Goal: Task Accomplishment & Management: Complete application form

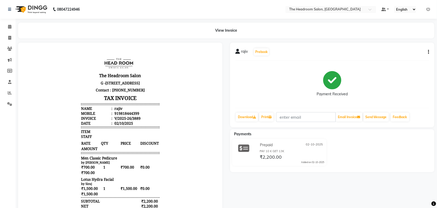
click at [202, 52] on body "The Headroom Salon G -6 C, D, E&F Jms Cross Walk Mall, Sector 93 Gurugram 12250…" at bounding box center [120, 158] width 190 height 219
click at [10, 92] on icon at bounding box center [10, 93] width 4 height 4
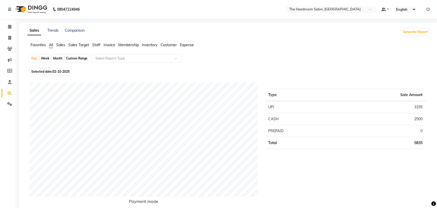
click at [11, 91] on icon at bounding box center [10, 93] width 4 height 4
click at [0, 24] on li "Calendar" at bounding box center [8, 26] width 16 height 11
click at [8, 38] on icon at bounding box center [9, 38] width 3 height 4
select select "service"
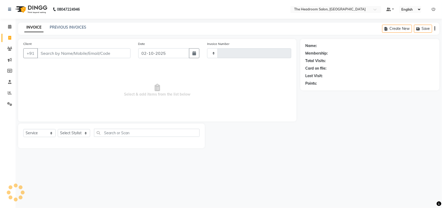
type input "3890"
select select "6933"
select select "58237"
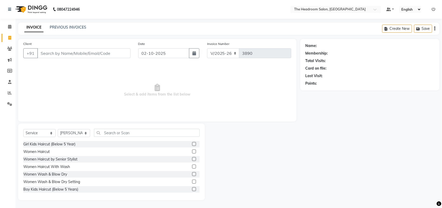
click at [53, 55] on input "Client" at bounding box center [83, 53] width 93 height 10
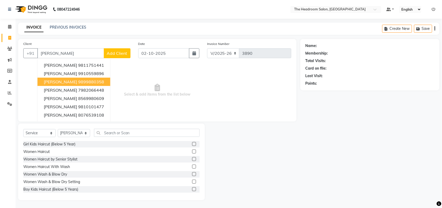
click at [90, 81] on ngb-highlight "9899880358" at bounding box center [91, 81] width 26 height 5
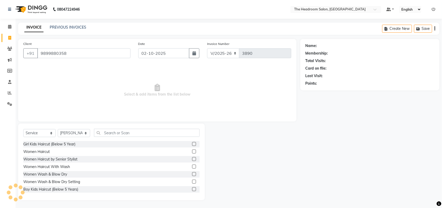
type input "9899880358"
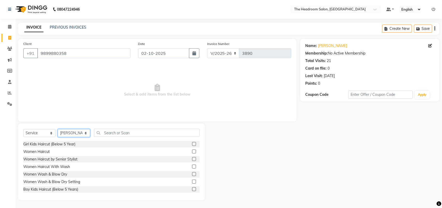
click at [72, 131] on select "Select Stylist Aditya Anubha Deepak Deepali Faizan Firoz Manager Monika Nakul S…" at bounding box center [74, 133] width 32 height 8
select select "58824"
click at [58, 129] on select "Select Stylist Aditya Anubha Deepak Deepali Faizan Firoz Manager Monika Nakul S…" at bounding box center [74, 133] width 32 height 8
click at [76, 132] on select "Select Stylist Aditya Anubha Deepak Deepali Faizan Firoz Manager Monika Nakul S…" at bounding box center [74, 133] width 32 height 8
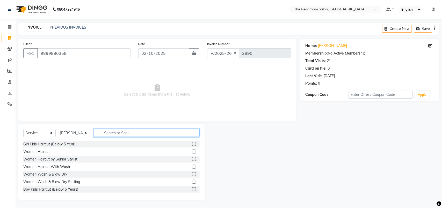
click at [107, 133] on input "text" at bounding box center [147, 133] width 106 height 8
type input "make"
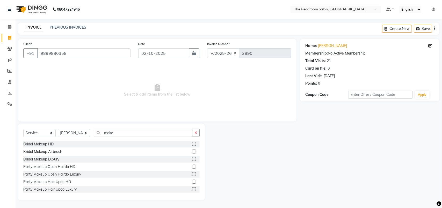
click at [192, 182] on label at bounding box center [194, 181] width 4 height 4
click at [192, 182] on input "checkbox" at bounding box center [193, 181] width 3 height 3
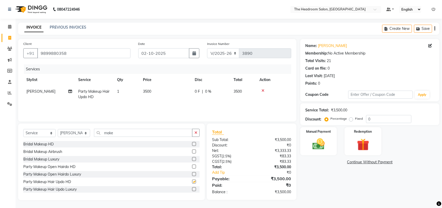
checkbox input "false"
click at [156, 86] on td "3500" at bounding box center [166, 94] width 52 height 17
select select "58824"
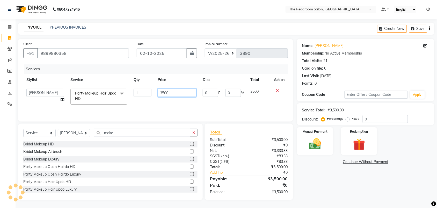
click at [184, 95] on input "3500" at bounding box center [177, 93] width 39 height 8
type input "3000"
click at [82, 135] on select "Select Stylist Aditya Anubha Deepak Deepali Faizan Firoz Manager Monika Nakul S…" at bounding box center [74, 133] width 32 height 8
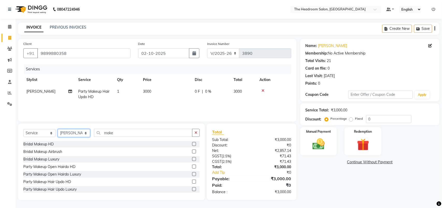
select select "58235"
click at [58, 129] on select "Select Stylist Aditya Anubha Deepak Deepali Faizan Firoz Manager Monika Nakul S…" at bounding box center [74, 133] width 32 height 8
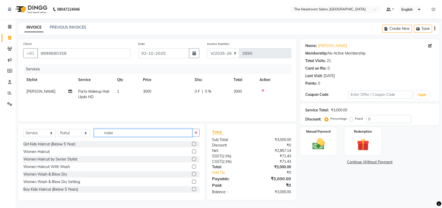
click at [120, 133] on input "make" at bounding box center [143, 133] width 98 height 8
type input "m"
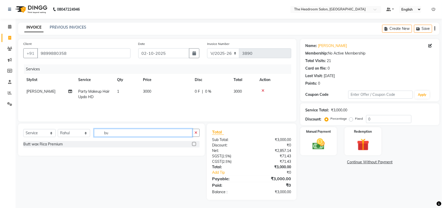
type input "b"
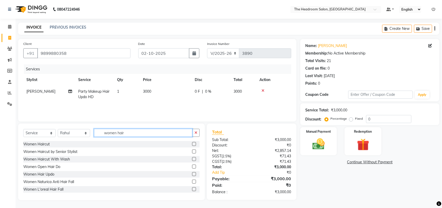
type input "women hair"
click at [192, 174] on label at bounding box center [194, 174] width 4 height 4
click at [192, 174] on input "checkbox" at bounding box center [193, 173] width 3 height 3
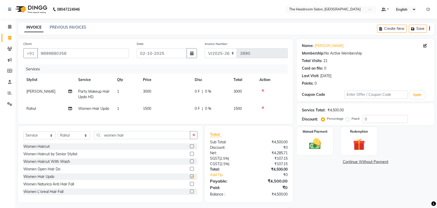
checkbox input "false"
click at [159, 108] on td "1500" at bounding box center [166, 109] width 52 height 12
select select "58235"
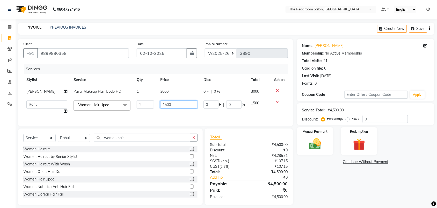
click at [175, 104] on input "1500" at bounding box center [178, 104] width 37 height 8
type input "1000"
click at [322, 181] on div "Name: Monika Shokeen Membership: No Active Membership Total Visits: 21 Card on …" at bounding box center [367, 122] width 141 height 166
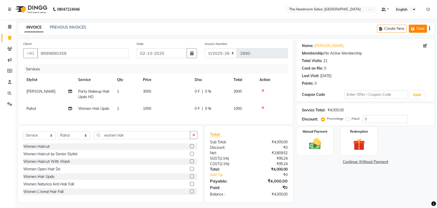
click at [421, 28] on button "Save" at bounding box center [418, 29] width 18 height 8
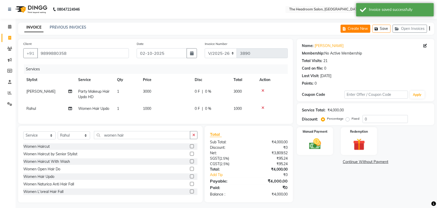
click at [357, 29] on button "Create New" at bounding box center [356, 29] width 30 height 8
select select "service"
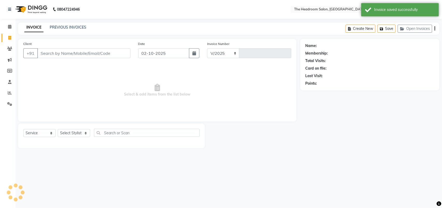
select select "6933"
type input "3890"
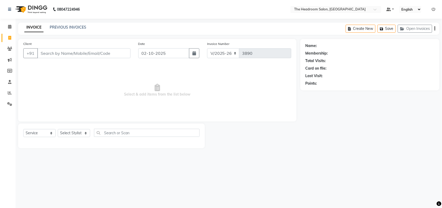
click at [48, 54] on input "Client" at bounding box center [83, 53] width 93 height 10
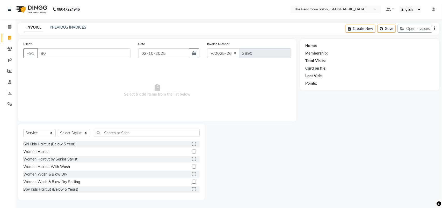
type input "800"
select select "58237"
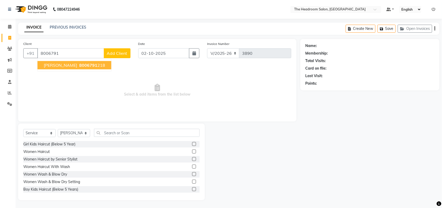
click at [79, 65] on span "8006791" at bounding box center [88, 64] width 18 height 5
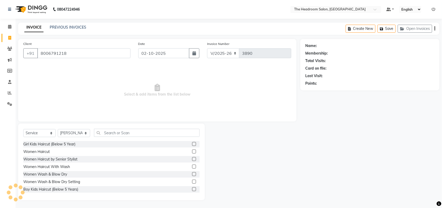
type input "8006791218"
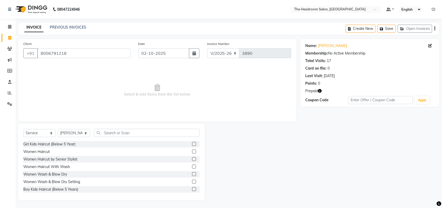
click at [321, 92] on icon "button" at bounding box center [321, 91] width 4 height 4
click at [300, 125] on div at bounding box center [252, 161] width 95 height 76
click at [32, 133] on select "Select Service Product Membership Package Voucher Prepaid Gift Card" at bounding box center [39, 133] width 32 height 8
select select "P"
click at [23, 129] on select "Select Service Product Membership Package Voucher Prepaid Gift Card" at bounding box center [39, 133] width 32 height 8
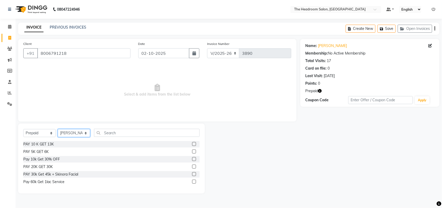
click at [69, 134] on select "Select Stylist [PERSON_NAME] Deepak [PERSON_NAME] [PERSON_NAME] Manager [PERSON…" at bounding box center [74, 133] width 32 height 8
select select "87934"
click at [58, 129] on select "Select Stylist [PERSON_NAME] Deepak [PERSON_NAME] [PERSON_NAME] Manager [PERSON…" at bounding box center [74, 133] width 32 height 8
click at [194, 151] on label at bounding box center [194, 151] width 4 height 4
click at [194, 151] on input "checkbox" at bounding box center [193, 151] width 3 height 3
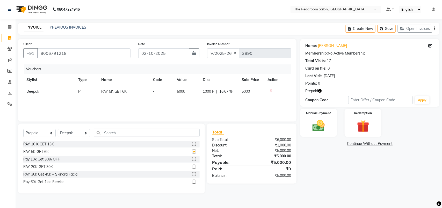
checkbox input "false"
click at [324, 126] on img at bounding box center [319, 125] width 20 height 15
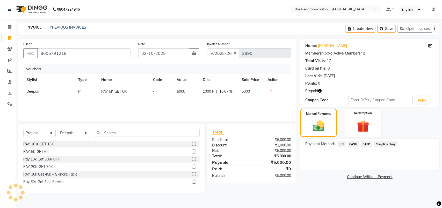
click at [342, 143] on span "UPI" at bounding box center [342, 144] width 8 height 6
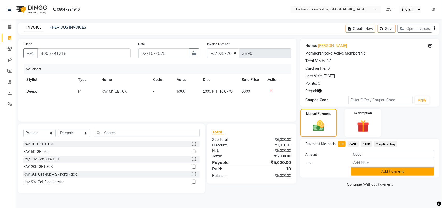
click at [407, 171] on button "Add Payment" at bounding box center [392, 171] width 83 height 8
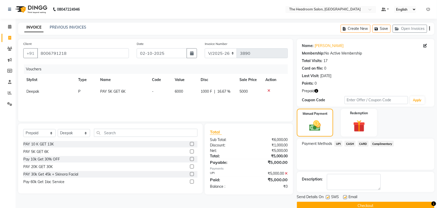
click at [377, 205] on button "Checkout" at bounding box center [366, 205] width 138 height 8
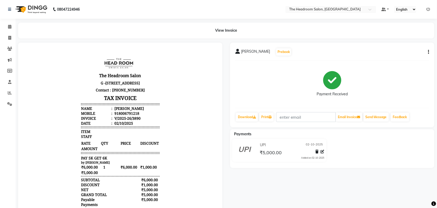
click at [272, 13] on nav "08047224946 Select Location × The Headroom Salon, Sector 93 Gurugram Default Pa…" at bounding box center [218, 9] width 437 height 19
click at [9, 38] on icon at bounding box center [9, 38] width 3 height 4
select select "service"
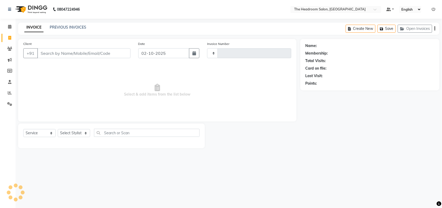
type input "3891"
select select "6933"
click at [46, 54] on input "Client" at bounding box center [83, 53] width 93 height 10
type input "nira"
select select "58237"
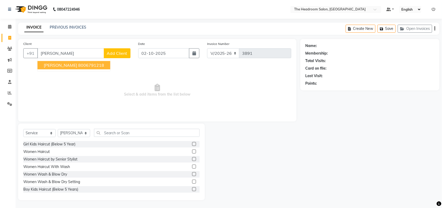
click at [78, 65] on ngb-highlight "8006791218" at bounding box center [91, 64] width 26 height 5
type input "8006791218"
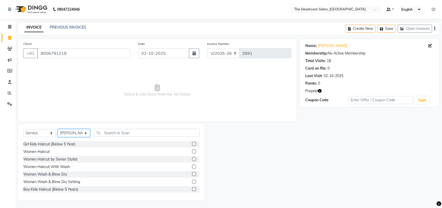
click at [76, 132] on select "Select Stylist [PERSON_NAME] Deepak [PERSON_NAME] [PERSON_NAME] Manager [PERSON…" at bounding box center [74, 133] width 32 height 8
select select "87934"
click at [58, 129] on select "Select Stylist [PERSON_NAME] Deepak [PERSON_NAME] [PERSON_NAME] Manager [PERSON…" at bounding box center [74, 133] width 32 height 8
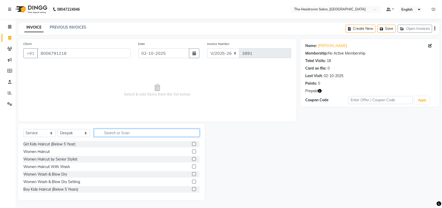
click at [104, 133] on input "text" at bounding box center [147, 133] width 106 height 8
type input "men"
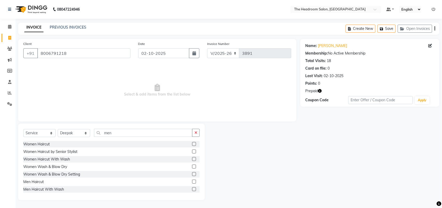
click at [192, 181] on label at bounding box center [194, 181] width 4 height 4
click at [192, 181] on input "checkbox" at bounding box center [193, 181] width 3 height 3
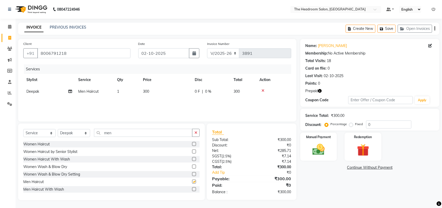
checkbox input "false"
click at [120, 133] on input "men" at bounding box center [143, 133] width 98 height 8
type input "m"
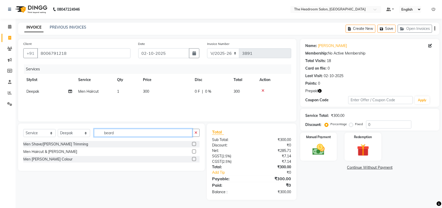
type input "beard"
click at [195, 143] on label at bounding box center [194, 144] width 4 height 4
click at [195, 143] on input "checkbox" at bounding box center [193, 143] width 3 height 3
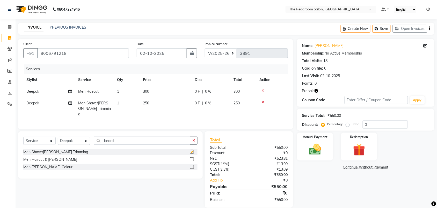
checkbox input "false"
click at [362, 145] on img at bounding box center [359, 150] width 20 height 16
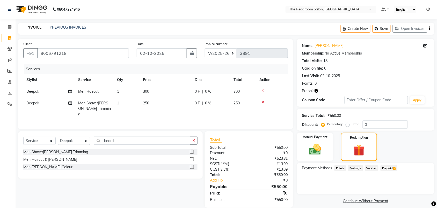
click at [387, 168] on span "Prepaid 2" at bounding box center [389, 168] width 17 height 6
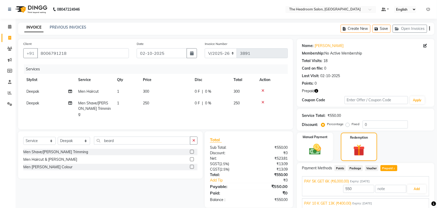
scroll to position [21, 0]
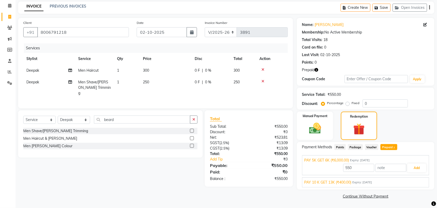
click at [393, 184] on div "PAY 10 K GET 13K (₹400.00) Expiry: 20-05-2026" at bounding box center [366, 181] width 123 height 5
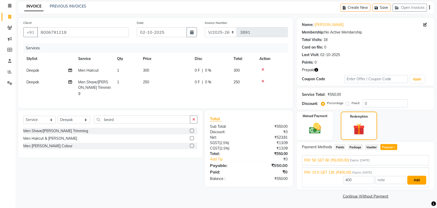
click at [424, 178] on button "Add" at bounding box center [417, 179] width 19 height 9
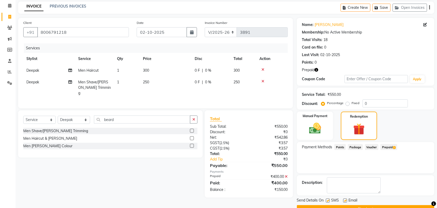
drag, startPoint x: 422, startPoint y: 178, endPoint x: 391, endPoint y: 146, distance: 44.5
click at [391, 146] on div "Name: Niraj Membership: No Active Membership Total Visits: 18 Card on file: 0 L…" at bounding box center [367, 115] width 141 height 195
click at [391, 146] on span "Prepaid 2" at bounding box center [389, 147] width 17 height 6
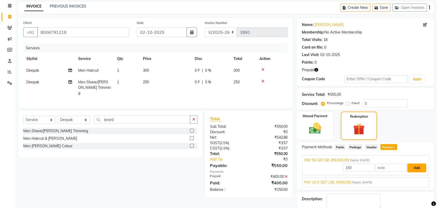
click at [418, 167] on button "Add" at bounding box center [417, 167] width 19 height 9
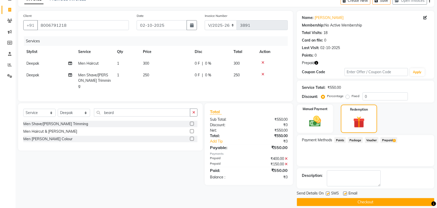
scroll to position [34, 0]
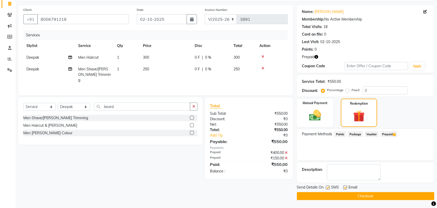
click at [367, 196] on button "Checkout" at bounding box center [366, 196] width 138 height 8
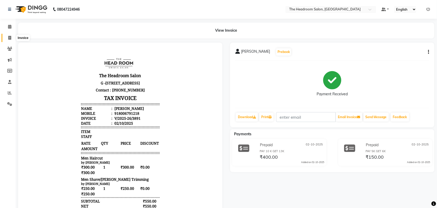
click at [9, 37] on icon at bounding box center [9, 38] width 3 height 4
select select "service"
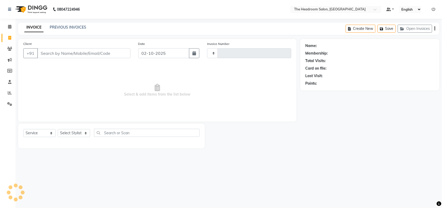
type input "3892"
select select "6933"
click at [82, 25] on link "PREVIOUS INVOICES" at bounding box center [68, 27] width 37 height 5
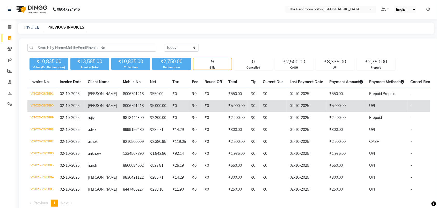
click at [249, 108] on td "₹0" at bounding box center [254, 106] width 12 height 12
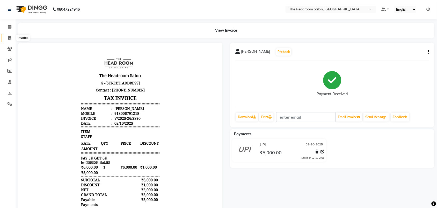
click at [7, 38] on span at bounding box center [9, 38] width 9 height 6
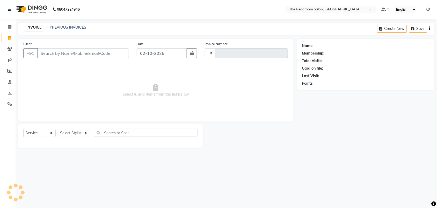
click at [10, 37] on icon at bounding box center [9, 38] width 3 height 4
select select "service"
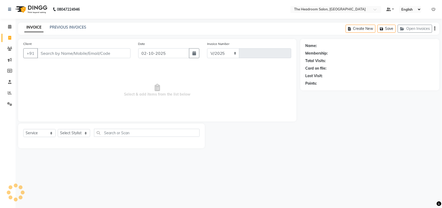
select select "6933"
type input "3892"
click at [83, 26] on link "PREVIOUS INVOICES" at bounding box center [68, 27] width 37 height 5
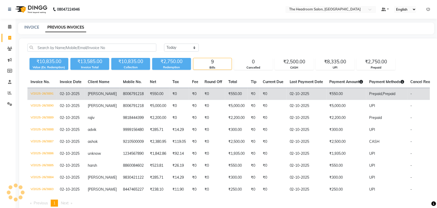
click at [195, 92] on td "₹0" at bounding box center [195, 94] width 12 height 12
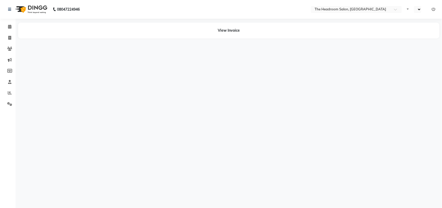
select select "en"
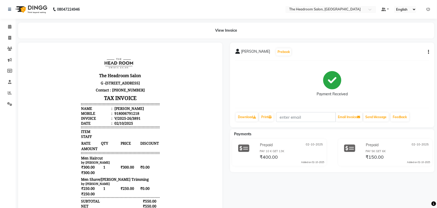
scroll to position [88, 0]
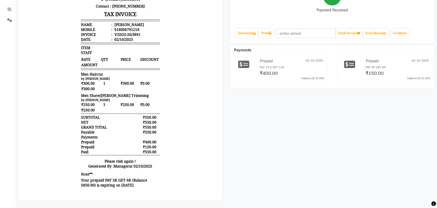
click at [421, 124] on div "niraj Prebook Payment Received Download Print Email Invoice Send Message Feedba…" at bounding box center [333, 79] width 212 height 241
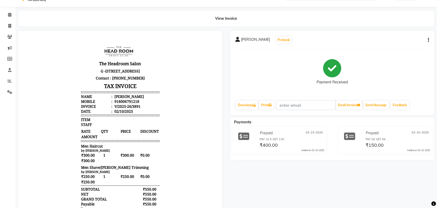
scroll to position [0, 0]
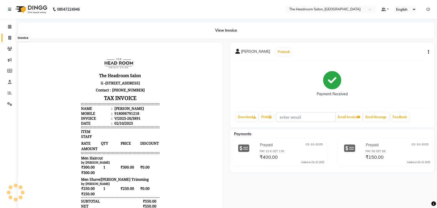
click at [9, 38] on icon at bounding box center [9, 38] width 3 height 4
select select "service"
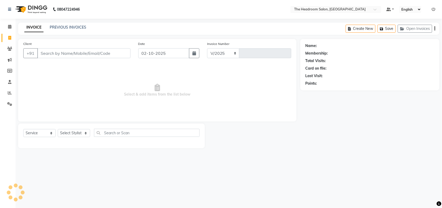
select select "6933"
type input "3892"
click at [53, 56] on input "Client" at bounding box center [83, 53] width 93 height 10
select select "58237"
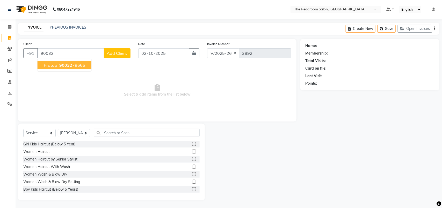
click at [65, 65] on span "90032" at bounding box center [65, 64] width 13 height 5
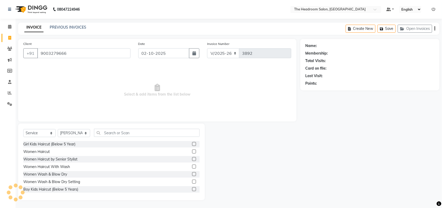
type input "9003279666"
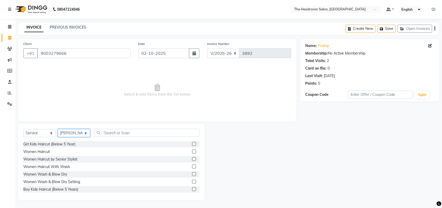
click at [73, 132] on select "Select Stylist Aditya Anubha Deepak Deepali Faizan Firoz Manager Monika Nakul S…" at bounding box center [74, 133] width 32 height 8
select select "58238"
click at [58, 129] on select "Select Stylist Aditya Anubha Deepak Deepali Faizan Firoz Manager Monika Nakul S…" at bounding box center [74, 133] width 32 height 8
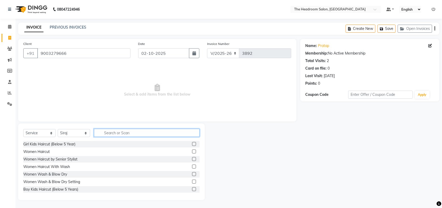
click at [106, 132] on input "text" at bounding box center [147, 133] width 106 height 8
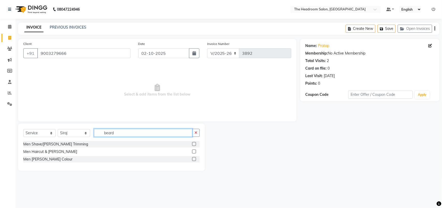
type input "beard"
click at [194, 149] on label at bounding box center [194, 151] width 4 height 4
click at [194, 150] on input "checkbox" at bounding box center [193, 151] width 3 height 3
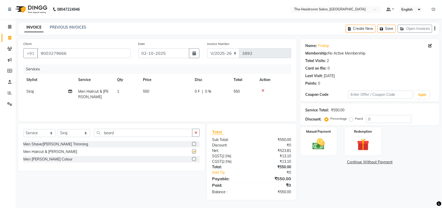
checkbox input "false"
click at [215, 173] on link "Add Tip" at bounding box center [233, 171] width 51 height 5
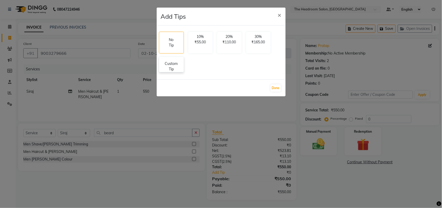
click at [173, 69] on p "Custom Tip" at bounding box center [171, 66] width 18 height 11
select select "58238"
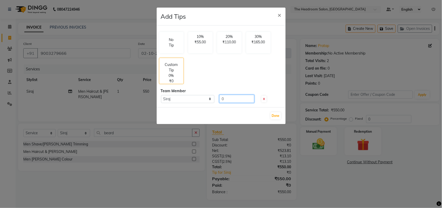
click at [228, 99] on input "0" at bounding box center [237, 99] width 35 height 8
type input "50"
click at [279, 117] on button "Done" at bounding box center [276, 115] width 10 height 7
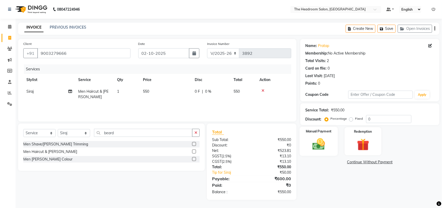
click at [322, 142] on img at bounding box center [319, 144] width 20 height 15
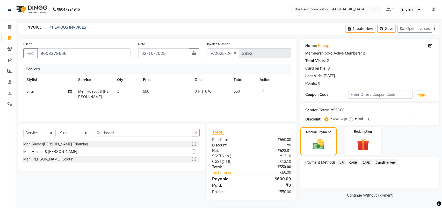
click at [342, 162] on span "UPI" at bounding box center [342, 162] width 8 height 6
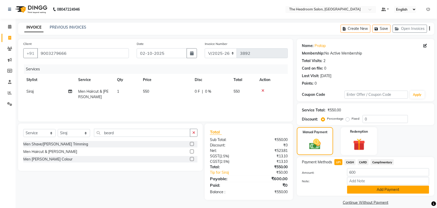
click at [366, 189] on button "Add Payment" at bounding box center [389, 189] width 82 height 8
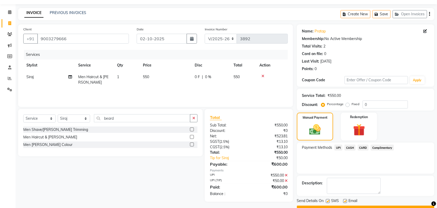
scroll to position [28, 0]
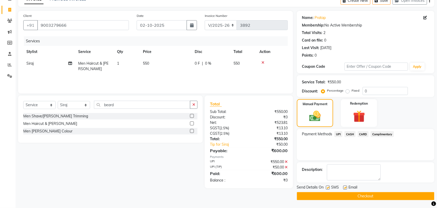
click at [373, 193] on button "Checkout" at bounding box center [366, 196] width 138 height 8
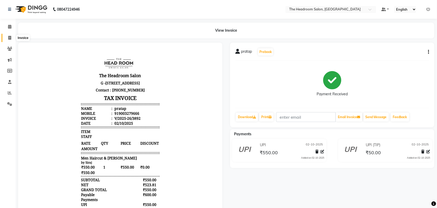
click at [11, 36] on icon at bounding box center [9, 38] width 3 height 4
select select "service"
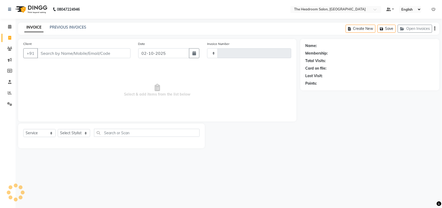
type input "3893"
select select "6933"
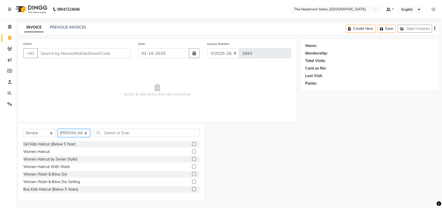
click at [86, 136] on select "Select Stylist Aditya Anubha Deepak Deepali Faizan Firoz Manager Monika Nakul S…" at bounding box center [74, 133] width 32 height 8
select select "87934"
click at [58, 129] on select "Select Stylist Aditya Anubha Deepak Deepali Faizan Firoz Manager Monika Nakul S…" at bounding box center [74, 133] width 32 height 8
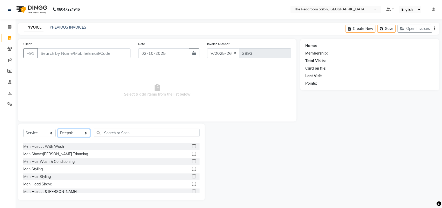
scroll to position [58, 0]
click at [55, 189] on div "Men Haircut & [PERSON_NAME]" at bounding box center [50, 190] width 54 height 5
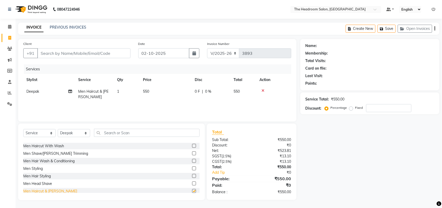
checkbox input "false"
drag, startPoint x: 73, startPoint y: 52, endPoint x: 81, endPoint y: 78, distance: 27.5
click at [81, 78] on div "Client +91 Date 02-10-2025 Invoice Number V/2025 V/2025-26 3893 Services Stylis…" at bounding box center [157, 80] width 279 height 82
type input "8"
type input "0"
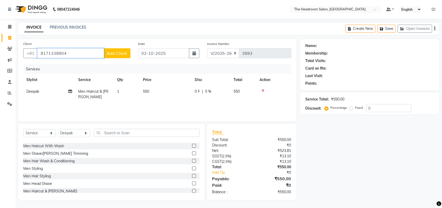
type input "8171338904"
click at [111, 55] on span "Add Client" at bounding box center [117, 53] width 20 height 5
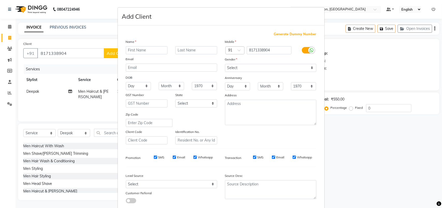
click at [373, 133] on ngb-modal-window "Add Client Generate Dummy Number Name Email DOB Day 01 02 03 04 05 06 07 08 09 …" at bounding box center [221, 104] width 442 height 208
click at [69, 52] on ngb-modal-window "Add Client Generate Dummy Number Name Email DOB Day 01 02 03 04 05 06 07 08 09 …" at bounding box center [221, 104] width 442 height 208
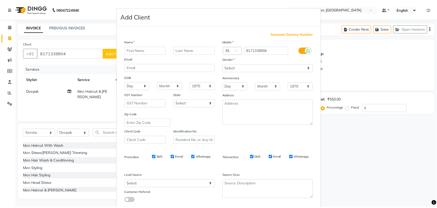
scroll to position [30, 0]
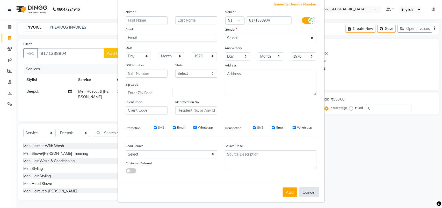
click at [303, 189] on button "Cancel" at bounding box center [310, 192] width 20 height 10
select select
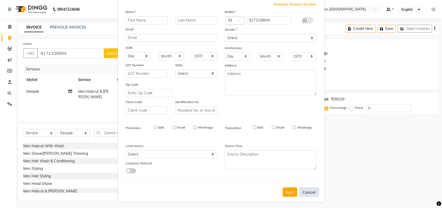
select select
checkbox input "false"
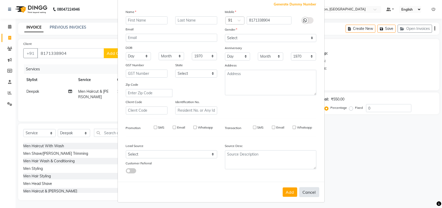
checkbox input "false"
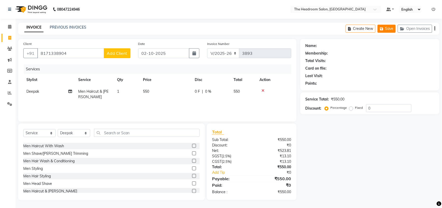
click at [385, 30] on button "Save" at bounding box center [387, 29] width 18 height 8
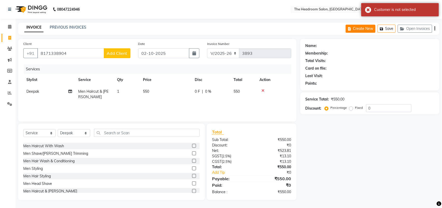
click at [368, 29] on button "Create New" at bounding box center [361, 29] width 30 height 8
click at [74, 48] on input "8171338904" at bounding box center [70, 53] width 67 height 10
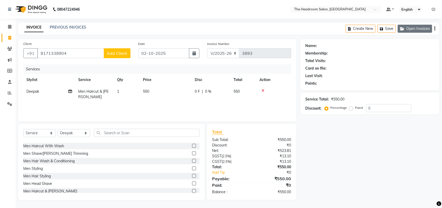
click at [407, 28] on button "Open Invoices" at bounding box center [415, 29] width 34 height 8
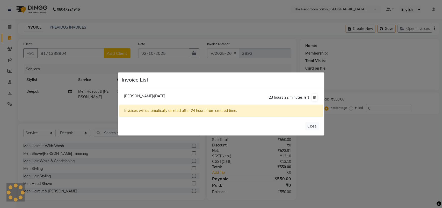
click at [162, 95] on span "Monika Shokeen/02 October 2025" at bounding box center [144, 96] width 41 height 5
type input "9899880358"
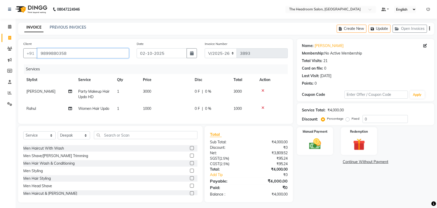
click at [76, 54] on input "9899880358" at bounding box center [83, 53] width 92 height 10
select select
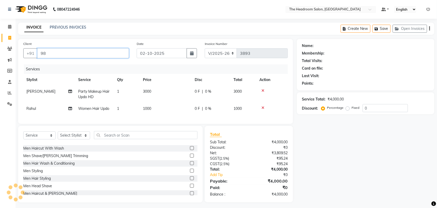
type input "9"
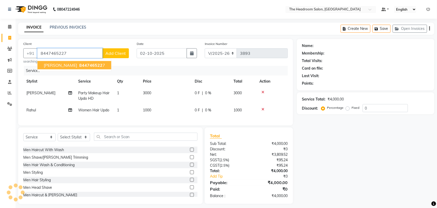
type input "8447465227"
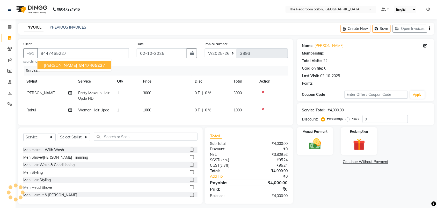
click at [84, 66] on span "844746522" at bounding box center [90, 64] width 23 height 5
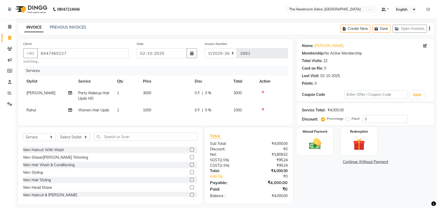
click at [314, 103] on div "Service Total: ₹4,000.00 Discount: Percentage Fixed 0" at bounding box center [366, 114] width 138 height 22
click at [319, 147] on img at bounding box center [315, 144] width 20 height 14
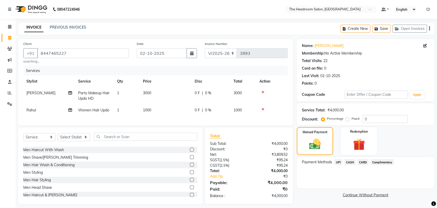
click at [340, 162] on span "UPI" at bounding box center [339, 162] width 8 height 6
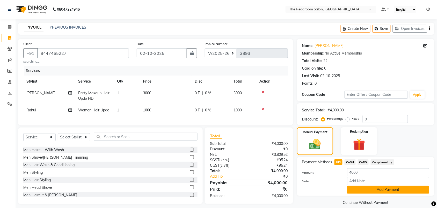
click at [385, 188] on button "Add Payment" at bounding box center [389, 189] width 82 height 8
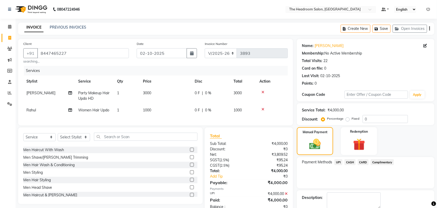
scroll to position [28, 0]
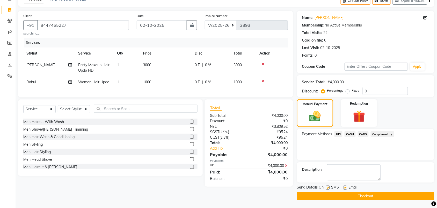
click at [354, 196] on button "Checkout" at bounding box center [366, 196] width 138 height 8
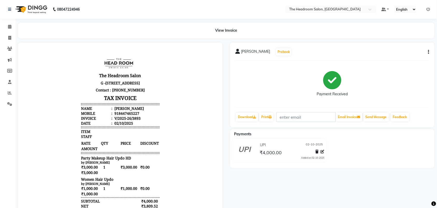
click at [217, 44] on div at bounding box center [120, 153] width 204 height 220
click at [11, 37] on span at bounding box center [9, 38] width 9 height 6
select select "service"
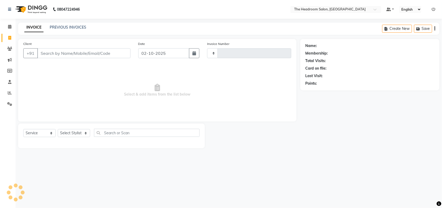
type input "3894"
select select "6933"
select select "58237"
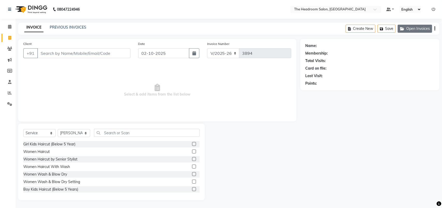
click at [418, 26] on button "Open Invoices" at bounding box center [415, 29] width 34 height 8
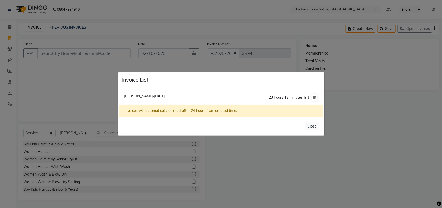
click at [228, 91] on li "Monika Shokeen/02 October 2025 23 hours 13 minutes left" at bounding box center [221, 97] width 204 height 15
click at [315, 96] on icon at bounding box center [315, 97] width 3 height 3
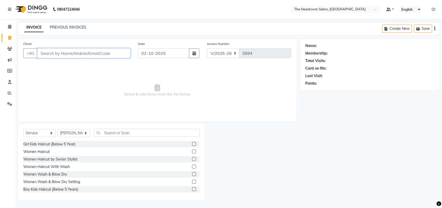
click at [44, 54] on input "Client" at bounding box center [83, 53] width 93 height 10
type input "8171338904"
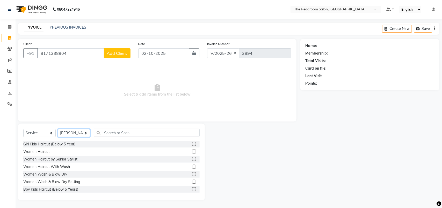
click at [81, 135] on select "Select Stylist Aditya Anubha Deepak Deepali Faizan Firoz Manager Monika Nakul S…" at bounding box center [74, 133] width 32 height 8
select select "87934"
click at [58, 129] on select "Select Stylist Aditya Anubha Deepak Deepali Faizan Firoz Manager Monika Nakul S…" at bounding box center [74, 133] width 32 height 8
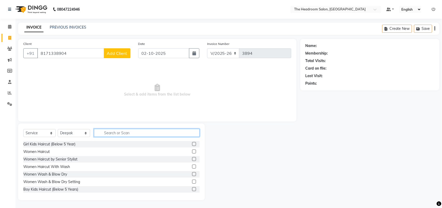
click at [118, 132] on input "text" at bounding box center [147, 133] width 106 height 8
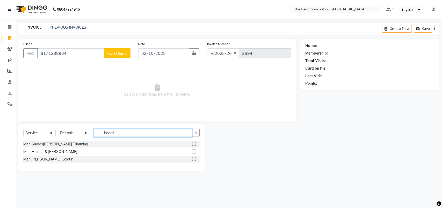
type input "beard"
click at [195, 151] on label at bounding box center [194, 151] width 4 height 4
click at [195, 151] on input "checkbox" at bounding box center [193, 151] width 3 height 3
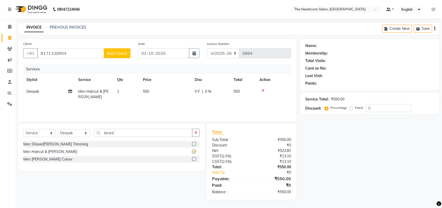
checkbox input "false"
click at [179, 107] on div "Services Stylist Service Qty Price Disc Total Action Deepak Men Haircut & Beard…" at bounding box center [157, 90] width 268 height 52
click at [78, 52] on input "8171338904" at bounding box center [70, 53] width 67 height 10
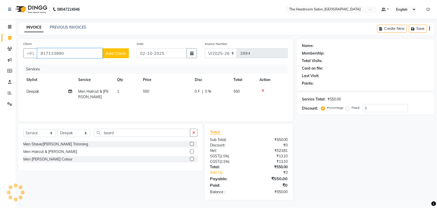
type input "8171338904"
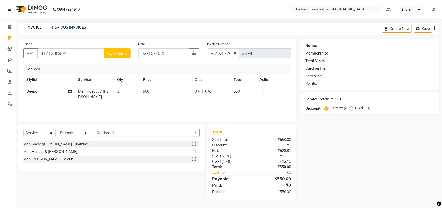
click at [122, 52] on span "Add Client" at bounding box center [117, 53] width 20 height 5
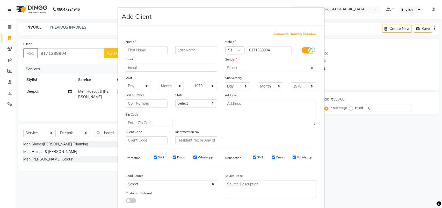
click at [129, 50] on input "text" at bounding box center [147, 50] width 42 height 8
type input "tree"
click at [234, 70] on select "Select Male Female Other Prefer Not To Say" at bounding box center [270, 68] width 91 height 8
select select "[DEMOGRAPHIC_DATA]"
click at [225, 64] on select "Select Male Female Other Prefer Not To Say" at bounding box center [270, 68] width 91 height 8
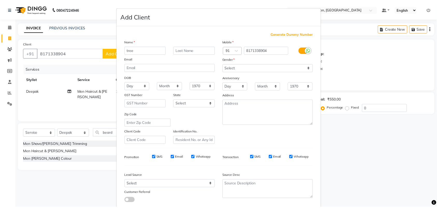
scroll to position [30, 0]
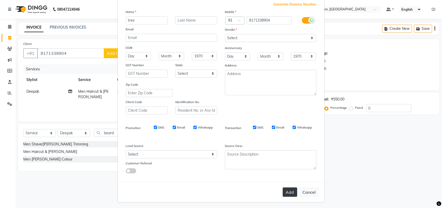
click at [291, 190] on button "Add" at bounding box center [290, 191] width 15 height 9
select select
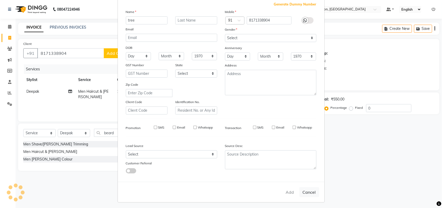
select select
checkbox input "false"
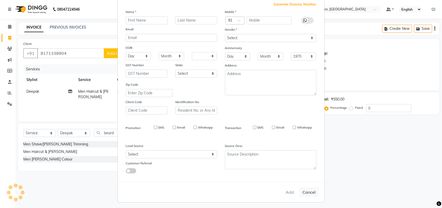
checkbox input "false"
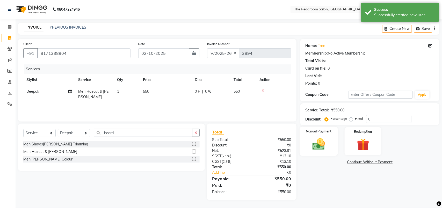
click at [316, 151] on img at bounding box center [319, 144] width 20 height 15
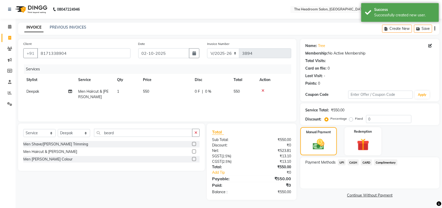
click at [341, 161] on span "UPI" at bounding box center [342, 162] width 8 height 6
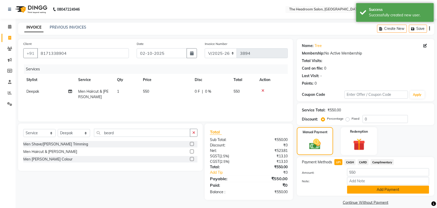
click at [388, 187] on button "Add Payment" at bounding box center [389, 189] width 82 height 8
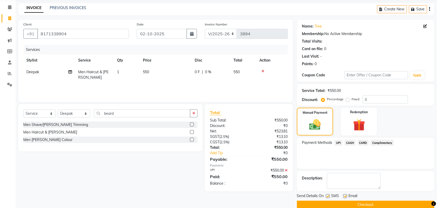
scroll to position [28, 0]
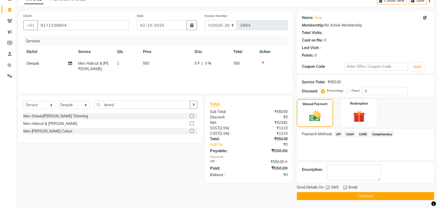
click at [370, 196] on button "Checkout" at bounding box center [366, 196] width 138 height 8
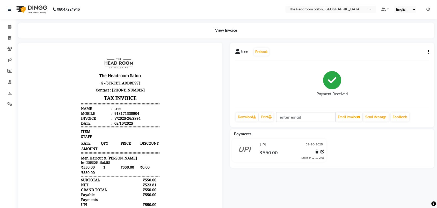
click at [167, 70] on body "The Headroom Salon G -6 C, D, E&F Jms Cross Walk Mall, Sector 93 Gurugram 12250…" at bounding box center [120, 139] width 190 height 181
click at [9, 94] on icon at bounding box center [10, 93] width 4 height 4
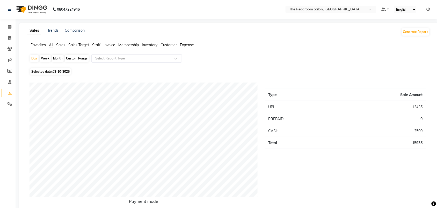
click at [59, 48] on ul "Favorites All Sales Sales Target Staff Invoice Membership Inventory Customer Ex…" at bounding box center [228, 45] width 403 height 6
click at [60, 45] on span "Sales" at bounding box center [60, 45] width 9 height 5
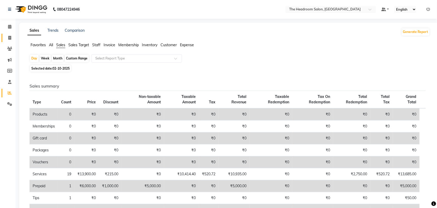
click at [9, 41] on link "Invoice" at bounding box center [8, 38] width 12 height 9
select select "service"
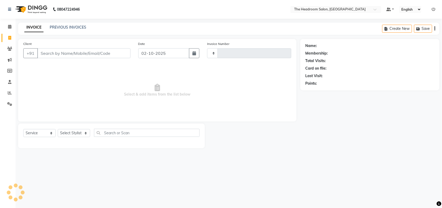
type input "3895"
select select "6933"
select select "58237"
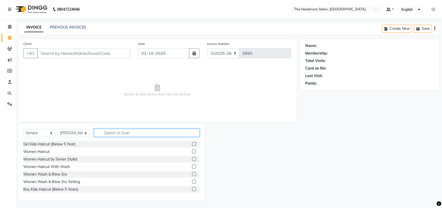
click at [109, 132] on input "text" at bounding box center [147, 133] width 106 height 8
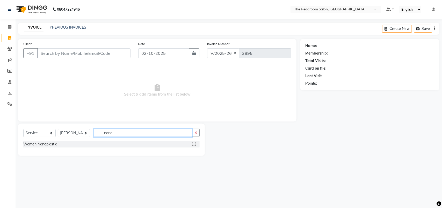
type input "nano"
click at [195, 143] on label at bounding box center [194, 144] width 4 height 4
click at [195, 143] on input "checkbox" at bounding box center [193, 143] width 3 height 3
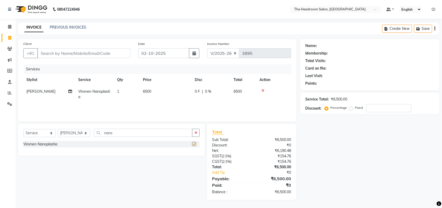
checkbox input "false"
click at [49, 51] on input "Client" at bounding box center [83, 53] width 93 height 10
type input "7"
type input "0"
type input "7466909792"
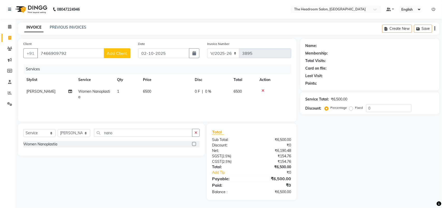
click at [115, 54] on span "Add Client" at bounding box center [117, 53] width 20 height 5
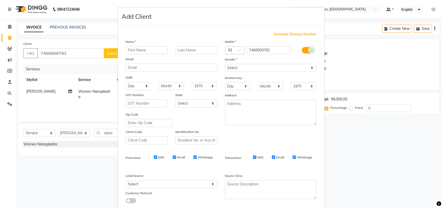
click at [135, 51] on input "text" at bounding box center [147, 50] width 42 height 8
type input "afreen"
click at [239, 67] on select "Select Male Female Other Prefer Not To Say" at bounding box center [270, 68] width 91 height 8
select select "female"
click at [225, 64] on select "Select Male Female Other Prefer Not To Say" at bounding box center [270, 68] width 91 height 8
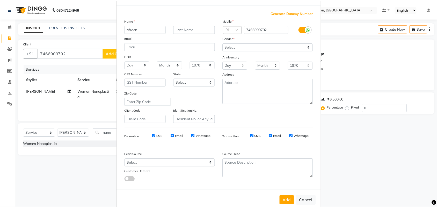
scroll to position [30, 0]
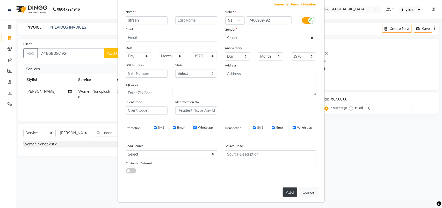
click at [289, 192] on button "Add" at bounding box center [290, 191] width 15 height 9
select select
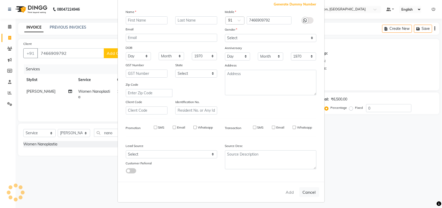
select select
checkbox input "false"
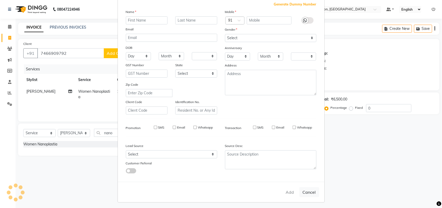
checkbox input "false"
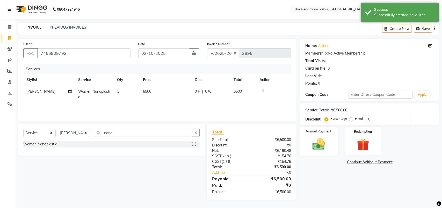
click at [327, 144] on img at bounding box center [319, 144] width 20 height 15
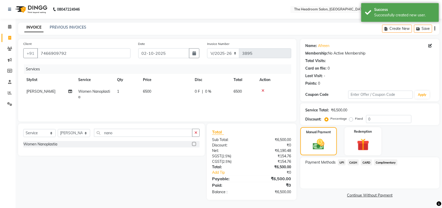
click at [354, 162] on span "CASH" at bounding box center [353, 162] width 11 height 6
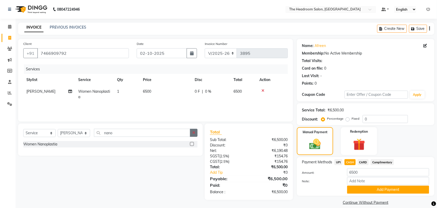
click at [196, 132] on button "button" at bounding box center [194, 133] width 8 height 8
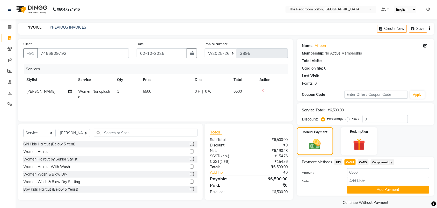
click at [263, 89] on icon at bounding box center [263, 91] width 3 height 4
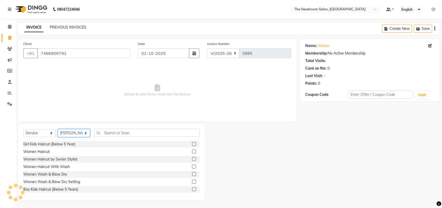
click at [64, 136] on select "Select Stylist [PERSON_NAME] Deepak [PERSON_NAME] [PERSON_NAME] Manager [PERSON…" at bounding box center [74, 133] width 32 height 8
select select "79453"
click at [58, 129] on select "Select Stylist [PERSON_NAME] Deepak [PERSON_NAME] [PERSON_NAME] Manager [PERSON…" at bounding box center [74, 133] width 32 height 8
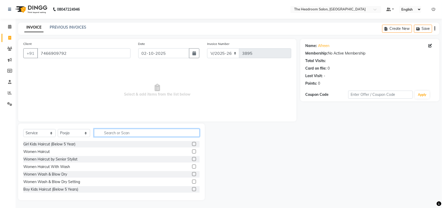
click at [106, 133] on input "text" at bounding box center [147, 133] width 106 height 8
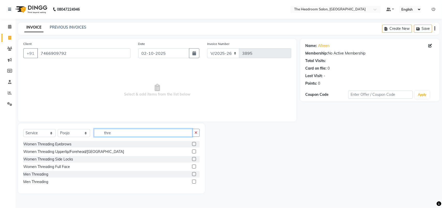
type input "thre"
click at [195, 146] on div at bounding box center [193, 144] width 3 height 5
click at [194, 143] on label at bounding box center [194, 144] width 4 height 4
click at [194, 143] on input "checkbox" at bounding box center [193, 143] width 3 height 3
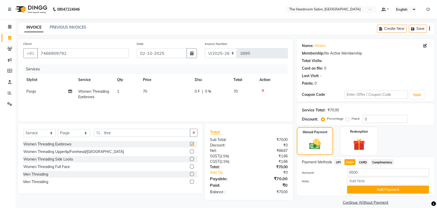
checkbox input "false"
click at [362, 171] on input "6500" at bounding box center [389, 172] width 82 height 8
type input "6"
click at [405, 135] on div "Manual Payment Redemption" at bounding box center [365, 141] width 145 height 28
click at [359, 172] on input "number" at bounding box center [389, 172] width 82 height 8
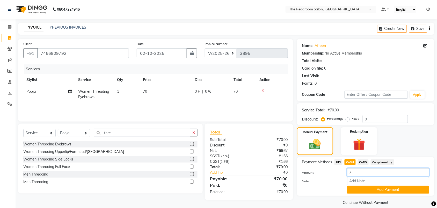
type input "70"
click at [412, 187] on button "Add Payment" at bounding box center [389, 189] width 82 height 8
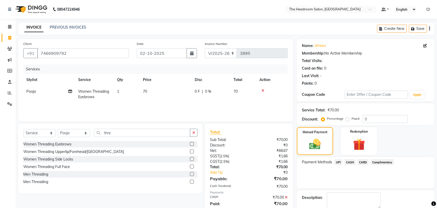
scroll to position [28, 0]
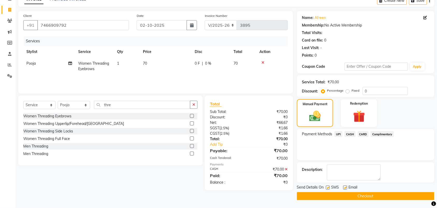
click at [360, 196] on button "Checkout" at bounding box center [366, 196] width 138 height 8
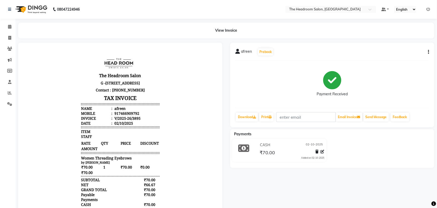
click at [364, 90] on div "Payment Received" at bounding box center [333, 84] width 194 height 39
click at [9, 37] on icon at bounding box center [9, 38] width 3 height 4
select select "service"
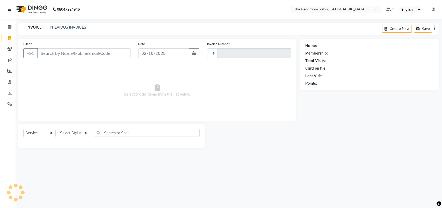
type input "3896"
select select "6933"
select select "58237"
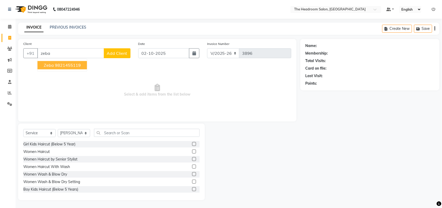
click at [69, 66] on ngb-highlight "9821455119" at bounding box center [68, 64] width 26 height 5
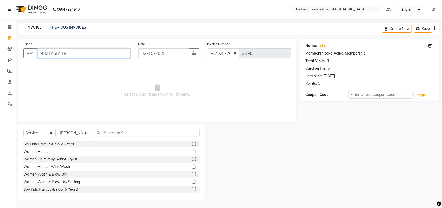
click at [72, 53] on input "9821455119" at bounding box center [83, 53] width 93 height 10
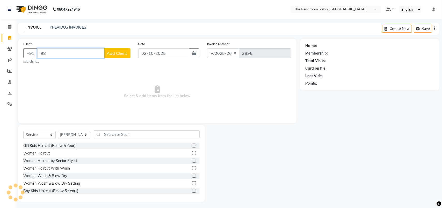
type input "9"
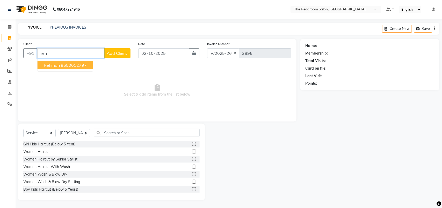
click at [78, 67] on ngb-highlight "9650012797" at bounding box center [74, 64] width 26 height 5
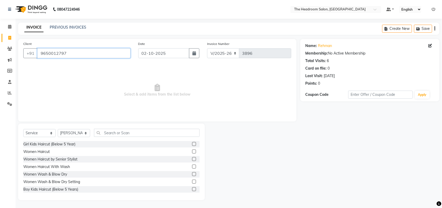
click at [75, 54] on input "9650012797" at bounding box center [83, 53] width 93 height 10
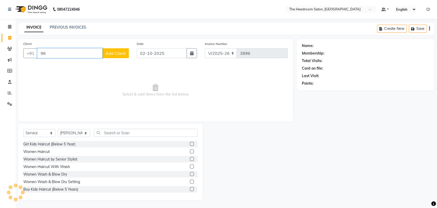
type input "9"
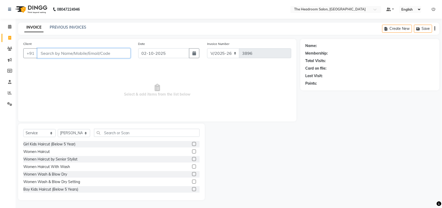
click at [75, 54] on input "Client" at bounding box center [83, 53] width 93 height 10
click at [8, 95] on icon at bounding box center [10, 93] width 4 height 4
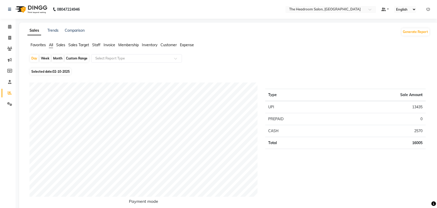
click at [60, 43] on span "Sales" at bounding box center [60, 45] width 9 height 5
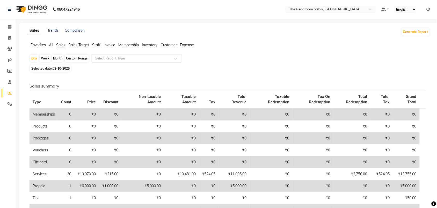
click at [133, 8] on nav "08047224946 Select Location × The Headroom Salon, Sector 93 Gurugram Default Pa…" at bounding box center [218, 9] width 437 height 19
click at [49, 44] on span "All" at bounding box center [51, 45] width 4 height 5
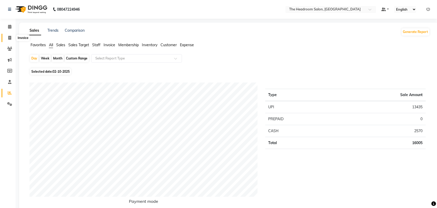
click at [10, 38] on icon at bounding box center [9, 38] width 3 height 4
select select "service"
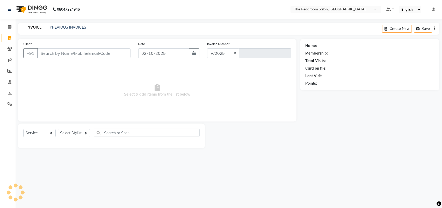
select select "6933"
type input "3896"
select select "58237"
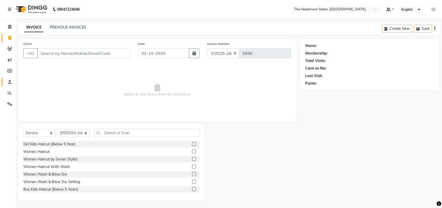
click at [8, 83] on icon at bounding box center [9, 82] width 3 height 4
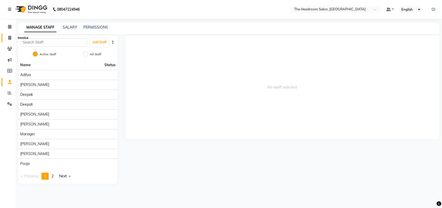
click at [10, 37] on icon at bounding box center [9, 38] width 3 height 4
select select "service"
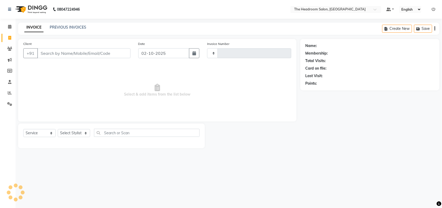
type input "3896"
select select "6933"
select select "58237"
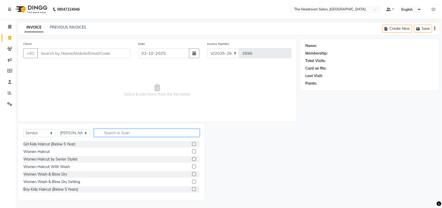
click at [110, 132] on input "text" at bounding box center [147, 133] width 106 height 8
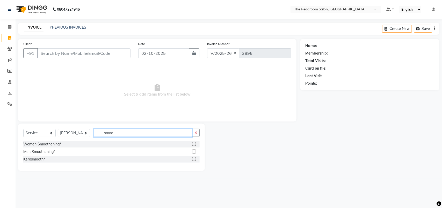
type input "smoo"
click at [195, 143] on label at bounding box center [194, 144] width 4 height 4
click at [195, 143] on input "checkbox" at bounding box center [193, 143] width 3 height 3
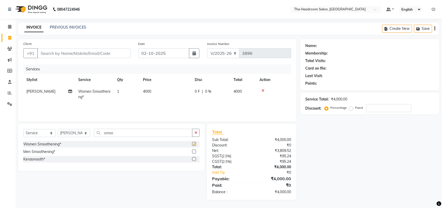
checkbox input "false"
click at [194, 159] on label at bounding box center [194, 159] width 4 height 4
click at [194, 159] on input "checkbox" at bounding box center [193, 158] width 3 height 3
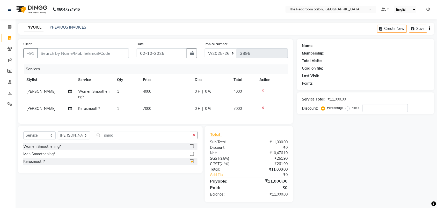
checkbox input "false"
click at [263, 89] on icon at bounding box center [263, 91] width 3 height 4
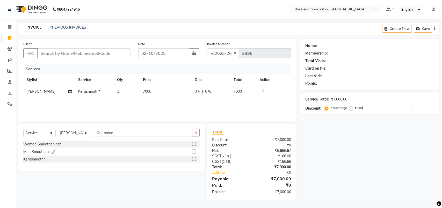
click at [263, 89] on icon at bounding box center [263, 91] width 3 height 4
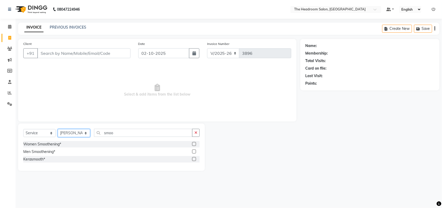
click at [74, 133] on select "Select Stylist [PERSON_NAME] Deepak [PERSON_NAME] [PERSON_NAME] Manager [PERSON…" at bounding box center [74, 133] width 32 height 8
select select "58235"
click at [58, 129] on select "Select Stylist [PERSON_NAME] Deepak [PERSON_NAME] [PERSON_NAME] Manager [PERSON…" at bounding box center [74, 133] width 32 height 8
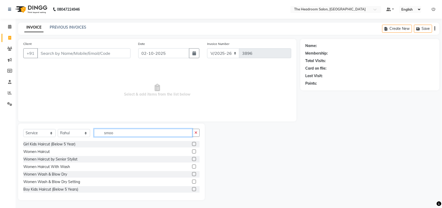
click at [103, 136] on input "smoo" at bounding box center [143, 133] width 98 height 8
click at [115, 131] on input "smoo" at bounding box center [143, 133] width 98 height 8
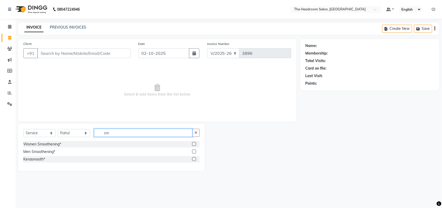
type input "s"
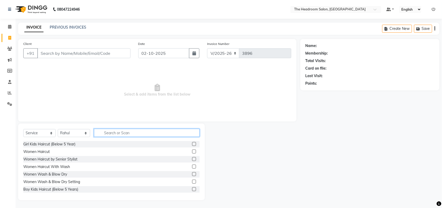
click at [105, 130] on input "text" at bounding box center [147, 133] width 106 height 8
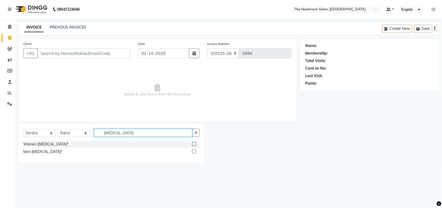
type input "botox"
click at [195, 144] on label at bounding box center [194, 144] width 4 height 4
click at [195, 144] on input "checkbox" at bounding box center [193, 143] width 3 height 3
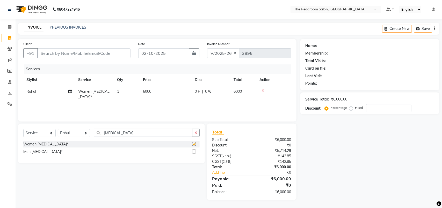
checkbox input "false"
click at [129, 133] on input "botox" at bounding box center [143, 133] width 98 height 8
type input "b"
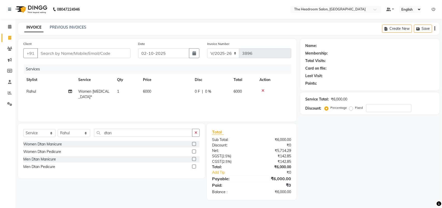
click at [264, 89] on icon at bounding box center [263, 91] width 3 height 4
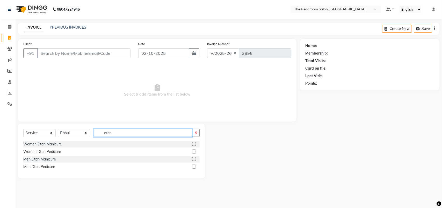
click at [118, 132] on input "dtan" at bounding box center [143, 133] width 98 height 8
type input "d"
type input "nano"
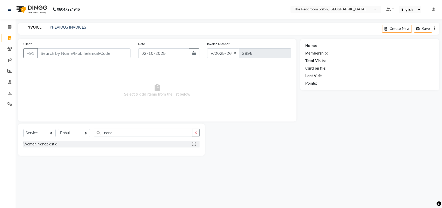
click at [193, 144] on label at bounding box center [194, 144] width 4 height 4
click at [193, 144] on input "checkbox" at bounding box center [193, 143] width 3 height 3
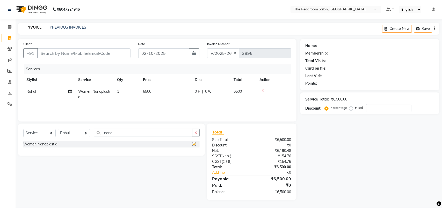
checkbox input "false"
click at [119, 132] on input "nano" at bounding box center [143, 133] width 98 height 8
type input "n"
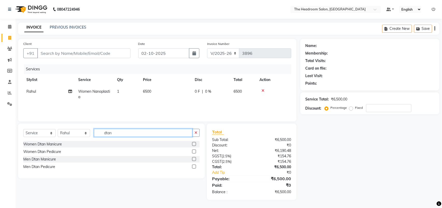
type input "dtan"
click at [193, 151] on label at bounding box center [194, 151] width 4 height 4
click at [193, 151] on input "checkbox" at bounding box center [193, 151] width 3 height 3
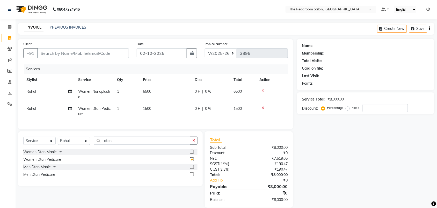
checkbox input "false"
click at [209, 108] on span "0 %" at bounding box center [208, 108] width 6 height 5
select select "58235"
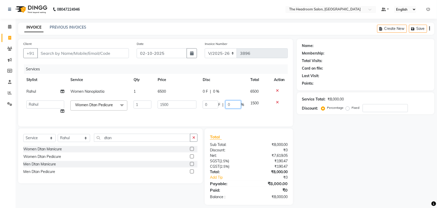
click at [235, 105] on input "0" at bounding box center [234, 104] width 16 height 8
type input "50"
click at [326, 128] on div "Name: Membership: Total Visits: Card on file: Last Visit: Points: Service Total…" at bounding box center [367, 122] width 141 height 166
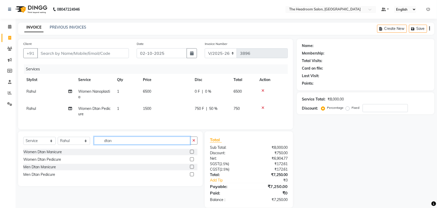
click at [122, 144] on input "dtan" at bounding box center [142, 140] width 96 height 8
click at [39, 145] on select "Select Service Product Membership Package Voucher Prepaid Gift Card" at bounding box center [39, 141] width 32 height 8
select select "product"
click at [23, 141] on select "Select Service Product Membership Package Voucher Prepaid Gift Card" at bounding box center [39, 141] width 32 height 8
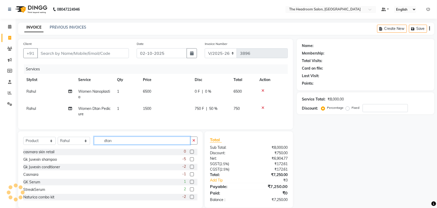
click at [118, 144] on input "dtan" at bounding box center [142, 140] width 96 height 8
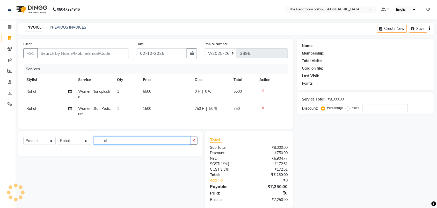
type input "d"
type input "kit"
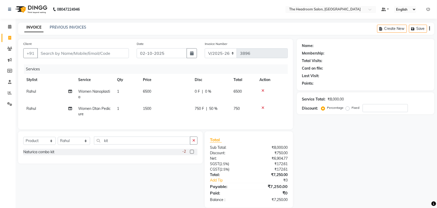
click at [193, 153] on label at bounding box center [192, 152] width 4 height 4
click at [193, 153] on input "checkbox" at bounding box center [191, 151] width 3 height 3
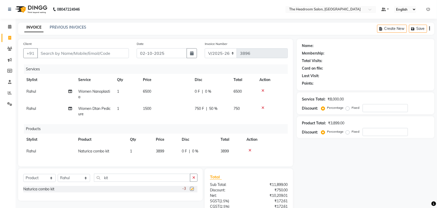
checkbox input "false"
click at [370, 155] on div "Name: Membership: Total Visits: Card on file: Last Visit: Points: Service Total…" at bounding box center [367, 147] width 141 height 216
click at [42, 52] on input "Client" at bounding box center [83, 53] width 92 height 10
type input "9"
type input "0"
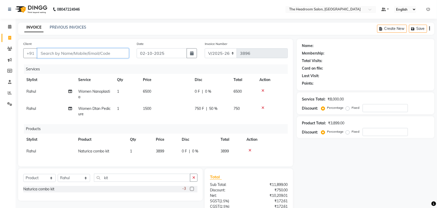
type input "0"
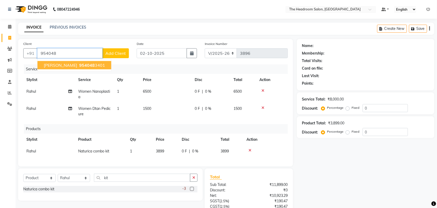
click at [53, 68] on button "kalpna 954048 3401" at bounding box center [75, 65] width 74 height 8
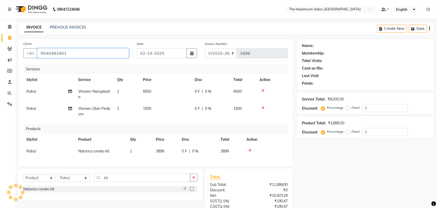
type input "9540483401"
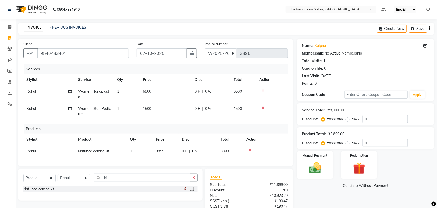
click at [414, 174] on div "Manual Payment Redemption" at bounding box center [365, 165] width 145 height 28
click at [207, 108] on span "0 %" at bounding box center [208, 108] width 6 height 5
select select "58235"
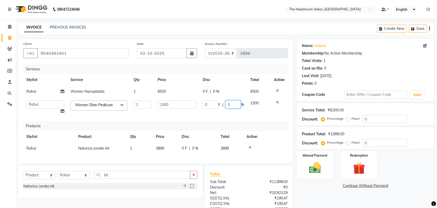
click at [230, 102] on input "0" at bounding box center [234, 104] width 16 height 8
type input "50"
click at [342, 189] on div "Name: Kalpna Membership: No Active Membership Total Visits: 1 Card on file: 0 L…" at bounding box center [367, 146] width 141 height 214
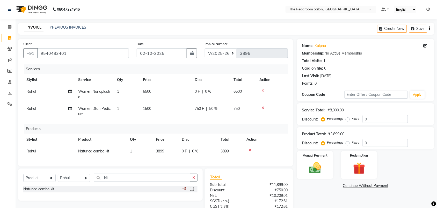
click at [108, 125] on div "Products" at bounding box center [158, 129] width 268 height 10
click at [34, 108] on span "Rahul" at bounding box center [31, 108] width 10 height 5
select select "58235"
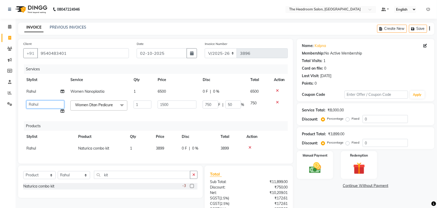
click at [30, 101] on select "Aditya Anubha Deepak Deepali Faizan Firoz Manager Monika Nakul Shokeen Pooja Ra…" at bounding box center [45, 104] width 38 height 8
select select "92208"
click at [421, 185] on link "Continue Without Payment" at bounding box center [366, 185] width 136 height 5
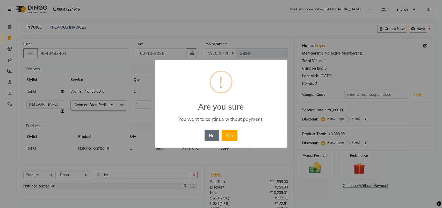
click at [211, 133] on button "No" at bounding box center [212, 135] width 15 height 11
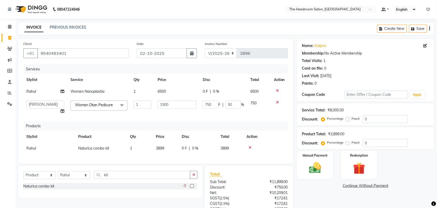
scroll to position [57, 0]
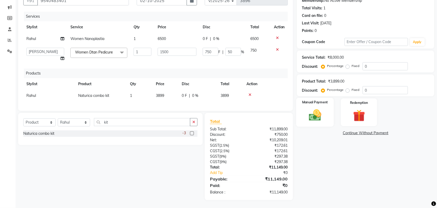
click at [319, 116] on img at bounding box center [315, 115] width 20 height 14
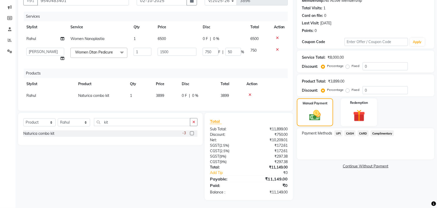
click at [360, 130] on span "CARD" at bounding box center [363, 133] width 11 height 6
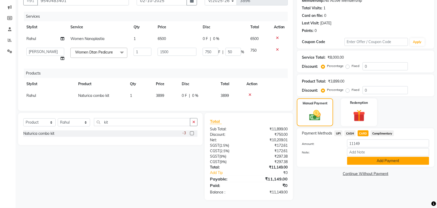
click at [406, 157] on button "Add Payment" at bounding box center [389, 161] width 82 height 8
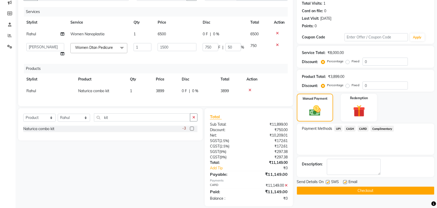
click at [357, 187] on button "Checkout" at bounding box center [366, 190] width 138 height 8
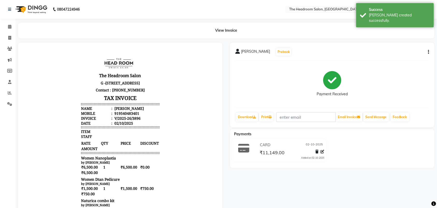
click at [158, 130] on body "The Headroom Salon G -6 C, D, E&F Jms Cross Walk Mall, Sector 93 Gurugram 12250…" at bounding box center [120, 163] width 190 height 229
click at [7, 93] on span at bounding box center [9, 93] width 9 height 6
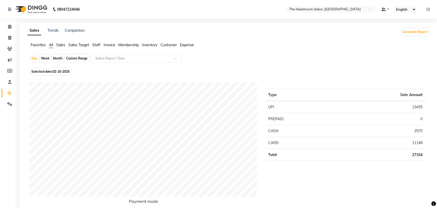
click at [62, 47] on span "Sales" at bounding box center [60, 45] width 9 height 5
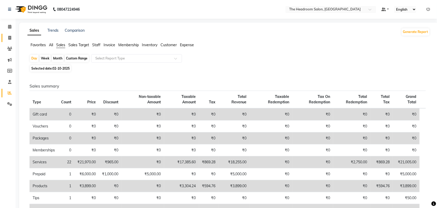
click at [10, 37] on icon at bounding box center [9, 38] width 3 height 4
select select "service"
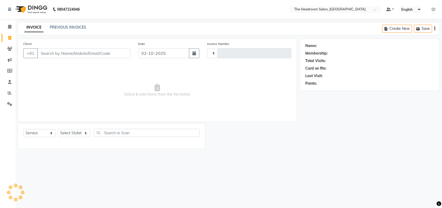
type input "3897"
select select "6933"
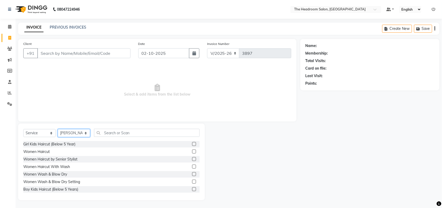
click at [79, 135] on select "Select Stylist [PERSON_NAME] Deepak [PERSON_NAME] [PERSON_NAME] Manager [PERSON…" at bounding box center [74, 133] width 32 height 8
select select "87934"
click at [58, 129] on select "Select Stylist [PERSON_NAME] Deepak [PERSON_NAME] [PERSON_NAME] Manager [PERSON…" at bounding box center [74, 133] width 32 height 8
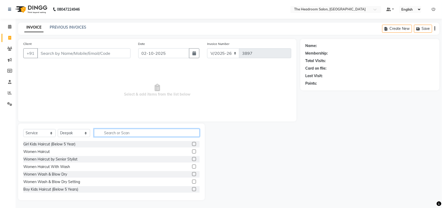
click at [110, 133] on input "text" at bounding box center [147, 133] width 106 height 8
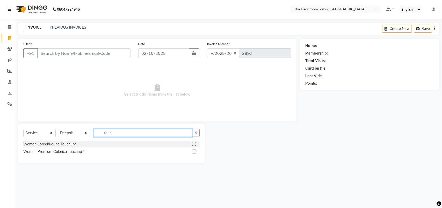
type input "touc"
click at [195, 151] on label at bounding box center [194, 151] width 4 height 4
click at [195, 151] on input "checkbox" at bounding box center [193, 151] width 3 height 3
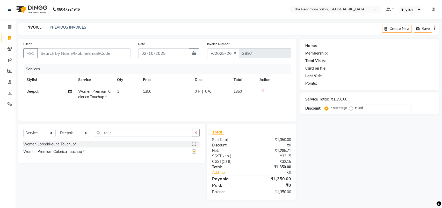
checkbox input "false"
click at [81, 133] on select "Select Stylist [PERSON_NAME] Deepak [PERSON_NAME] [PERSON_NAME] Manager [PERSON…" at bounding box center [74, 133] width 32 height 8
select select "92208"
click at [58, 129] on select "Select Stylist [PERSON_NAME] Deepak [PERSON_NAME] [PERSON_NAME] Manager [PERSON…" at bounding box center [74, 133] width 32 height 8
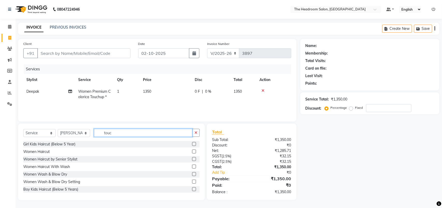
click at [121, 132] on input "touc" at bounding box center [143, 133] width 98 height 8
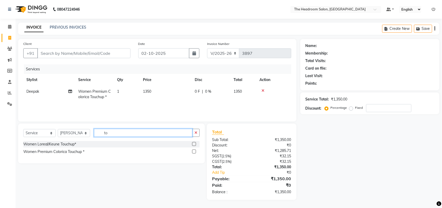
type input "t"
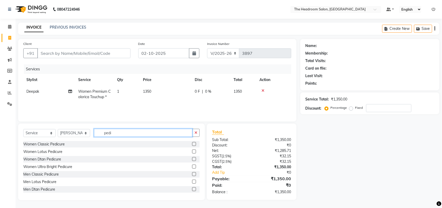
type input "pedi"
click at [192, 143] on label at bounding box center [194, 144] width 4 height 4
click at [192, 143] on input "checkbox" at bounding box center [193, 143] width 3 height 3
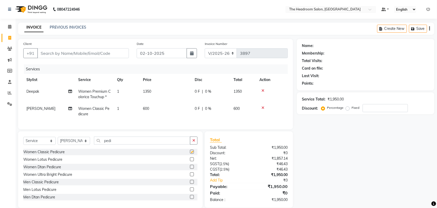
checkbox input "false"
click at [52, 52] on input "Client" at bounding box center [83, 53] width 92 height 10
type input "m"
type input "0"
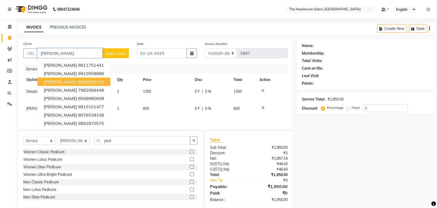
click at [94, 80] on ngb-highlight "9899880358" at bounding box center [91, 81] width 26 height 5
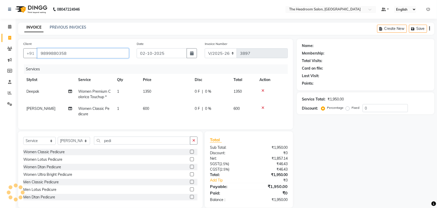
type input "9899880358"
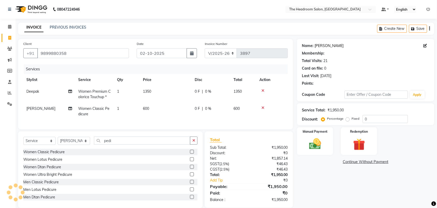
click at [342, 48] on link "Monika Shokeen" at bounding box center [329, 45] width 29 height 5
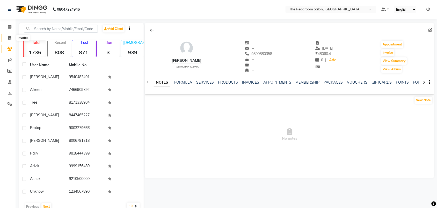
click at [8, 37] on icon at bounding box center [9, 38] width 3 height 4
select select "service"
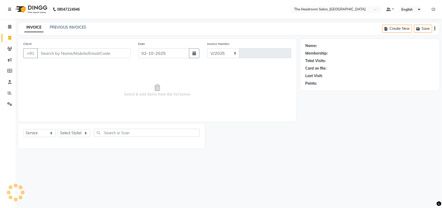
select select "6933"
type input "3897"
select select "58237"
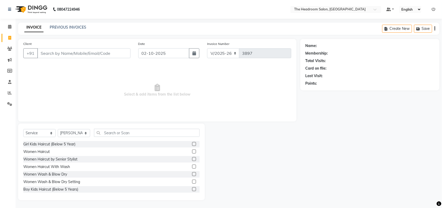
click at [49, 53] on input "Client" at bounding box center [83, 53] width 93 height 10
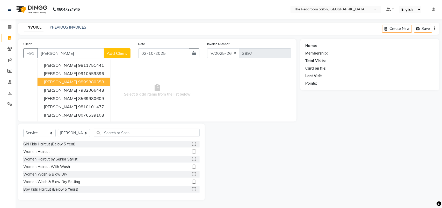
click at [91, 79] on ngb-highlight "9899880358" at bounding box center [91, 81] width 26 height 5
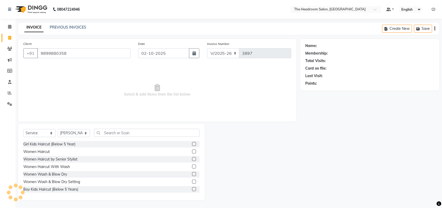
type input "9899880358"
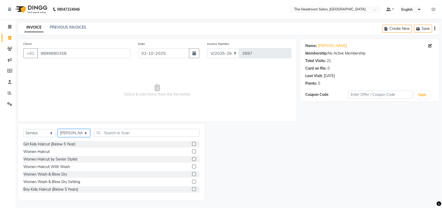
click at [65, 135] on select "Select Stylist Aditya Anubha Deepak Deepali Faizan Firoz Manager Monika Nakul S…" at bounding box center [74, 133] width 32 height 8
select select "87934"
click at [58, 129] on select "Select Stylist Aditya Anubha Deepak Deepali Faizan Firoz Manager Monika Nakul S…" at bounding box center [74, 133] width 32 height 8
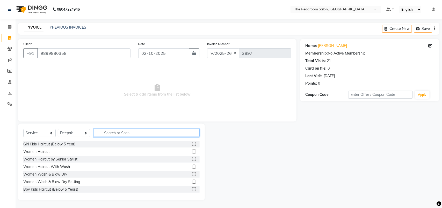
click at [109, 134] on input "text" at bounding box center [147, 133] width 106 height 8
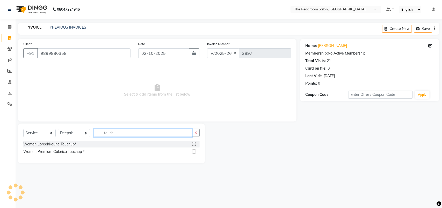
type input "touch"
click at [194, 152] on label at bounding box center [194, 151] width 4 height 4
click at [194, 152] on input "checkbox" at bounding box center [193, 151] width 3 height 3
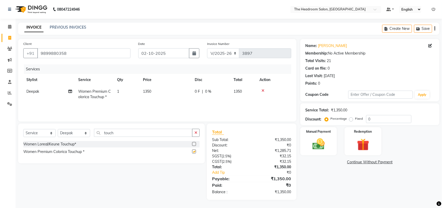
checkbox input "false"
click at [73, 132] on select "Select Stylist Aditya Anubha Deepak Deepali Faizan Firoz Manager Monika Nakul S…" at bounding box center [74, 133] width 32 height 8
select select "92208"
click at [58, 129] on select "Select Stylist Aditya Anubha Deepak Deepali Faizan Firoz Manager Monika Nakul S…" at bounding box center [74, 133] width 32 height 8
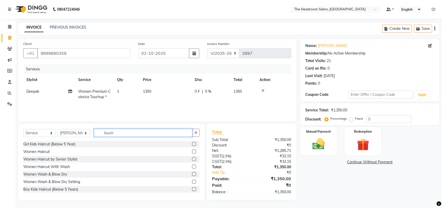
click at [117, 132] on input "touch" at bounding box center [143, 133] width 98 height 8
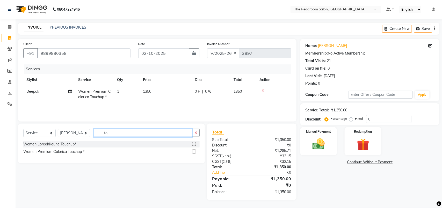
type input "t"
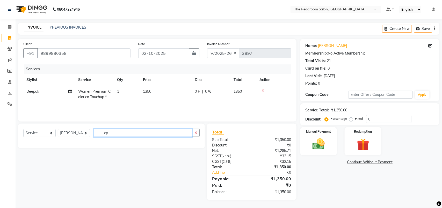
type input "c"
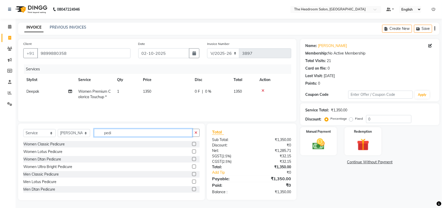
type input "pedi"
click at [192, 143] on label at bounding box center [194, 144] width 4 height 4
click at [192, 143] on input "checkbox" at bounding box center [193, 143] width 3 height 3
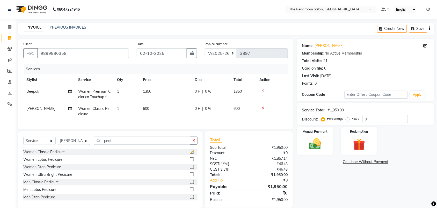
checkbox input "false"
click at [421, 104] on div "Service Total: ₹1,950.00 Discount: Percentage Fixed 0" at bounding box center [366, 114] width 138 height 22
click at [418, 27] on button "Save" at bounding box center [418, 29] width 18 height 8
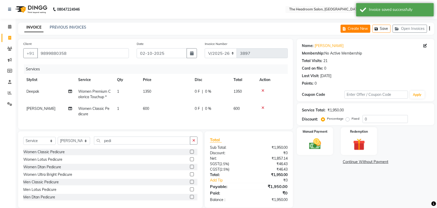
click at [364, 29] on button "Create New" at bounding box center [356, 29] width 30 height 8
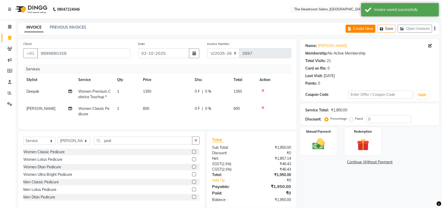
select select "service"
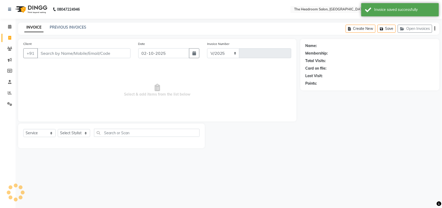
select select "6933"
type input "3897"
click at [176, 39] on div "Client +91 Date 02-10-2025 Invoice Number V/2025 V/2025-26 3897 Select & add it…" at bounding box center [157, 80] width 279 height 82
click at [47, 56] on input "Client" at bounding box center [83, 53] width 93 height 10
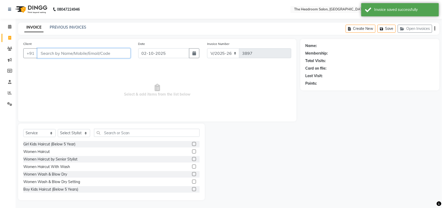
type input "p"
select select "58237"
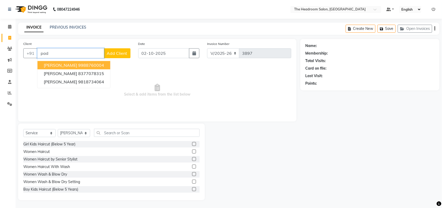
click at [41, 65] on button "Padmaksh 9988760004" at bounding box center [74, 65] width 73 height 8
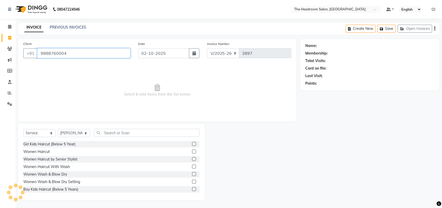
type input "9988760004"
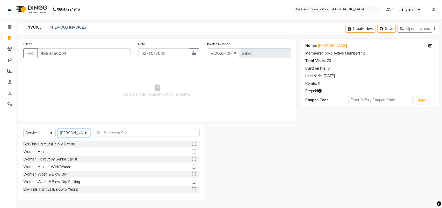
click at [65, 135] on select "Select Stylist Aditya Anubha Deepak Deepali Faizan Firoz Manager Monika Nakul S…" at bounding box center [74, 133] width 32 height 8
select select "79453"
click at [58, 129] on select "Select Stylist Aditya Anubha Deepak Deepali Faizan Firoz Manager Monika Nakul S…" at bounding box center [74, 133] width 32 height 8
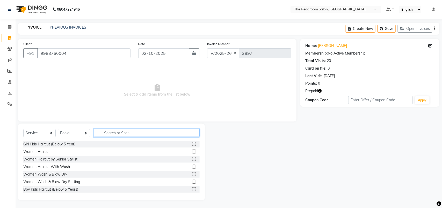
click at [104, 131] on input "text" at bounding box center [147, 133] width 106 height 8
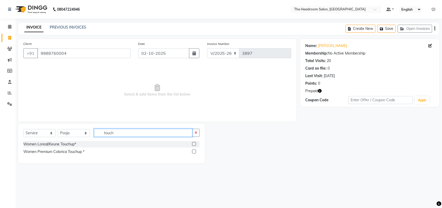
type input "touch"
click at [194, 144] on label at bounding box center [194, 144] width 4 height 4
click at [194, 144] on input "checkbox" at bounding box center [193, 143] width 3 height 3
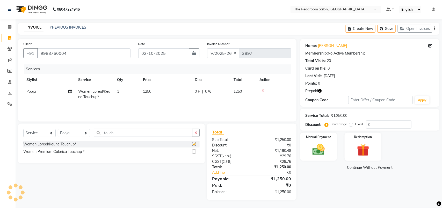
checkbox input "false"
click at [320, 89] on icon "button" at bounding box center [321, 91] width 4 height 4
click at [316, 170] on div "Name: Padmaksh Membership: No Active Membership Total Visits: 20 Card on file: …" at bounding box center [372, 119] width 143 height 161
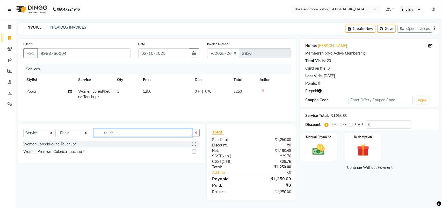
click at [119, 130] on input "touch" at bounding box center [143, 133] width 98 height 8
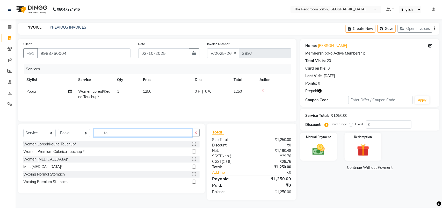
type input "t"
type input "thre"
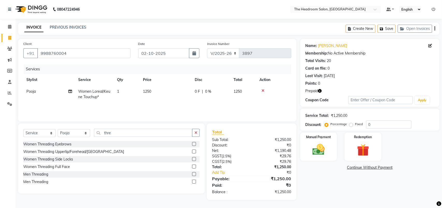
click at [195, 143] on label at bounding box center [194, 144] width 4 height 4
click at [195, 143] on input "checkbox" at bounding box center [193, 143] width 3 height 3
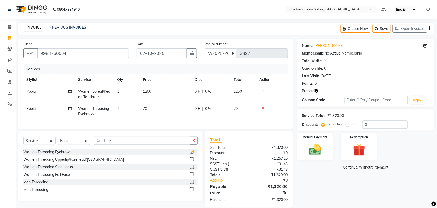
checkbox input "false"
click at [384, 28] on button "Save" at bounding box center [382, 29] width 18 height 8
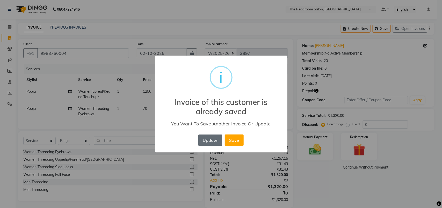
click at [215, 143] on button "Update" at bounding box center [211, 139] width 24 height 11
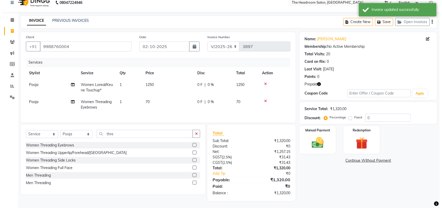
scroll to position [12, 0]
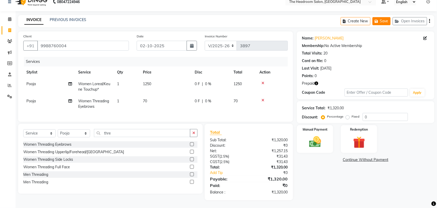
click at [384, 17] on button "Save" at bounding box center [382, 21] width 18 height 8
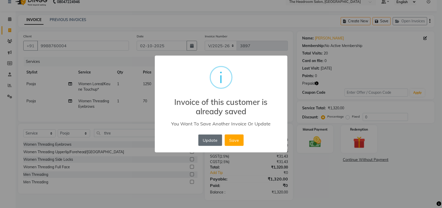
click at [205, 139] on button "Update" at bounding box center [211, 139] width 24 height 11
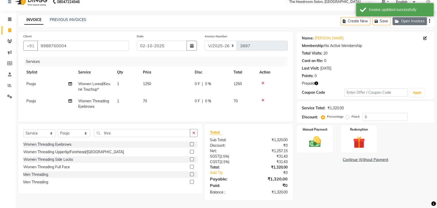
click at [415, 18] on button "Open Invoices" at bounding box center [410, 21] width 34 height 8
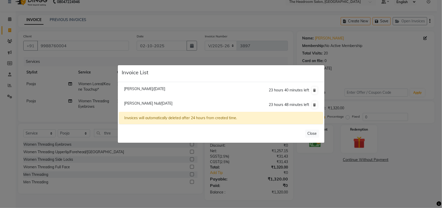
click at [133, 89] on span "Monika Shokeen/02 October 2025" at bounding box center [144, 88] width 41 height 5
type input "9899880358"
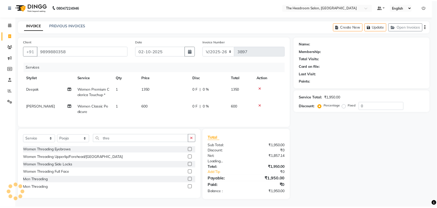
scroll to position [7, 0]
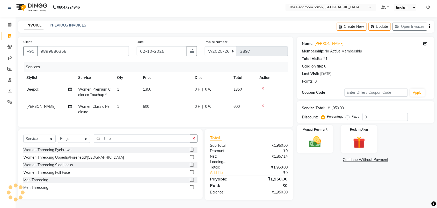
select select
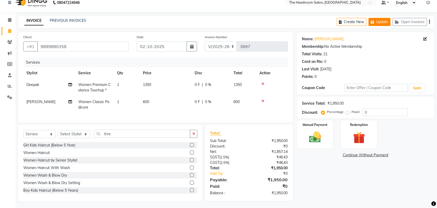
click at [385, 21] on button "Update" at bounding box center [380, 22] width 22 height 8
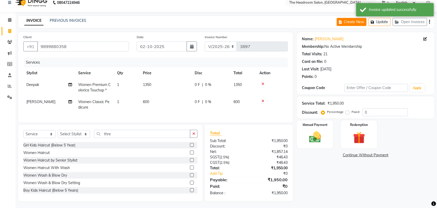
click at [346, 19] on button "Create New" at bounding box center [352, 22] width 30 height 8
select select "service"
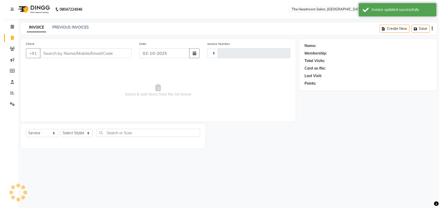
scroll to position [0, 0]
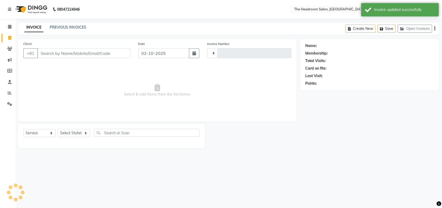
type input "3897"
select select "6933"
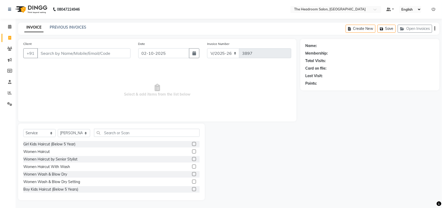
click at [348, 19] on div "08047224946 Select Location × The Headroom Salon, Sector 93 Gurugram Default Pa…" at bounding box center [221, 104] width 442 height 208
click at [79, 130] on select "Select Stylist Aditya Anubha Deepak Deepali Faizan Firoz Manager Monika Nakul S…" at bounding box center [74, 133] width 32 height 8
select select "58238"
click at [58, 129] on select "Select Stylist Aditya Anubha Deepak Deepali Faizan Firoz Manager Monika Nakul S…" at bounding box center [74, 133] width 32 height 8
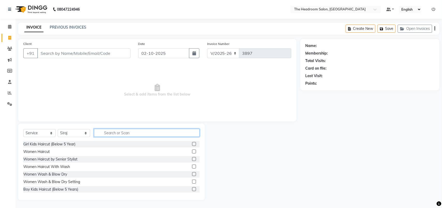
click at [111, 132] on input "text" at bounding box center [147, 133] width 106 height 8
type input "m"
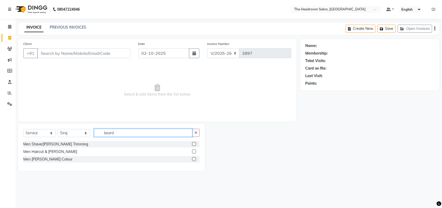
type input "beard"
click at [194, 152] on label at bounding box center [194, 151] width 4 height 4
click at [194, 152] on input "checkbox" at bounding box center [193, 151] width 3 height 3
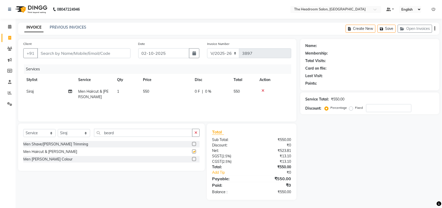
checkbox input "false"
click at [118, 131] on input "beard" at bounding box center [143, 133] width 98 height 8
type input "b"
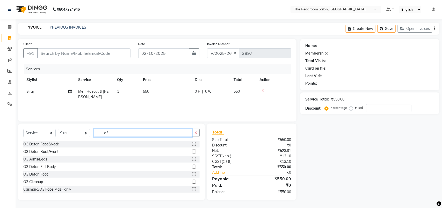
type input "o3"
click at [192, 144] on label at bounding box center [194, 144] width 4 height 4
click at [192, 144] on input "checkbox" at bounding box center [193, 143] width 3 height 3
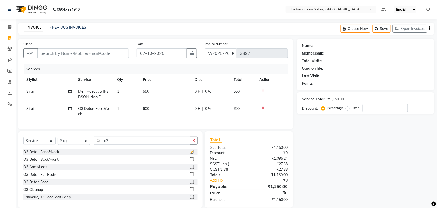
checkbox input "false"
click at [89, 88] on td "Men Haircut & [PERSON_NAME]" at bounding box center [94, 94] width 39 height 17
select select "58238"
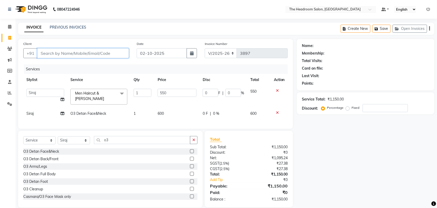
click at [47, 54] on input "Client" at bounding box center [83, 53] width 92 height 10
type input "9"
type input "0"
type input "9643341917"
click at [122, 53] on span "Add Client" at bounding box center [115, 53] width 20 height 5
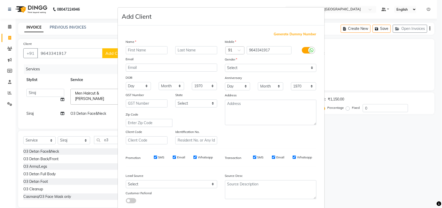
click at [139, 52] on input "text" at bounding box center [147, 50] width 42 height 8
type input "[PERSON_NAME]"
click at [259, 69] on select "Select Male Female Other Prefer Not To Say" at bounding box center [270, 68] width 91 height 8
select select "male"
click at [225, 64] on select "Select Male Female Other Prefer Not To Say" at bounding box center [270, 68] width 91 height 8
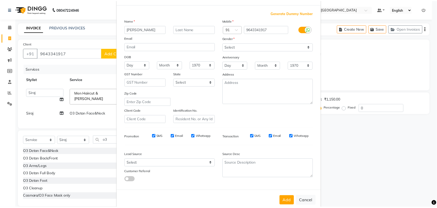
scroll to position [30, 0]
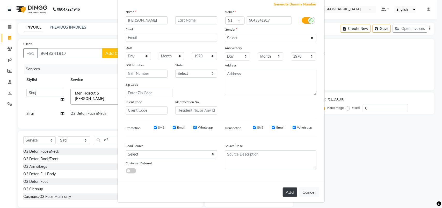
click at [288, 193] on button "Add" at bounding box center [290, 191] width 15 height 9
select select
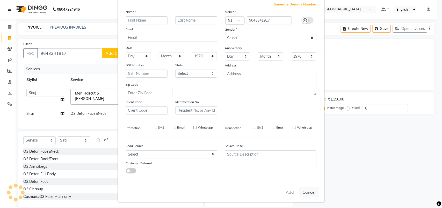
select select
checkbox input "false"
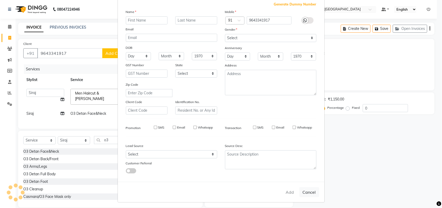
checkbox input "false"
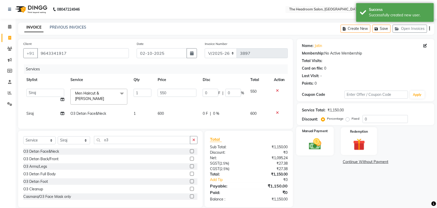
click at [315, 144] on img at bounding box center [315, 144] width 20 height 14
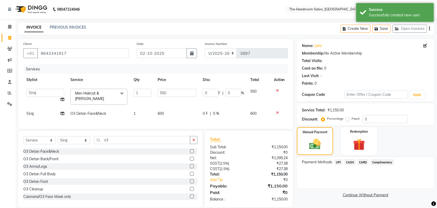
click at [340, 160] on span "UPI" at bounding box center [339, 162] width 8 height 6
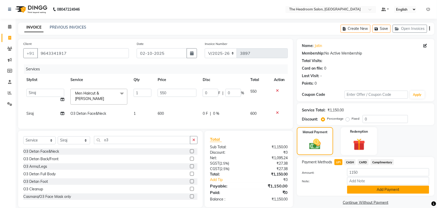
click at [386, 191] on button "Add Payment" at bounding box center [389, 189] width 82 height 8
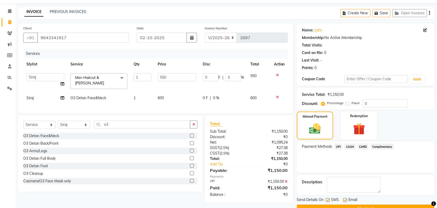
scroll to position [28, 0]
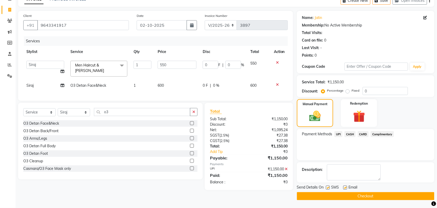
click at [379, 194] on button "Checkout" at bounding box center [366, 196] width 138 height 8
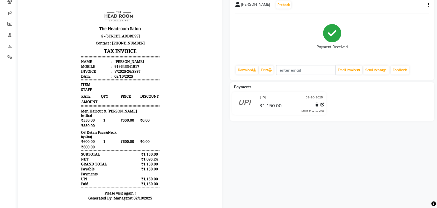
scroll to position [67, 0]
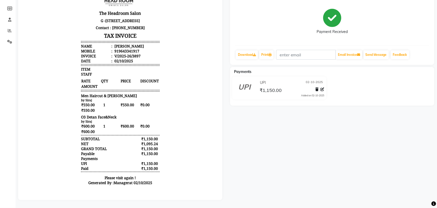
click at [435, 25] on div "jatin Prebook Payment Received Download Print Email Invoice Send Message Feedba…" at bounding box center [332, 22] width 204 height 84
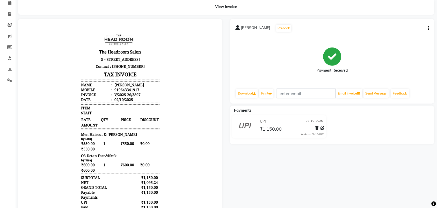
scroll to position [0, 0]
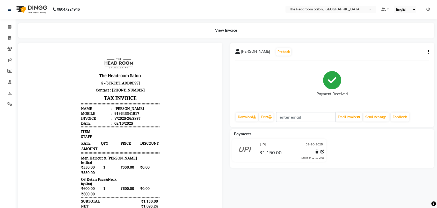
click at [150, 47] on div at bounding box center [120, 153] width 204 height 220
click at [10, 38] on icon at bounding box center [9, 38] width 3 height 4
select select "service"
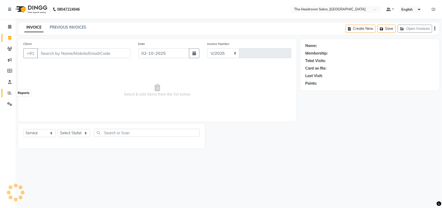
select select "6933"
type input "3898"
click at [10, 94] on icon at bounding box center [10, 93] width 4 height 4
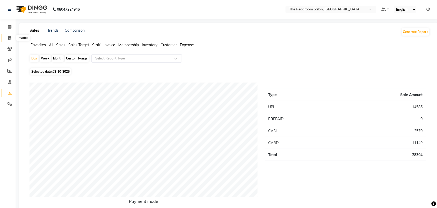
click at [12, 39] on span at bounding box center [9, 38] width 9 height 6
select select "service"
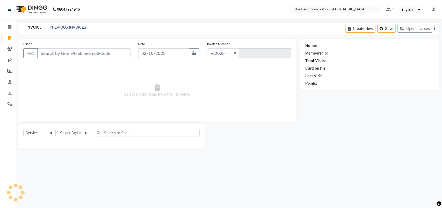
select select "6933"
type input "3898"
select select "58237"
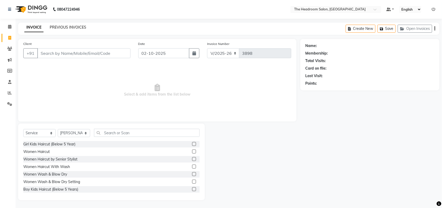
click at [81, 27] on link "PREVIOUS INVOICES" at bounding box center [68, 27] width 37 height 5
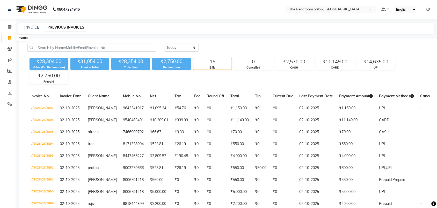
click at [10, 38] on icon at bounding box center [9, 38] width 3 height 4
select select "service"
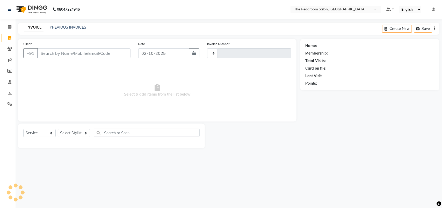
type input "3898"
select select "6933"
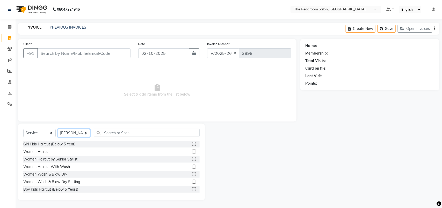
click at [72, 133] on select "Select Stylist [PERSON_NAME] Deepak [PERSON_NAME] [PERSON_NAME] Manager [PERSON…" at bounding box center [74, 133] width 32 height 8
select select "58235"
click at [58, 129] on select "Select Stylist [PERSON_NAME] Deepak [PERSON_NAME] [PERSON_NAME] Manager [PERSON…" at bounding box center [74, 133] width 32 height 8
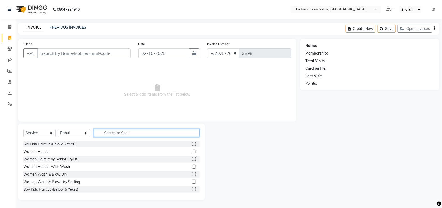
click at [107, 133] on input "text" at bounding box center [147, 133] width 106 height 8
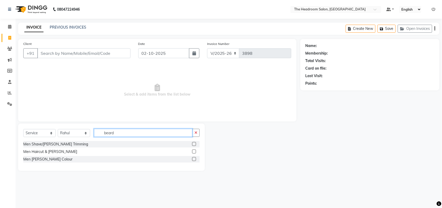
type input "beard"
click at [194, 143] on label at bounding box center [194, 144] width 4 height 4
click at [194, 143] on input "checkbox" at bounding box center [193, 143] width 3 height 3
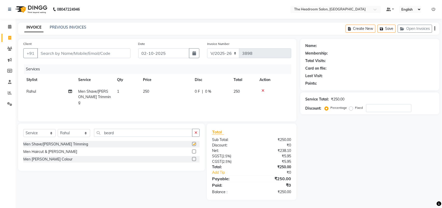
checkbox input "false"
click at [47, 54] on input "Client" at bounding box center [83, 53] width 93 height 10
type input "8"
type input "0"
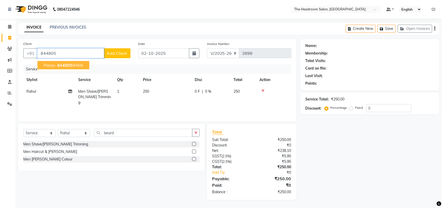
click at [41, 62] on button "Paras 844805 9400" at bounding box center [64, 65] width 52 height 8
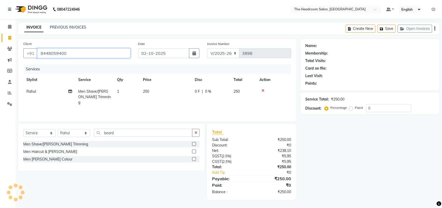
type input "8448059400"
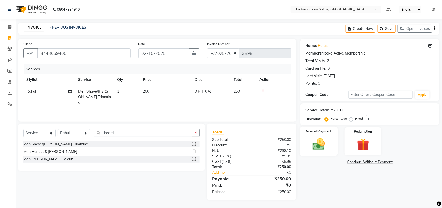
click at [323, 150] on img at bounding box center [319, 144] width 20 height 15
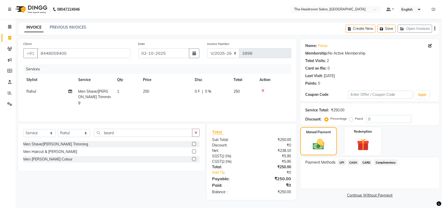
click at [356, 160] on span "CASH" at bounding box center [353, 162] width 11 height 6
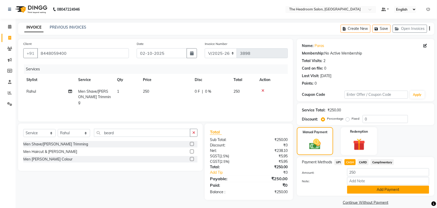
click at [380, 189] on button "Add Payment" at bounding box center [389, 189] width 82 height 8
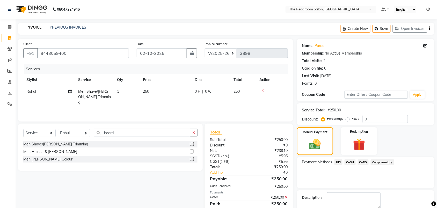
scroll to position [28, 0]
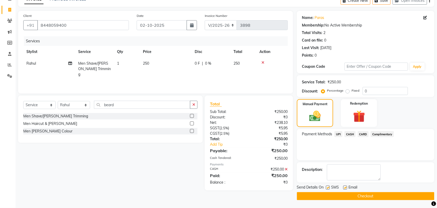
click at [365, 196] on button "Checkout" at bounding box center [366, 196] width 138 height 8
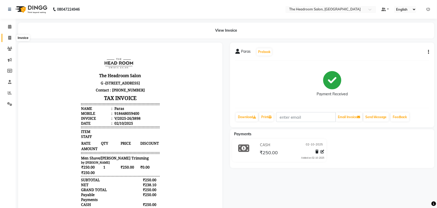
click at [11, 37] on icon at bounding box center [9, 38] width 3 height 4
select select "service"
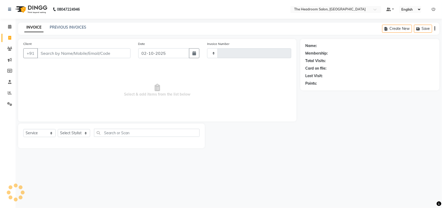
type input "3899"
select select "6933"
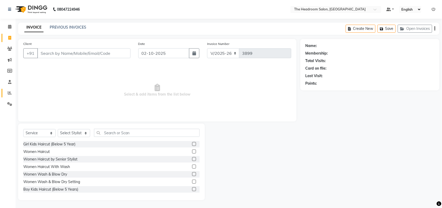
select select "58237"
click at [12, 92] on span at bounding box center [9, 93] width 9 height 6
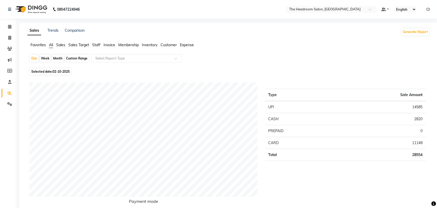
click at [60, 43] on span "Sales" at bounding box center [60, 45] width 9 height 5
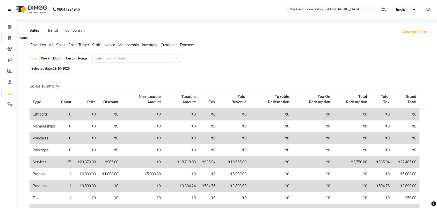
click at [8, 38] on icon at bounding box center [9, 38] width 3 height 4
select select "service"
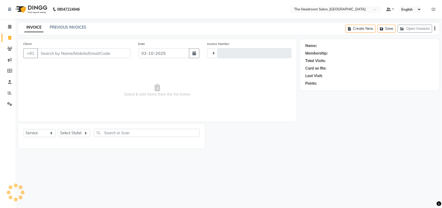
type input "3899"
select select "6933"
select select "58237"
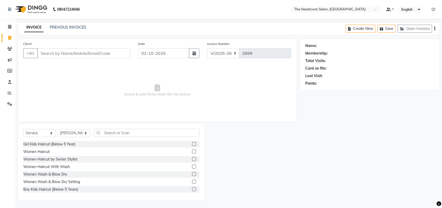
click at [8, 38] on icon at bounding box center [9, 38] width 3 height 4
select select "service"
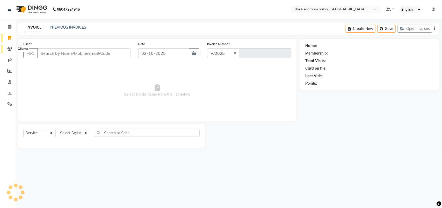
select select "6933"
type input "3899"
click at [10, 50] on icon at bounding box center [9, 49] width 5 height 4
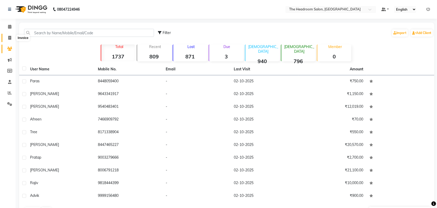
click at [10, 37] on icon at bounding box center [9, 38] width 3 height 4
select select "service"
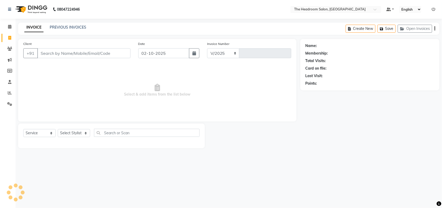
select select "6933"
type input "3899"
click at [59, 25] on link "PREVIOUS INVOICES" at bounding box center [68, 27] width 37 height 5
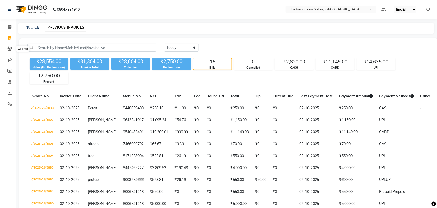
click at [12, 47] on icon at bounding box center [9, 49] width 5 height 4
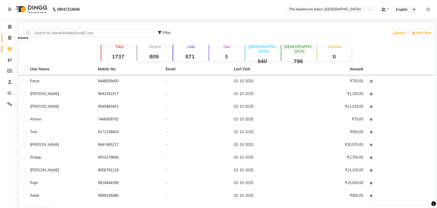
click at [8, 38] on icon at bounding box center [9, 38] width 3 height 4
select select "service"
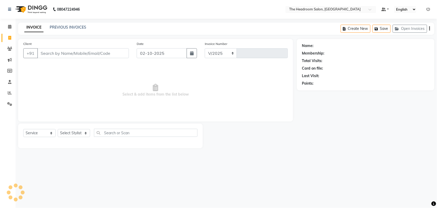
select select "6933"
type input "3899"
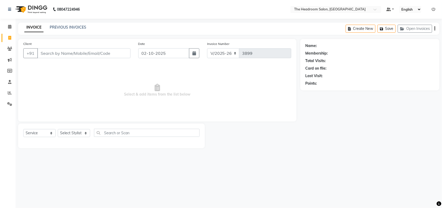
click at [172, 20] on div "08047224946 Select Location × The Headroom Salon, Sector 93 Gurugram Default Pa…" at bounding box center [221, 104] width 442 height 208
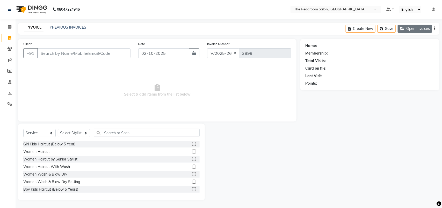
select select "58237"
click at [415, 31] on button "Open Invoices" at bounding box center [415, 29] width 34 height 8
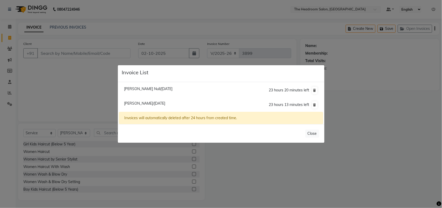
click at [134, 103] on span "Monika Shokeen/02 October 2025" at bounding box center [144, 103] width 41 height 5
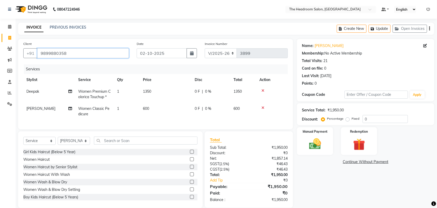
click at [70, 56] on input "9899880358" at bounding box center [83, 53] width 92 height 10
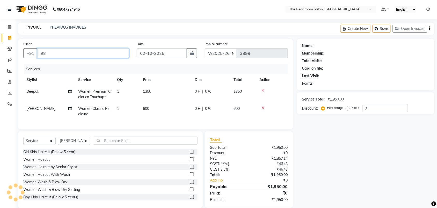
type input "9"
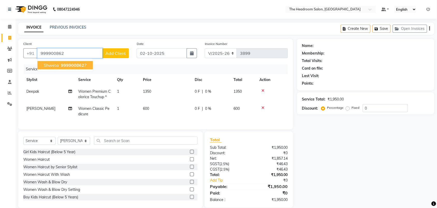
click at [82, 66] on span "999900862" at bounding box center [72, 64] width 23 height 5
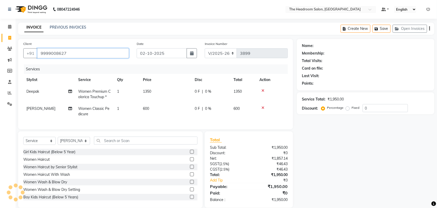
type input "9999008627"
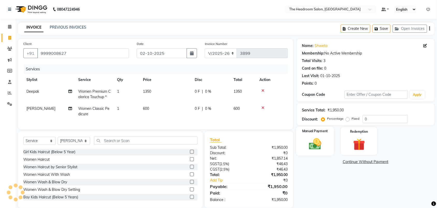
click at [329, 139] on div "Manual Payment" at bounding box center [315, 140] width 38 height 29
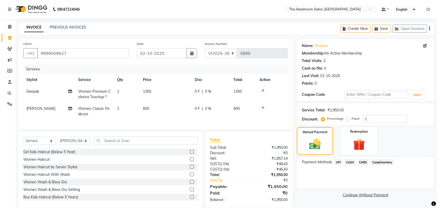
click at [349, 161] on span "CASH" at bounding box center [350, 162] width 11 height 6
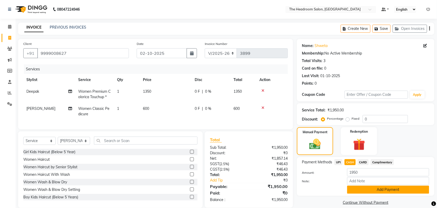
click at [380, 191] on button "Add Payment" at bounding box center [389, 189] width 82 height 8
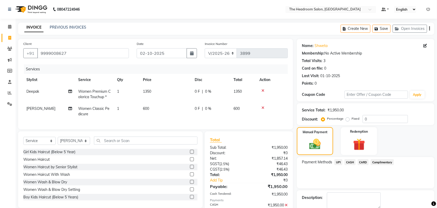
click at [349, 162] on span "CASH" at bounding box center [350, 162] width 11 height 6
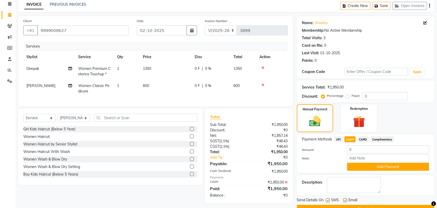
scroll to position [36, 0]
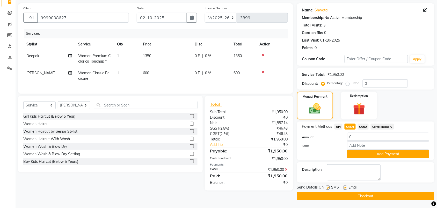
click at [286, 171] on icon at bounding box center [286, 169] width 3 height 4
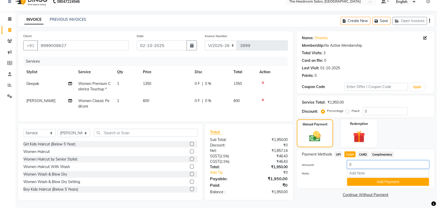
click at [364, 160] on input "0" at bounding box center [389, 164] width 82 height 8
type input "1950"
click at [391, 178] on button "Add Payment" at bounding box center [389, 182] width 82 height 8
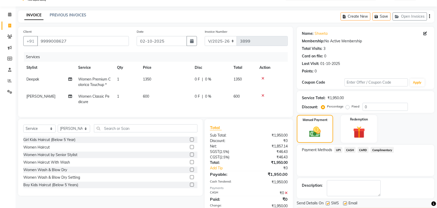
scroll to position [41, 0]
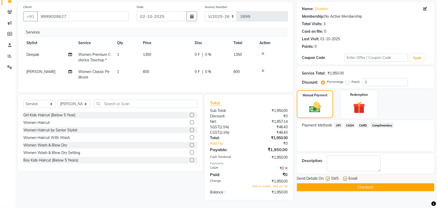
click at [287, 168] on icon at bounding box center [286, 168] width 3 height 4
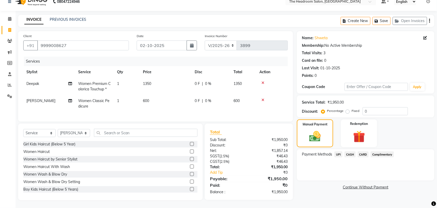
scroll to position [12, 0]
click at [352, 151] on span "CASH" at bounding box center [350, 154] width 11 height 6
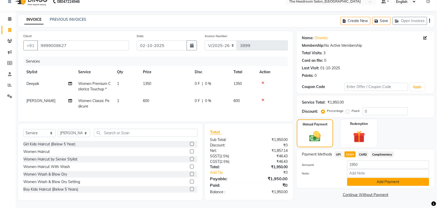
click at [378, 178] on button "Add Payment" at bounding box center [389, 182] width 82 height 8
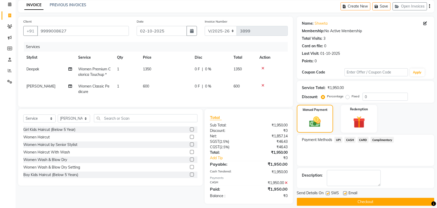
scroll to position [31, 0]
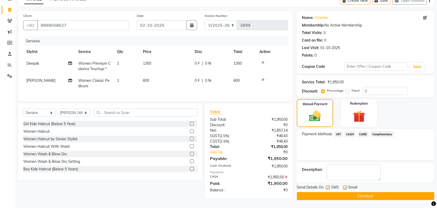
click at [341, 195] on button "Checkout" at bounding box center [366, 196] width 138 height 8
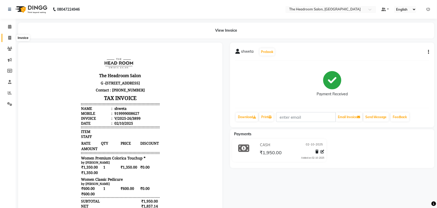
click at [9, 38] on icon at bounding box center [9, 38] width 3 height 4
select select "service"
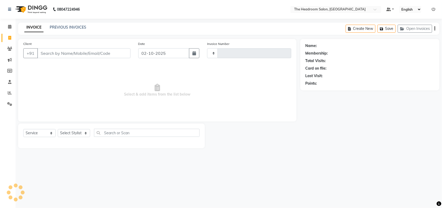
type input "3900"
select select "6933"
select select "58237"
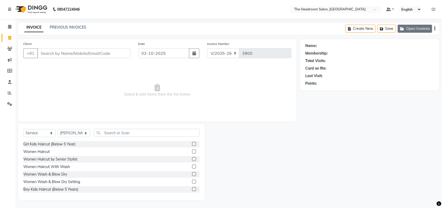
click at [413, 28] on button "Open Invoices" at bounding box center [415, 29] width 34 height 8
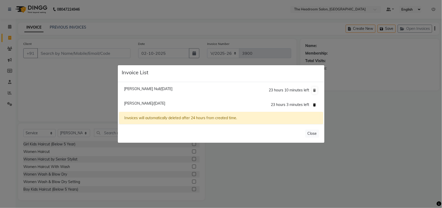
click at [314, 105] on icon at bounding box center [315, 104] width 3 height 3
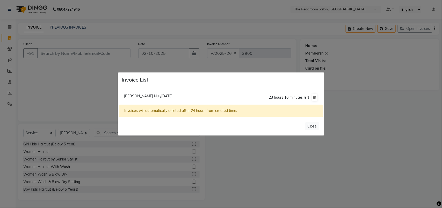
click at [357, 99] on ngb-modal-window "Invoice List Padmaksh Null/02 October 2025 23 hours 10 minutes left Invoices wi…" at bounding box center [221, 104] width 442 height 208
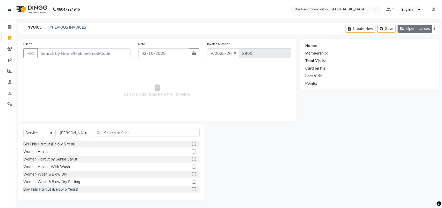
click at [421, 25] on button "Open Invoices" at bounding box center [415, 29] width 34 height 8
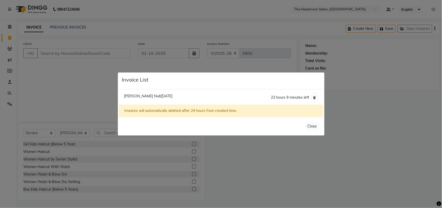
click at [136, 95] on span "[PERSON_NAME] Null/[DATE]" at bounding box center [148, 96] width 48 height 5
type input "9988760004"
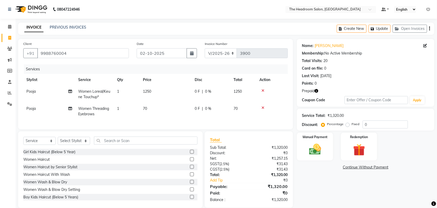
click at [317, 94] on div "Name: Padmaksh Membership: No Active Membership Total Visits: 20 Card on file: …" at bounding box center [366, 73] width 138 height 68
click at [316, 91] on icon "button" at bounding box center [317, 91] width 4 height 4
click at [422, 166] on link "Continue Without Payment" at bounding box center [366, 166] width 136 height 5
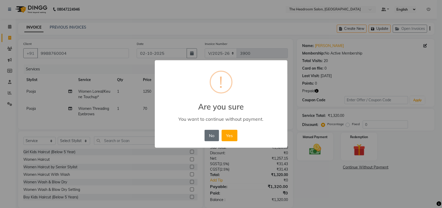
click at [215, 140] on button "No" at bounding box center [212, 135] width 15 height 11
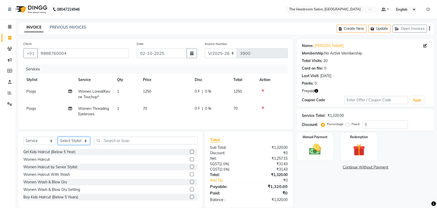
click at [78, 145] on select "Select Stylist [PERSON_NAME] Deepak [PERSON_NAME] [PERSON_NAME] Manager [PERSON…" at bounding box center [74, 141] width 32 height 8
click at [77, 144] on select "Select Stylist [PERSON_NAME] Deepak [PERSON_NAME] [PERSON_NAME] Manager [PERSON…" at bounding box center [74, 141] width 32 height 8
click at [77, 143] on select "Select Stylist [PERSON_NAME] Deepak [PERSON_NAME] [PERSON_NAME] Manager [PERSON…" at bounding box center [74, 141] width 32 height 8
select select "92208"
click at [58, 141] on select "Select Stylist [PERSON_NAME] Deepak [PERSON_NAME] [PERSON_NAME] Manager [PERSON…" at bounding box center [74, 141] width 32 height 8
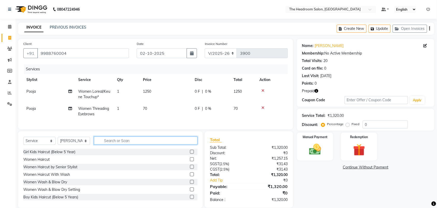
click at [103, 144] on input "text" at bounding box center [146, 140] width 104 height 8
type input "mani"
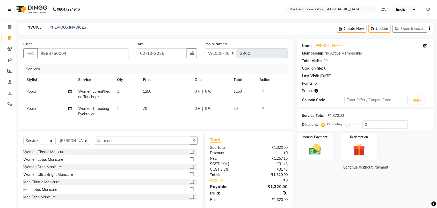
click at [190, 153] on label at bounding box center [192, 152] width 4 height 4
click at [190, 153] on input "checkbox" at bounding box center [191, 151] width 3 height 3
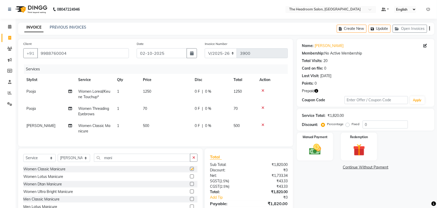
checkbox input "false"
click at [383, 29] on button "Update" at bounding box center [380, 29] width 22 height 8
click at [346, 30] on button "Create New" at bounding box center [352, 29] width 30 height 8
select select "service"
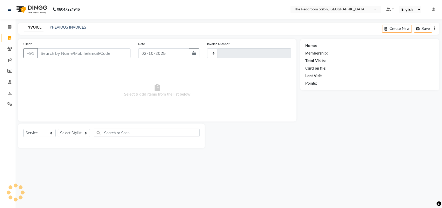
type input "3900"
select select "6933"
click at [55, 55] on input "Client" at bounding box center [83, 53] width 93 height 10
select select "58237"
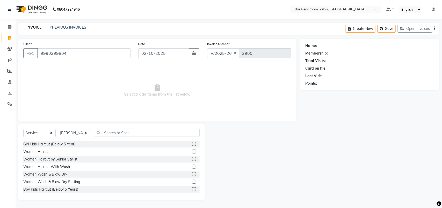
type input "9990399804"
click at [81, 135] on select "Select Stylist [PERSON_NAME] Deepak [PERSON_NAME] [PERSON_NAME] Manager [PERSON…" at bounding box center [74, 133] width 32 height 8
select select "58238"
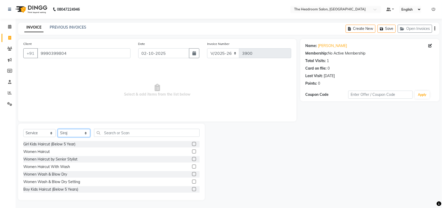
click at [58, 129] on select "Select Stylist [PERSON_NAME] Deepak [PERSON_NAME] [PERSON_NAME] Manager [PERSON…" at bounding box center [74, 133] width 32 height 8
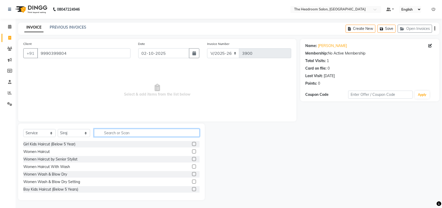
click at [106, 132] on input "text" at bounding box center [147, 133] width 106 height 8
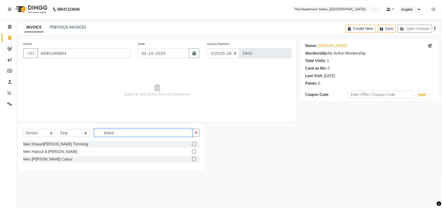
type input "beard"
click at [194, 143] on label at bounding box center [194, 144] width 4 height 4
click at [194, 143] on input "checkbox" at bounding box center [193, 143] width 3 height 3
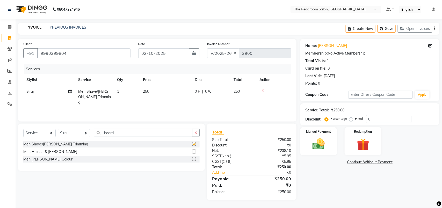
checkbox input "false"
click at [73, 52] on input "9990399804" at bounding box center [83, 53] width 93 height 10
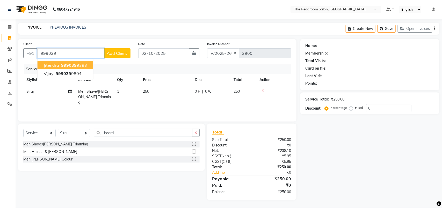
click at [83, 64] on ngb-highlight "999039 9393" at bounding box center [73, 64] width 27 height 5
type input "9990399393"
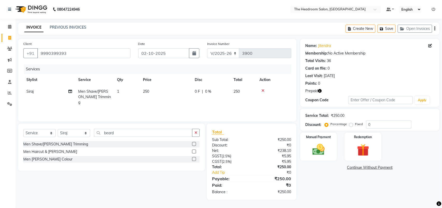
click at [321, 88] on button "button" at bounding box center [321, 90] width 4 height 5
click at [356, 147] on img at bounding box center [363, 150] width 20 height 16
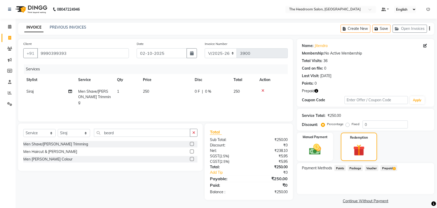
click at [396, 168] on span "1" at bounding box center [394, 168] width 3 height 3
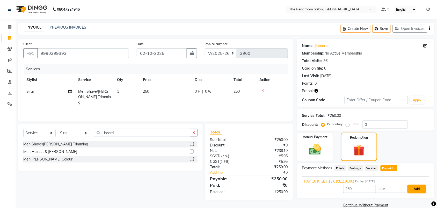
click at [415, 188] on button "Add" at bounding box center [417, 188] width 19 height 9
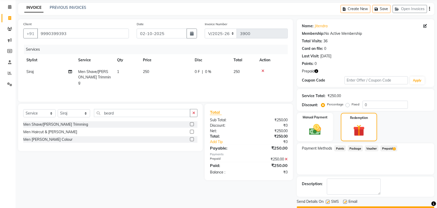
scroll to position [34, 0]
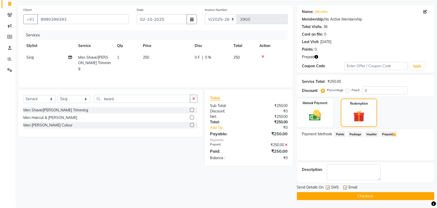
click at [374, 192] on button "Checkout" at bounding box center [366, 196] width 138 height 8
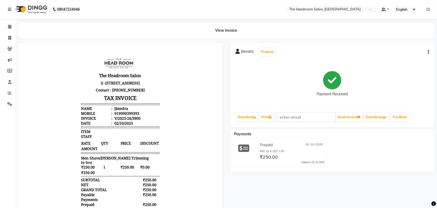
click at [153, 37] on div "View Invoice" at bounding box center [226, 31] width 417 height 16
click at [8, 92] on icon at bounding box center [10, 93] width 4 height 4
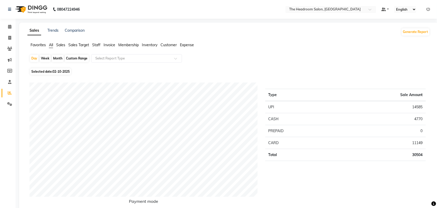
click at [63, 44] on span "Sales" at bounding box center [60, 45] width 9 height 5
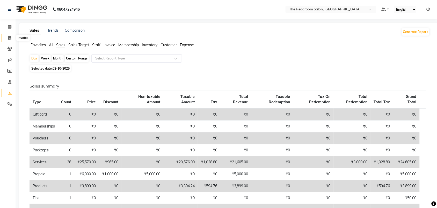
click at [11, 36] on span at bounding box center [9, 38] width 9 height 6
select select "service"
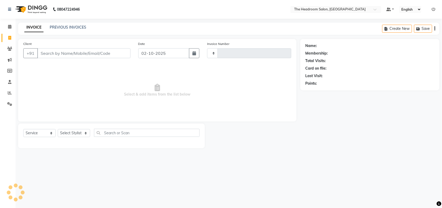
type input "3901"
select select "6933"
select select "58237"
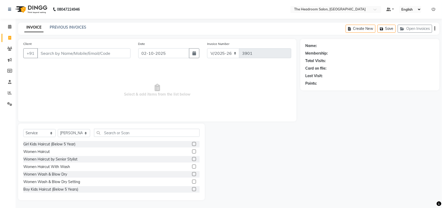
click at [38, 42] on div "Client +91" at bounding box center [76, 51] width 115 height 21
click at [47, 53] on input "Client" at bounding box center [83, 53] width 93 height 10
click at [78, 23] on div "INVOICE PREVIOUS INVOICES Create New Save Open Invoices" at bounding box center [229, 29] width 422 height 12
click at [78, 27] on link "PREVIOUS INVOICES" at bounding box center [68, 27] width 37 height 5
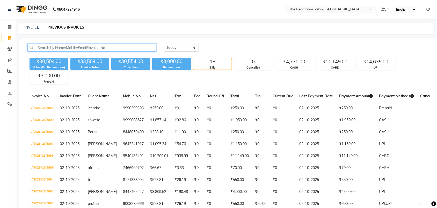
click at [49, 49] on input "text" at bounding box center [91, 48] width 129 height 8
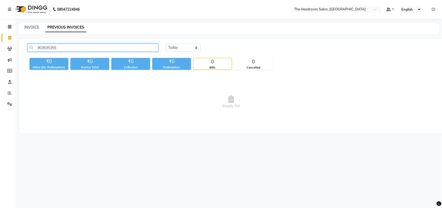
type input "9035353553"
click at [81, 46] on input "9035353553" at bounding box center [92, 48] width 131 height 8
click at [32, 29] on link "INVOICE" at bounding box center [31, 27] width 15 height 5
select select "service"
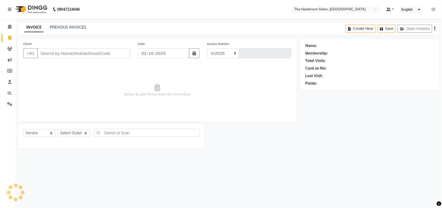
select select "6933"
type input "3901"
click at [50, 55] on input "Client" at bounding box center [83, 53] width 93 height 10
type input "903"
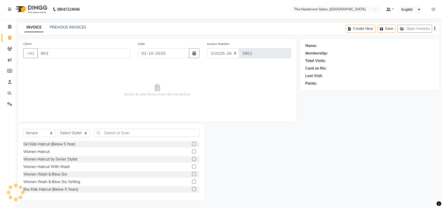
select select "58237"
drag, startPoint x: 49, startPoint y: 53, endPoint x: 49, endPoint y: 83, distance: 29.8
click at [49, 83] on div "Client +91 9035353553 Add Client Date 02-10-2025 Invoice Number V/2025 V/2025-2…" at bounding box center [157, 80] width 279 height 82
type input "9035353553"
click at [49, 83] on span "Select & add items from the list below" at bounding box center [157, 90] width 268 height 52
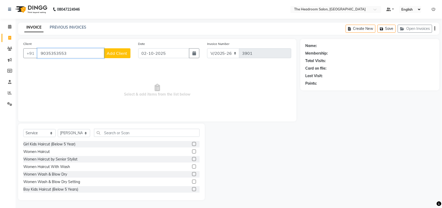
click at [73, 56] on input "9035353553" at bounding box center [70, 53] width 67 height 10
click at [119, 53] on span "Add Client" at bounding box center [117, 53] width 20 height 5
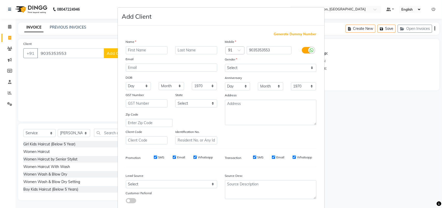
click at [131, 51] on input "text" at bounding box center [147, 50] width 42 height 8
type input "sunil"
click at [253, 67] on select "Select Male Female Other Prefer Not To Say" at bounding box center [270, 68] width 91 height 8
select select "[DEMOGRAPHIC_DATA]"
click at [225, 64] on select "Select Male Female Other Prefer Not To Say" at bounding box center [270, 68] width 91 height 8
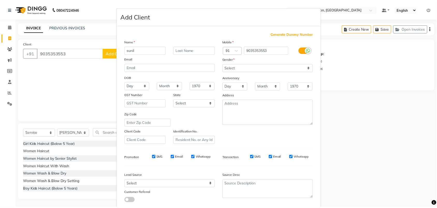
scroll to position [30, 0]
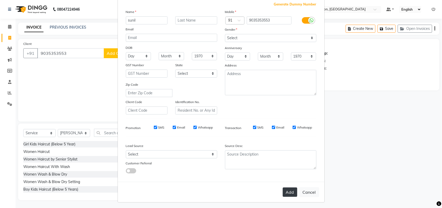
click at [285, 191] on button "Add" at bounding box center [290, 191] width 15 height 9
select select
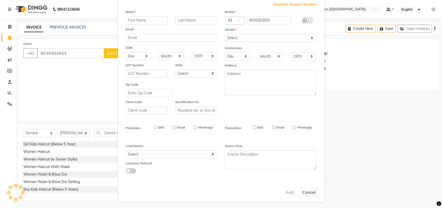
select select
checkbox input "false"
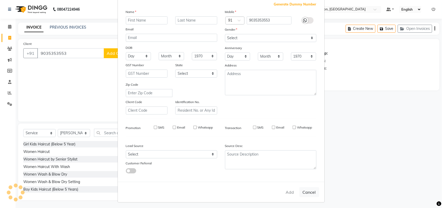
checkbox input "false"
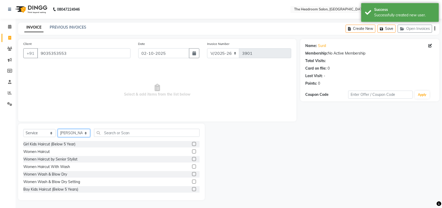
click at [73, 130] on select "Select Stylist [PERSON_NAME] Deepak [PERSON_NAME] [PERSON_NAME] Manager [PERSON…" at bounding box center [74, 133] width 32 height 8
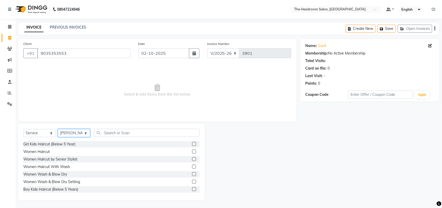
select select "58235"
click at [58, 129] on select "Select Stylist [PERSON_NAME] Deepak [PERSON_NAME] [PERSON_NAME] Manager [PERSON…" at bounding box center [74, 133] width 32 height 8
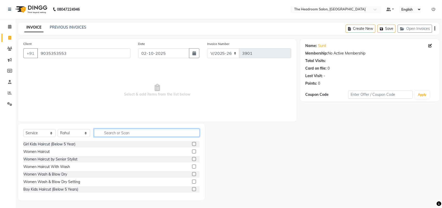
click at [108, 131] on input "text" at bounding box center [147, 133] width 106 height 8
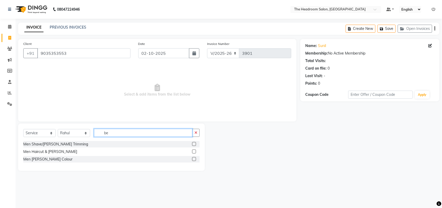
type input "b"
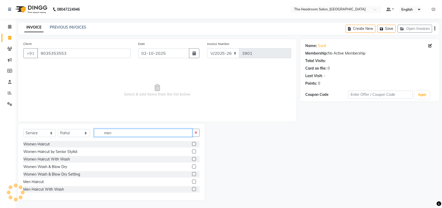
type input "men"
click at [192, 180] on label at bounding box center [194, 181] width 4 height 4
click at [192, 180] on input "checkbox" at bounding box center [193, 181] width 3 height 3
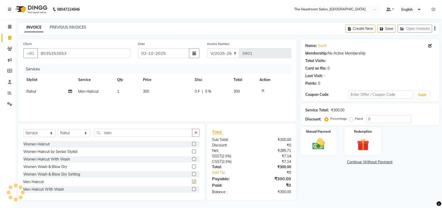
checkbox input "false"
click at [72, 131] on select "Select Stylist [PERSON_NAME] Deepak [PERSON_NAME] [PERSON_NAME] Manager [PERSON…" at bounding box center [74, 133] width 32 height 8
select select "87934"
click at [58, 129] on select "Select Stylist [PERSON_NAME] Deepak [PERSON_NAME] [PERSON_NAME] Manager [PERSON…" at bounding box center [74, 133] width 32 height 8
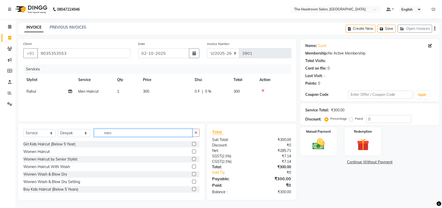
click at [115, 133] on input "men" at bounding box center [143, 133] width 98 height 8
type input "m"
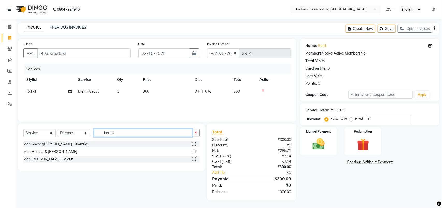
type input "beard"
click at [195, 143] on label at bounding box center [194, 144] width 4 height 4
click at [195, 143] on input "checkbox" at bounding box center [193, 143] width 3 height 3
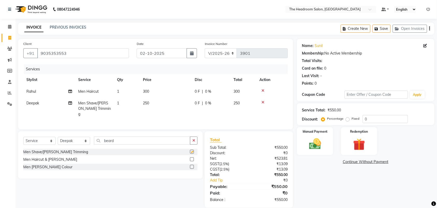
checkbox input "false"
click at [323, 139] on img at bounding box center [315, 144] width 20 height 14
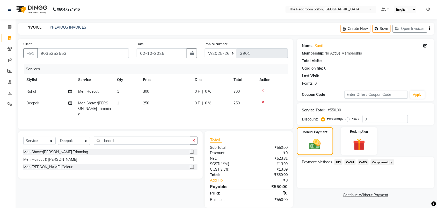
click at [339, 164] on span "UPI" at bounding box center [339, 162] width 8 height 6
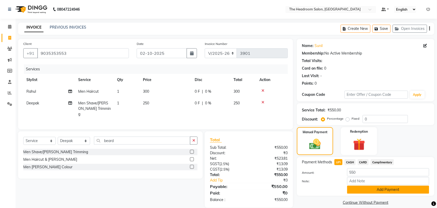
click at [383, 189] on button "Add Payment" at bounding box center [389, 189] width 82 height 8
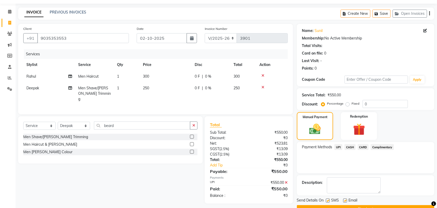
scroll to position [28, 0]
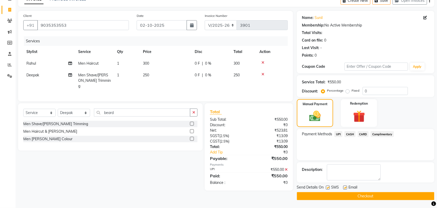
click at [337, 196] on button "Checkout" at bounding box center [366, 196] width 138 height 8
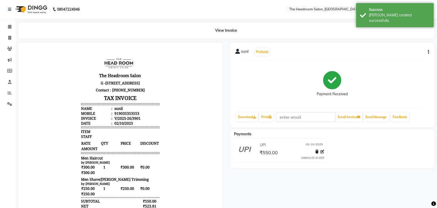
click at [81, 128] on hr at bounding box center [120, 127] width 78 height 1
click at [10, 38] on icon at bounding box center [9, 38] width 3 height 4
select select "service"
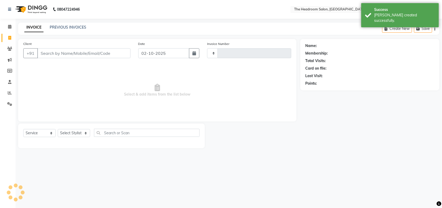
click at [59, 25] on div "PREVIOUS INVOICES" at bounding box center [68, 27] width 37 height 5
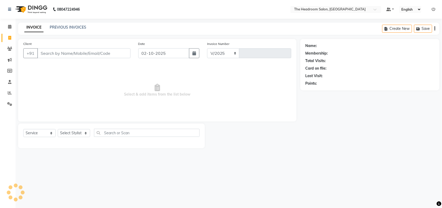
select select "6933"
type input "3902"
click at [63, 27] on link "PREVIOUS INVOICES" at bounding box center [68, 27] width 37 height 5
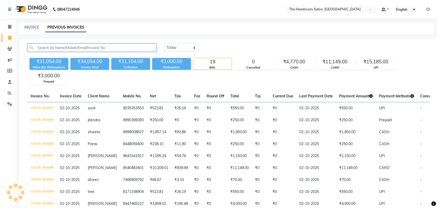
click at [38, 50] on input "text" at bounding box center [91, 48] width 129 height 8
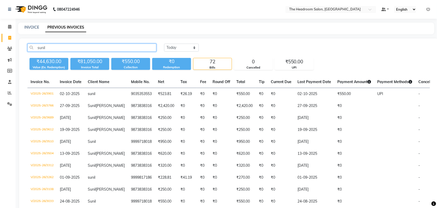
type input "sunil"
click at [128, 108] on td "9873838316" at bounding box center [141, 106] width 27 height 12
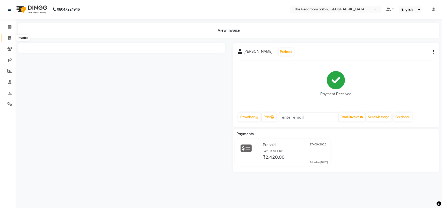
click at [9, 38] on icon at bounding box center [9, 38] width 3 height 4
select select "service"
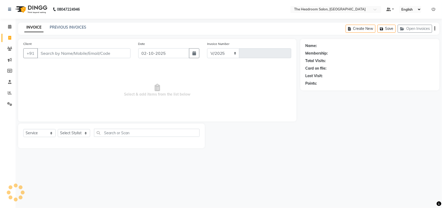
select select "6933"
type input "3902"
click at [62, 25] on link "PREVIOUS INVOICES" at bounding box center [68, 27] width 37 height 5
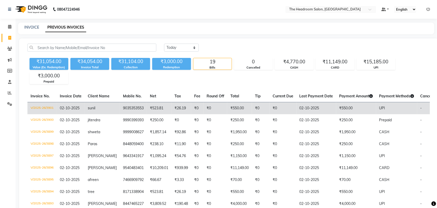
click at [134, 110] on td "9035353553" at bounding box center [133, 108] width 27 height 12
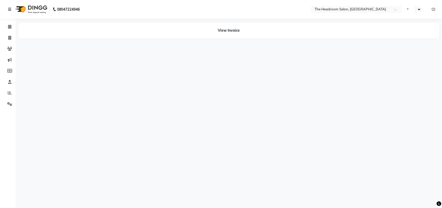
select select "en"
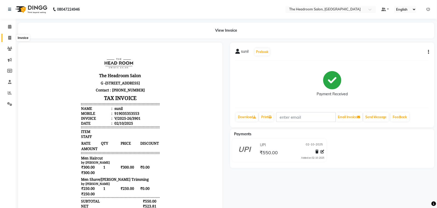
click at [10, 38] on icon at bounding box center [9, 38] width 3 height 4
select select "service"
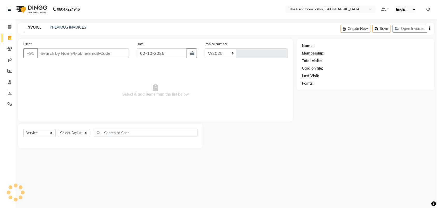
select select "6933"
type input "3902"
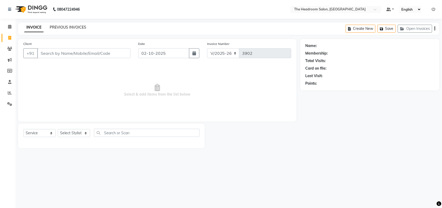
click at [77, 29] on link "PREVIOUS INVOICES" at bounding box center [68, 27] width 37 height 5
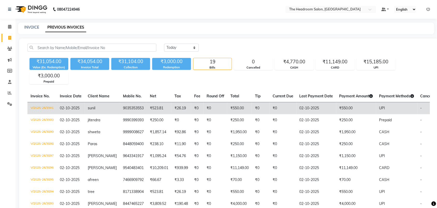
click at [120, 108] on td "9035353553" at bounding box center [133, 108] width 27 height 12
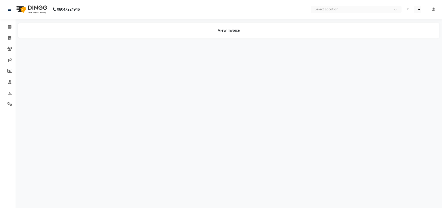
select select "en"
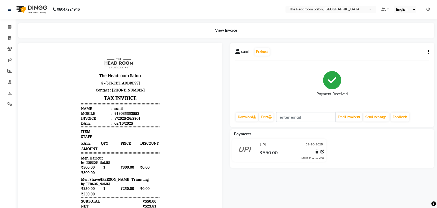
click at [429, 52] on icon "button" at bounding box center [429, 52] width 1 height 0
click at [410, 47] on div "Split Service Amount" at bounding box center [404, 45] width 36 height 6
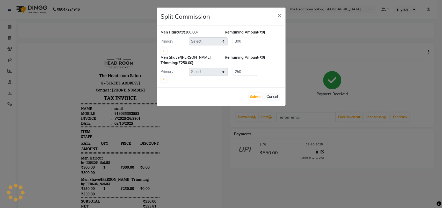
click at [154, 45] on ngb-modal-window "Split Commission × Men Haircut (₹300.00) Remaining Amount (₹0) Primary Select 3…" at bounding box center [221, 104] width 442 height 208
select select "58235"
select select "87934"
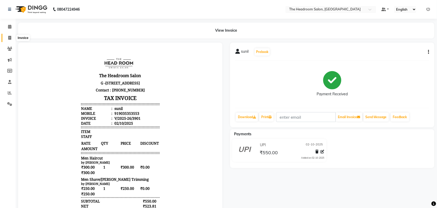
click at [11, 40] on span at bounding box center [9, 38] width 9 height 6
select select "service"
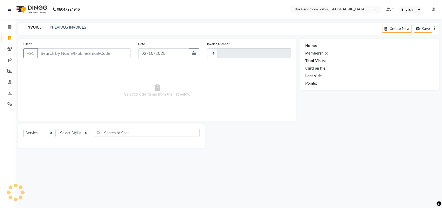
type input "3902"
select select "6933"
click at [48, 54] on input "Client" at bounding box center [83, 53] width 93 height 10
select select "58237"
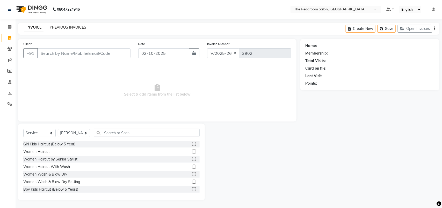
click at [67, 25] on link "PREVIOUS INVOICES" at bounding box center [68, 27] width 37 height 5
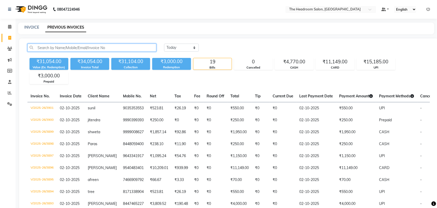
click at [97, 48] on input "text" at bounding box center [91, 48] width 129 height 8
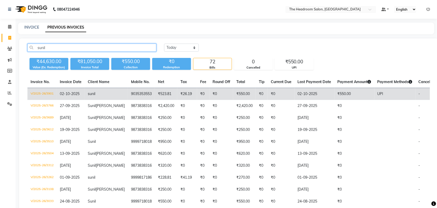
type input "sunil"
click at [90, 92] on span "sunil" at bounding box center [92, 93] width 8 height 5
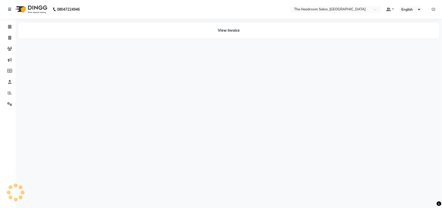
select select "en"
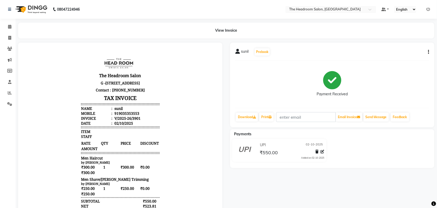
click at [90, 92] on p "Contact : [PHONE_NUMBER]" at bounding box center [120, 89] width 78 height 7
click at [9, 49] on icon at bounding box center [9, 49] width 5 height 4
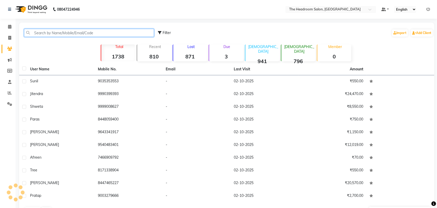
click at [41, 33] on input "text" at bounding box center [89, 33] width 130 height 8
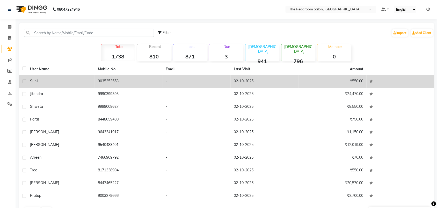
click at [113, 82] on td "9035353553" at bounding box center [129, 81] width 68 height 13
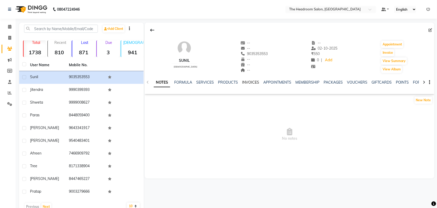
click at [252, 82] on link "INVOICES" at bounding box center [250, 82] width 17 height 5
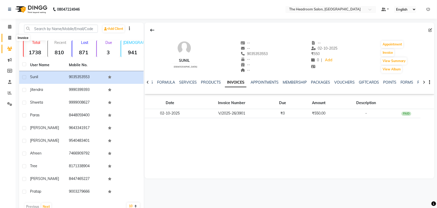
click at [8, 38] on icon at bounding box center [9, 38] width 3 height 4
select select "service"
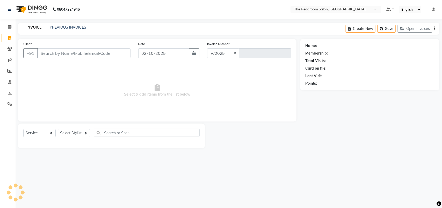
select select "6933"
type input "3902"
select select "58237"
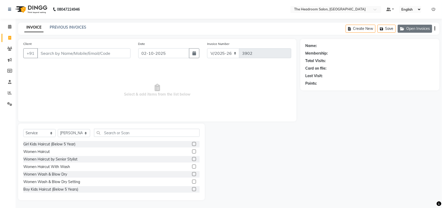
click at [421, 29] on button "Open Invoices" at bounding box center [415, 29] width 34 height 8
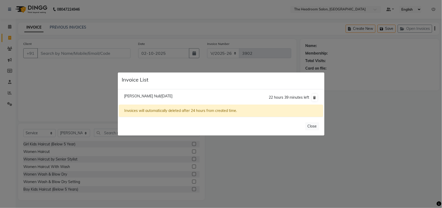
click at [141, 96] on span "[PERSON_NAME] Null/[DATE]" at bounding box center [148, 96] width 48 height 5
type input "9988760004"
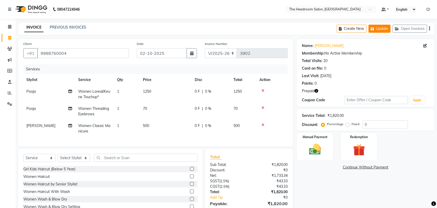
click at [381, 29] on button "Update" at bounding box center [380, 29] width 22 height 8
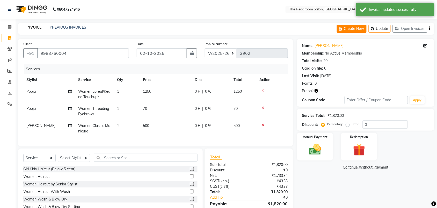
click at [350, 26] on button "Create New" at bounding box center [352, 29] width 30 height 8
select select "service"
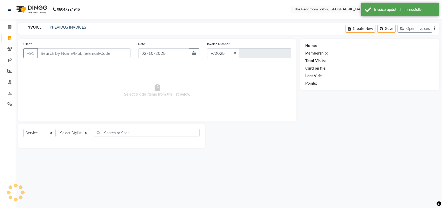
select select "6933"
type input "3902"
select select "58237"
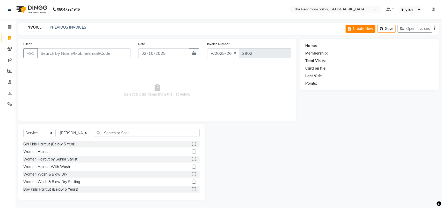
click at [351, 26] on button "Create New" at bounding box center [361, 29] width 30 height 8
select select "service"
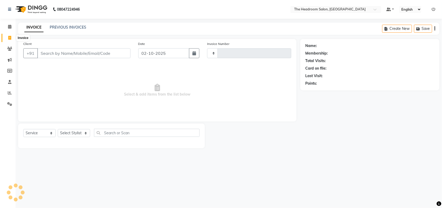
click at [7, 36] on span at bounding box center [9, 38] width 9 height 6
select select "service"
select select "6933"
type input "3902"
click at [46, 60] on div "Client +91" at bounding box center [76, 51] width 115 height 21
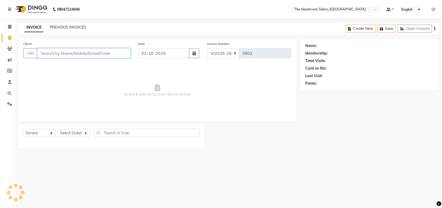
click at [46, 51] on input "Client" at bounding box center [83, 53] width 93 height 10
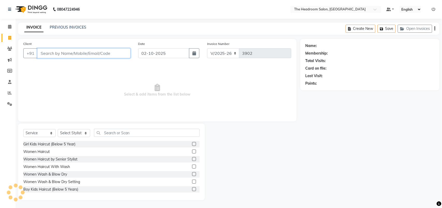
select select "58237"
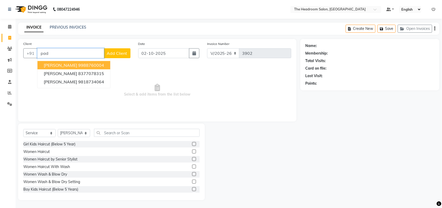
click at [78, 65] on ngb-highlight "9988760004" at bounding box center [91, 64] width 26 height 5
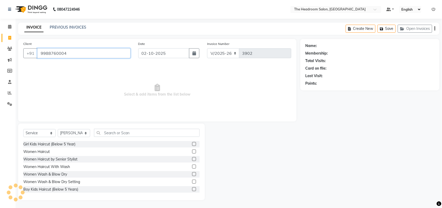
type input "9988760004"
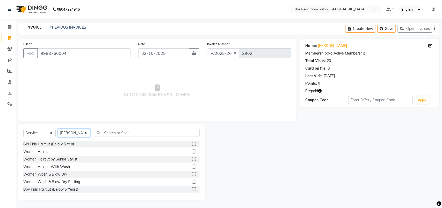
click at [79, 134] on select "Select Stylist [PERSON_NAME] Deepak [PERSON_NAME] [PERSON_NAME] Manager [PERSON…" at bounding box center [74, 133] width 32 height 8
select select "79453"
click at [58, 129] on select "Select Stylist [PERSON_NAME] Deepak [PERSON_NAME] [PERSON_NAME] Manager [PERSON…" at bounding box center [74, 133] width 32 height 8
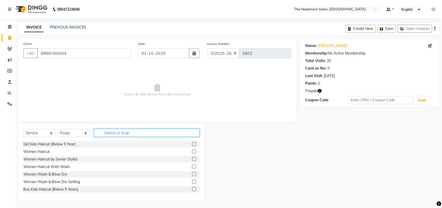
click at [111, 133] on input "text" at bounding box center [147, 133] width 106 height 8
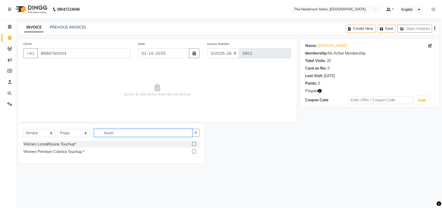
type input "touch"
click at [194, 144] on label at bounding box center [194, 144] width 4 height 4
click at [194, 144] on input "checkbox" at bounding box center [193, 143] width 3 height 3
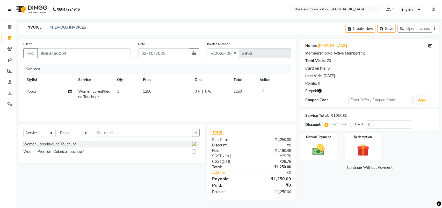
checkbox input "false"
click at [132, 130] on input "touch" at bounding box center [143, 133] width 98 height 8
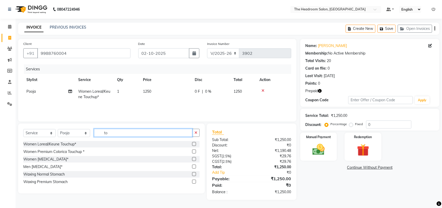
type input "t"
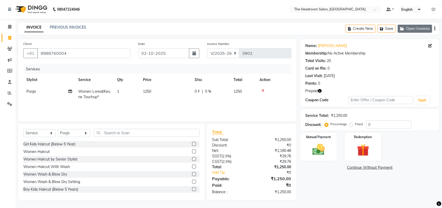
click at [423, 25] on button "Open Invoices" at bounding box center [415, 29] width 34 height 8
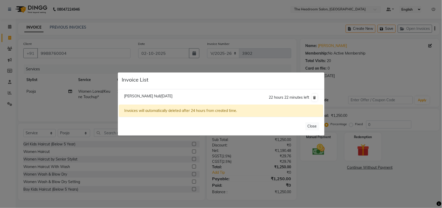
click at [187, 80] on div "Invoice List" at bounding box center [221, 80] width 207 height 17
click at [130, 96] on span "[PERSON_NAME] Null/[DATE]" at bounding box center [148, 96] width 48 height 5
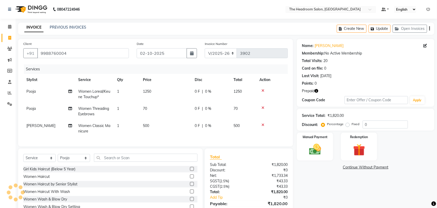
select select "58237"
click at [317, 91] on icon "button" at bounding box center [317, 91] width 4 height 4
click at [363, 145] on img at bounding box center [359, 150] width 20 height 16
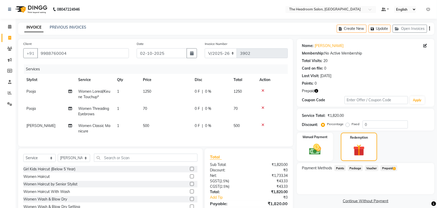
click at [393, 169] on span "Prepaid 1" at bounding box center [389, 168] width 17 height 6
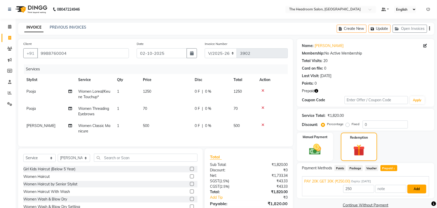
click at [416, 188] on button "Add" at bounding box center [417, 188] width 19 height 9
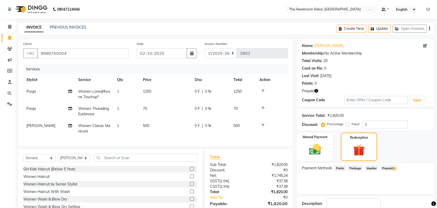
scroll to position [40, 0]
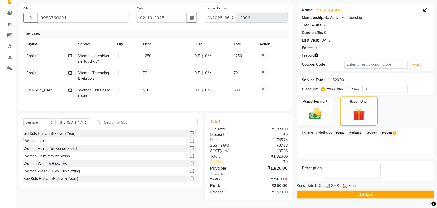
click at [377, 106] on div "Redemption" at bounding box center [360, 111] width 38 height 30
click at [323, 113] on img at bounding box center [315, 114] width 20 height 14
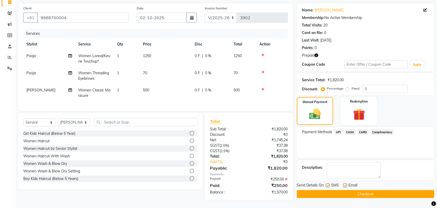
click at [363, 129] on span "CARD" at bounding box center [363, 132] width 11 height 6
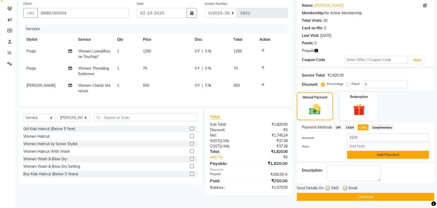
click at [370, 156] on button "Add Payment" at bounding box center [389, 155] width 82 height 8
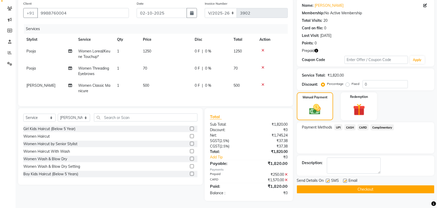
click at [354, 188] on button "Checkout" at bounding box center [366, 189] width 138 height 8
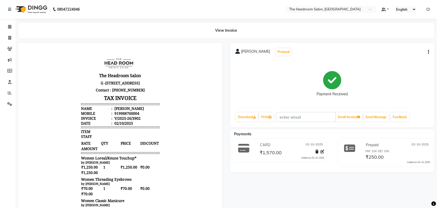
click at [257, 145] on div "CARD [DATE] ₹1,570.00 Added on [DATE]" at bounding box center [291, 150] width 73 height 19
click at [8, 91] on icon at bounding box center [10, 93] width 4 height 4
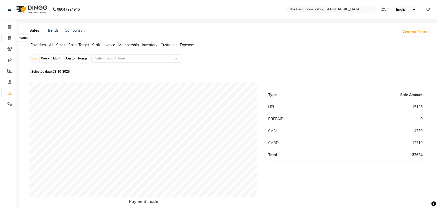
click at [9, 39] on icon at bounding box center [9, 38] width 3 height 4
select select "service"
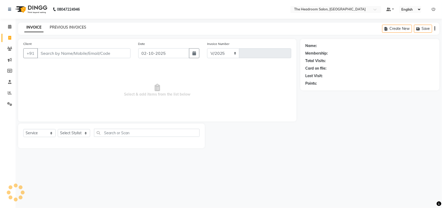
select select "6933"
type input "3903"
click at [53, 26] on link "PREVIOUS INVOICES" at bounding box center [68, 27] width 37 height 5
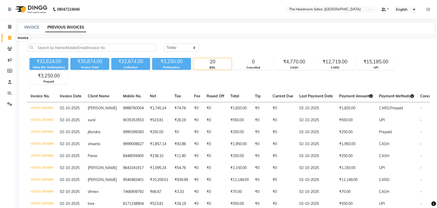
click at [7, 39] on span at bounding box center [9, 38] width 9 height 6
select select "service"
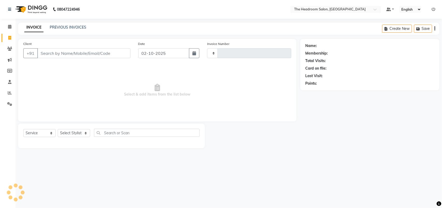
type input "3903"
select select "6933"
select select "58237"
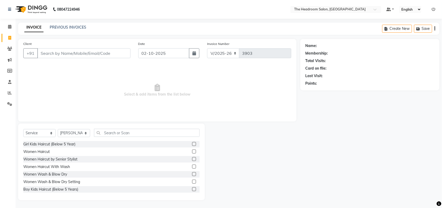
click at [48, 55] on input "Client" at bounding box center [83, 53] width 93 height 10
click at [8, 49] on icon at bounding box center [9, 49] width 5 height 4
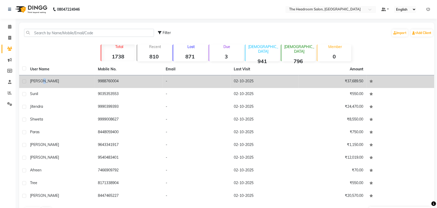
click at [44, 81] on span "[PERSON_NAME]" at bounding box center [44, 81] width 29 height 5
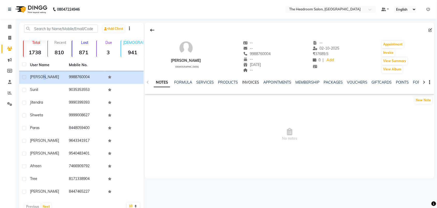
click at [248, 80] on link "INVOICES" at bounding box center [250, 82] width 17 height 5
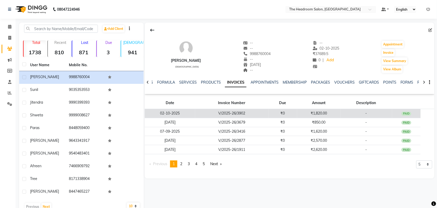
click at [239, 111] on td "V/2025-26/3902" at bounding box center [231, 113] width 73 height 9
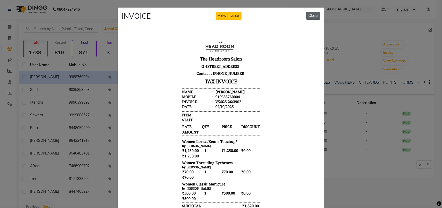
click at [309, 13] on button "Close" at bounding box center [314, 16] width 14 height 8
click at [309, 13] on div "INVOICE View Invoice Close" at bounding box center [221, 17] width 207 height 19
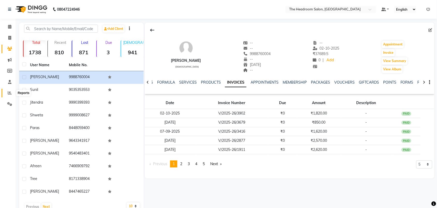
click at [8, 90] on span at bounding box center [9, 93] width 9 height 6
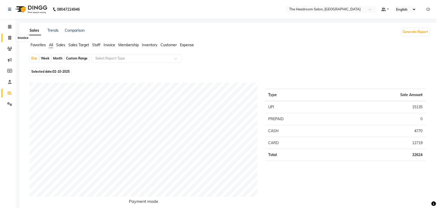
drag, startPoint x: 9, startPoint y: 37, endPoint x: 8, endPoint y: 34, distance: 3.3
click at [9, 37] on icon at bounding box center [9, 38] width 3 height 4
select select "service"
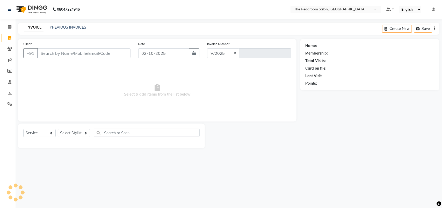
select select "6933"
type input "3903"
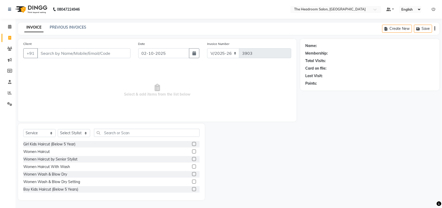
select select "58237"
click at [99, 53] on input "Client" at bounding box center [83, 53] width 93 height 10
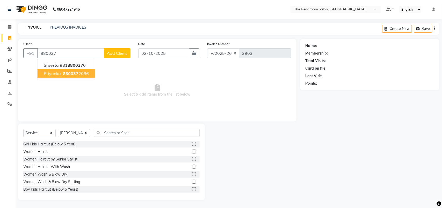
click at [78, 71] on ngb-highlight "880037 2086" at bounding box center [75, 73] width 27 height 5
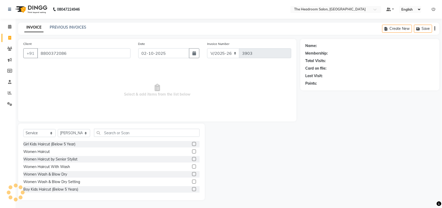
type input "8800372086"
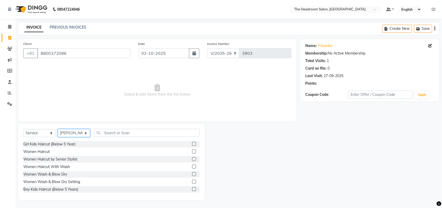
click at [72, 134] on select "Select Stylist [PERSON_NAME] Deepak [PERSON_NAME] [PERSON_NAME] Manager [PERSON…" at bounding box center [74, 133] width 32 height 8
select select "79453"
click at [58, 129] on select "Select Stylist [PERSON_NAME] Deepak [PERSON_NAME] [PERSON_NAME] Manager [PERSON…" at bounding box center [74, 133] width 32 height 8
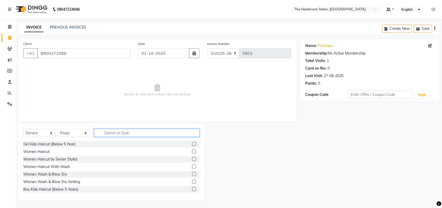
click at [137, 131] on input "text" at bounding box center [147, 133] width 106 height 8
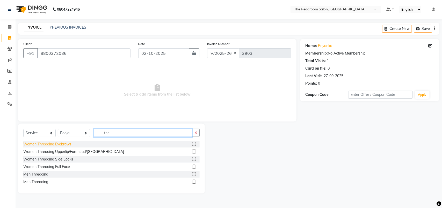
type input "thr"
click at [51, 143] on div "Women Threading Eyebrows" at bounding box center [47, 143] width 48 height 5
checkbox input "false"
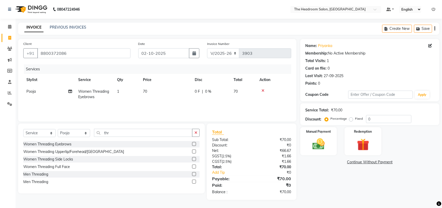
click at [51, 148] on div "Women Threading Upperlip/Forehead/[GEOGRAPHIC_DATA]" at bounding box center [111, 151] width 176 height 6
click at [51, 150] on div "Women Threading Upperlip/Forehead/[GEOGRAPHIC_DATA]" at bounding box center [73, 151] width 101 height 5
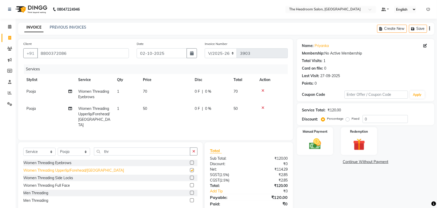
checkbox input "false"
click at [333, 148] on div "Manual Payment" at bounding box center [315, 140] width 38 height 29
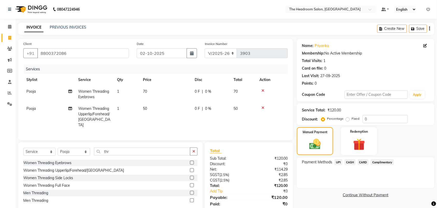
click at [338, 164] on span "UPI" at bounding box center [339, 162] width 8 height 6
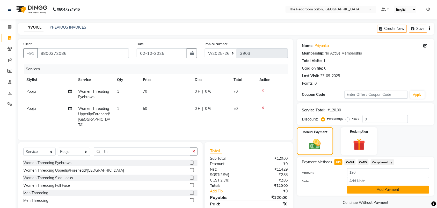
click at [360, 188] on button "Add Payment" at bounding box center [389, 189] width 82 height 8
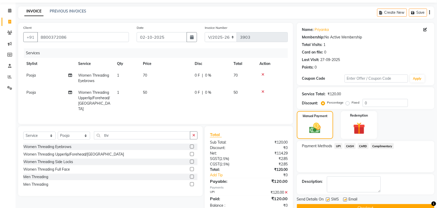
scroll to position [29, 0]
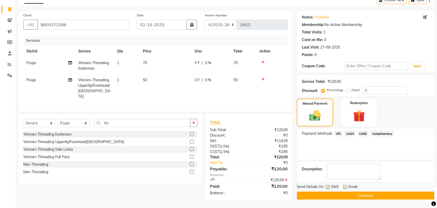
click at [429, 197] on button "Checkout" at bounding box center [366, 195] width 138 height 8
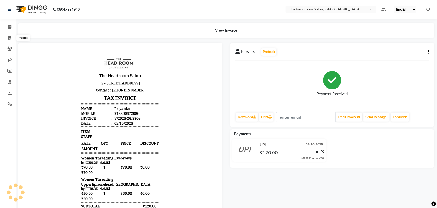
click at [10, 38] on icon at bounding box center [9, 38] width 3 height 4
select select "service"
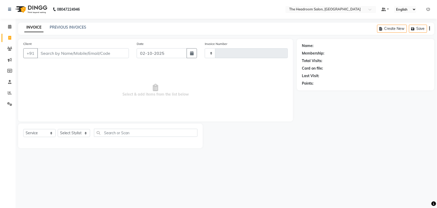
type input "3904"
select select "6933"
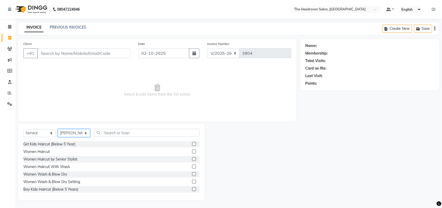
click at [75, 131] on select "Select Stylist [PERSON_NAME] Deepak [PERSON_NAME] [PERSON_NAME] Manager [PERSON…" at bounding box center [74, 133] width 32 height 8
select select "87934"
click at [58, 129] on select "Select Stylist [PERSON_NAME] Deepak [PERSON_NAME] [PERSON_NAME] Manager [PERSON…" at bounding box center [74, 133] width 32 height 8
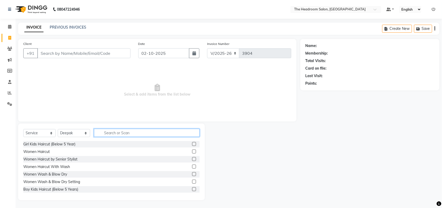
click at [117, 131] on input "text" at bounding box center [147, 133] width 106 height 8
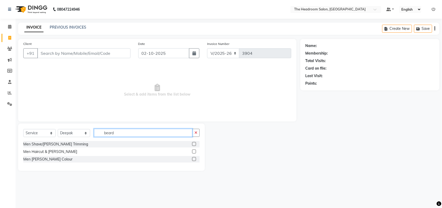
type input "beard"
click at [194, 151] on label at bounding box center [194, 151] width 4 height 4
click at [194, 151] on input "checkbox" at bounding box center [193, 151] width 3 height 3
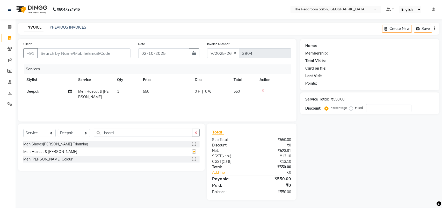
checkbox input "false"
click at [123, 134] on input "beard" at bounding box center [143, 133] width 98 height 8
type input "b"
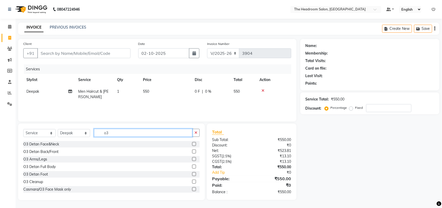
type input "o3"
click at [192, 144] on label at bounding box center [194, 144] width 4 height 4
click at [192, 144] on input "checkbox" at bounding box center [193, 143] width 3 height 3
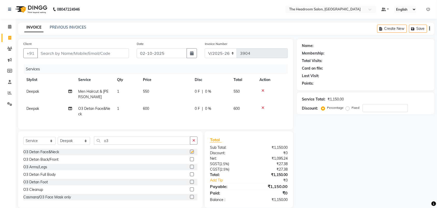
checkbox input "false"
click at [45, 54] on input "Client" at bounding box center [83, 53] width 92 height 10
type input "9"
type input "0"
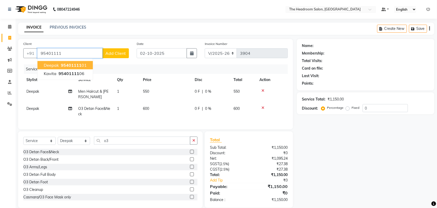
click at [53, 64] on span "deepak" at bounding box center [51, 64] width 15 height 5
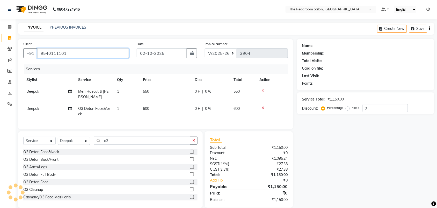
type input "9540111101"
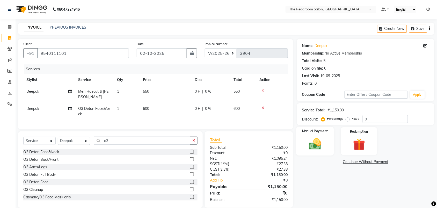
click at [309, 140] on img at bounding box center [315, 144] width 20 height 14
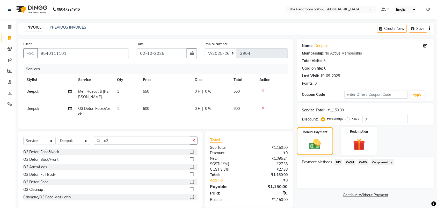
click at [351, 162] on span "CASH" at bounding box center [350, 162] width 11 height 6
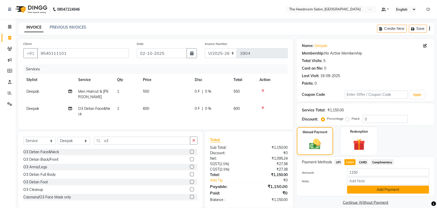
click at [380, 189] on button "Add Payment" at bounding box center [389, 189] width 82 height 8
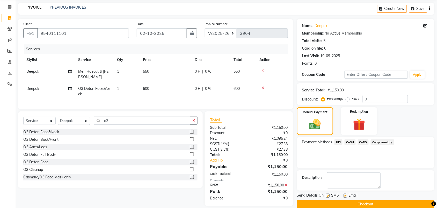
scroll to position [31, 0]
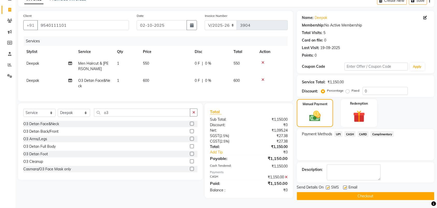
click at [376, 192] on button "Checkout" at bounding box center [366, 196] width 138 height 8
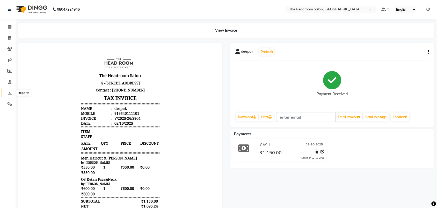
click at [12, 93] on span at bounding box center [9, 93] width 9 height 6
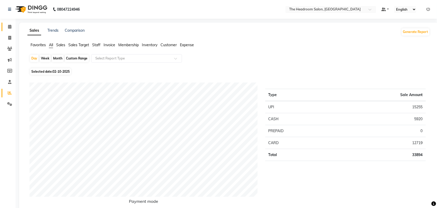
drag, startPoint x: 0, startPoint y: 25, endPoint x: 7, endPoint y: 24, distance: 7.2
click at [7, 24] on ul "Calendar Invoice Clients Marketing Members Staff Reports Settings Completed InP…" at bounding box center [8, 66] width 16 height 91
click at [59, 44] on span "Sales" at bounding box center [60, 45] width 9 height 5
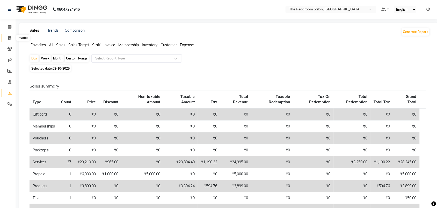
click at [9, 40] on span at bounding box center [9, 38] width 9 height 6
select select "service"
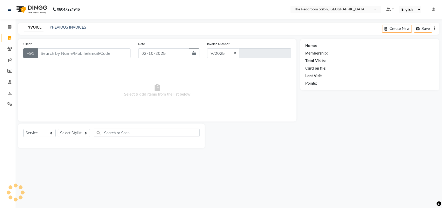
select select "6933"
type input "3905"
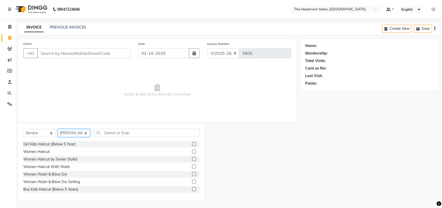
click at [73, 133] on select "Select Stylist [PERSON_NAME] Deepak [PERSON_NAME] [PERSON_NAME] Manager [PERSON…" at bounding box center [74, 133] width 32 height 8
select select "58238"
click at [58, 129] on select "Select Stylist [PERSON_NAME] Deepak [PERSON_NAME] [PERSON_NAME] Manager [PERSON…" at bounding box center [74, 133] width 32 height 8
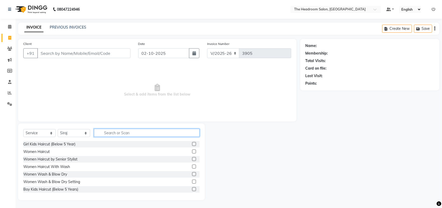
click at [104, 132] on input "text" at bounding box center [147, 133] width 106 height 8
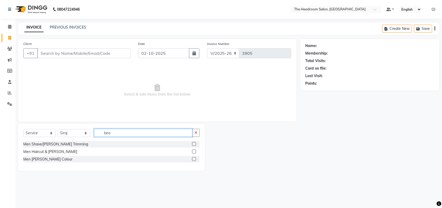
type input "bea"
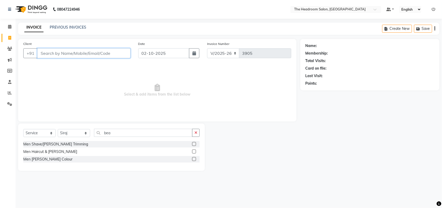
click at [44, 52] on input "Client" at bounding box center [83, 53] width 93 height 10
click at [195, 152] on label at bounding box center [194, 151] width 4 height 4
click at [195, 152] on input "checkbox" at bounding box center [193, 151] width 3 height 3
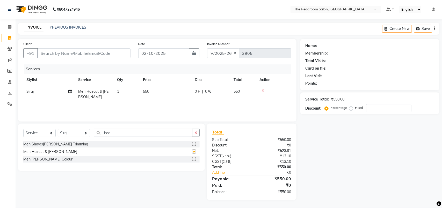
checkbox input "false"
click at [125, 103] on div "Services Stylist Service Qty Price Disc Total Action Siraj Men Haircut & [PERSO…" at bounding box center [157, 90] width 268 height 52
click at [117, 131] on input "bea" at bounding box center [143, 133] width 98 height 8
type input "b"
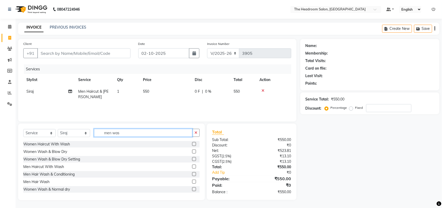
type input "men was"
click at [192, 179] on label at bounding box center [194, 181] width 4 height 4
click at [192, 180] on input "checkbox" at bounding box center [193, 181] width 3 height 3
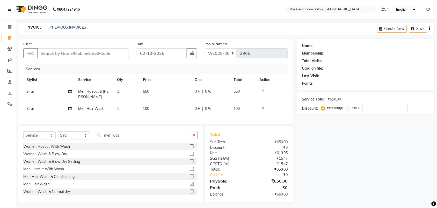
checkbox input "false"
click at [81, 69] on div "Services" at bounding box center [158, 69] width 268 height 10
click at [48, 54] on input "Client" at bounding box center [83, 53] width 92 height 10
type input "7"
type input "0"
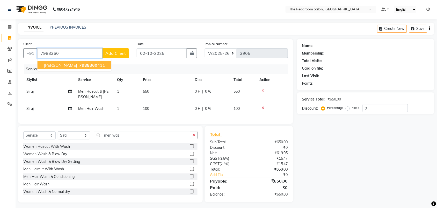
click at [44, 66] on span "[PERSON_NAME]" at bounding box center [60, 64] width 33 height 5
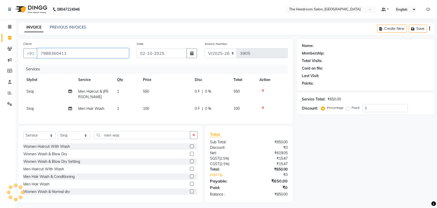
type input "7988360411"
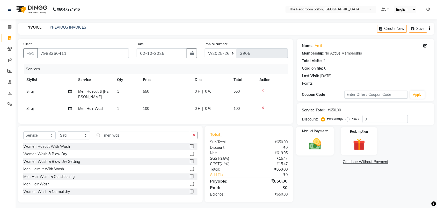
click at [324, 144] on img at bounding box center [315, 144] width 20 height 14
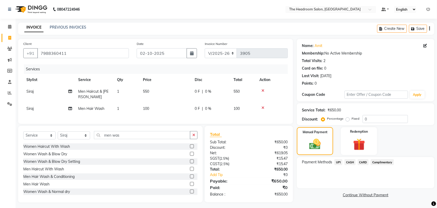
click at [353, 160] on span "CASH" at bounding box center [350, 162] width 11 height 6
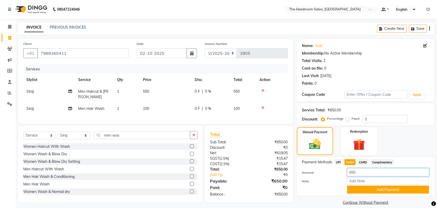
click at [359, 173] on input "650" at bounding box center [389, 172] width 82 height 8
type input "600"
click at [380, 191] on button "Add Payment" at bounding box center [389, 189] width 82 height 8
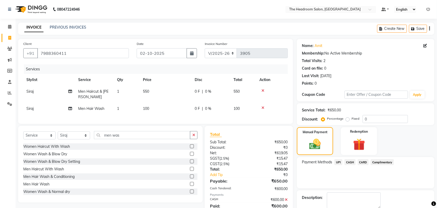
click at [338, 161] on span "UPI" at bounding box center [339, 162] width 8 height 6
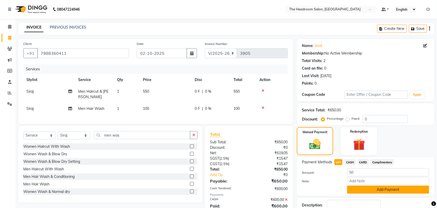
click at [394, 187] on button "Add Payment" at bounding box center [389, 189] width 82 height 8
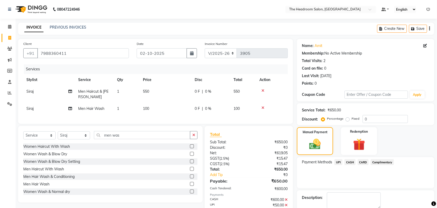
scroll to position [31, 0]
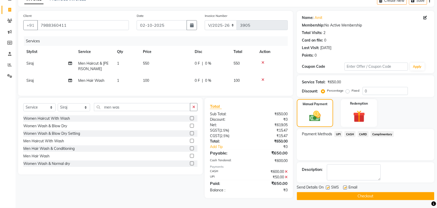
click at [339, 192] on button "Checkout" at bounding box center [366, 196] width 138 height 8
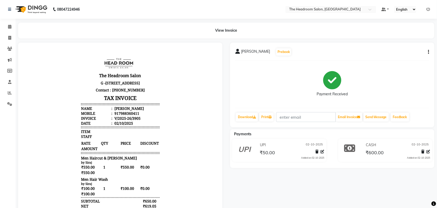
click at [292, 181] on div "amit Prebook Payment Received Download Print Email Invoice Send Message Feedbac…" at bounding box center [333, 155] width 212 height 224
click at [8, 91] on icon at bounding box center [10, 93] width 4 height 4
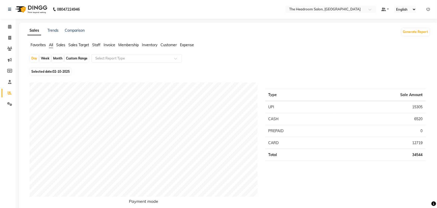
click at [60, 43] on span "Sales" at bounding box center [60, 45] width 9 height 5
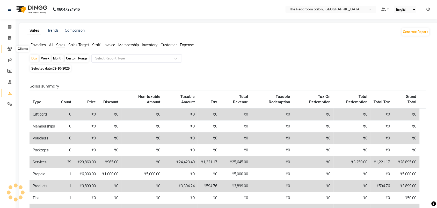
click at [12, 49] on icon at bounding box center [9, 49] width 5 height 4
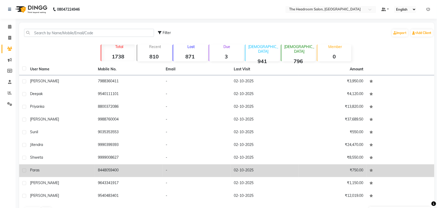
click at [261, 167] on td "02-10-2025" at bounding box center [265, 170] width 68 height 13
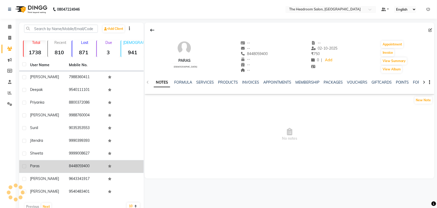
scroll to position [12, 0]
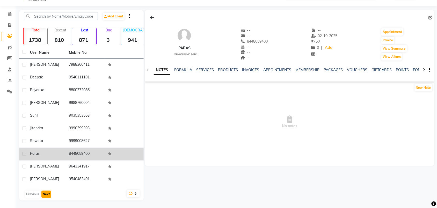
click at [46, 195] on button "Next" at bounding box center [46, 193] width 10 height 7
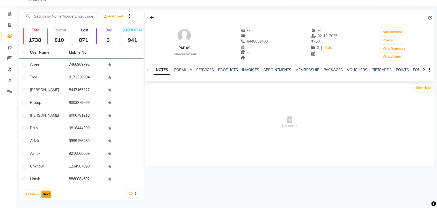
click at [46, 195] on button "Next" at bounding box center [46, 193] width 10 height 7
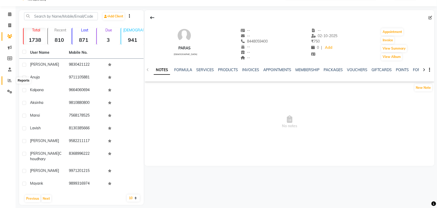
click at [10, 81] on icon at bounding box center [10, 80] width 4 height 4
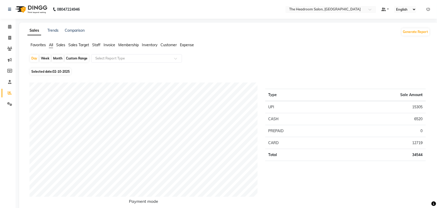
click at [62, 45] on span "Sales" at bounding box center [60, 45] width 9 height 5
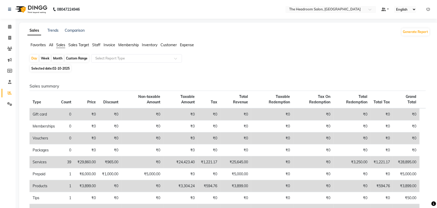
click at [166, 49] on div "Favorites All Sales Sales Target Staff Invoice Membership Inventory Customer Ex…" at bounding box center [229, 47] width 411 height 10
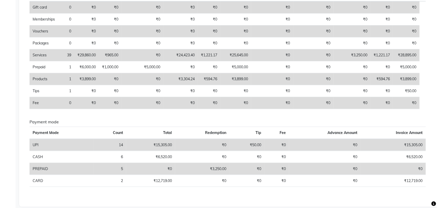
scroll to position [114, 0]
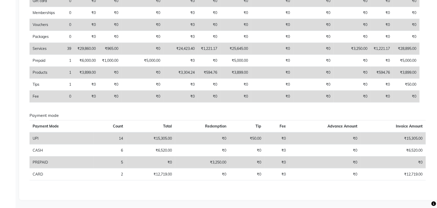
click at [43, 165] on td "PREPAID" at bounding box center [62, 162] width 64 height 12
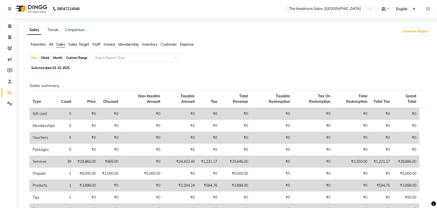
scroll to position [0, 0]
click at [61, 46] on span "Sales" at bounding box center [60, 45] width 9 height 5
click at [59, 46] on span "Sales" at bounding box center [60, 45] width 9 height 5
click at [51, 48] on ul "Favorites All Sales Sales Target Staff Invoice Membership Inventory Customer Ex…" at bounding box center [228, 45] width 403 height 6
click at [77, 46] on span "Sales Target" at bounding box center [78, 45] width 21 height 5
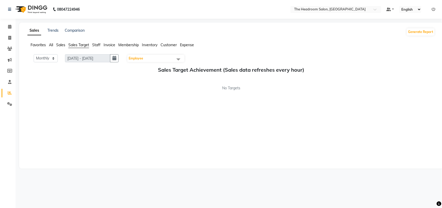
click at [57, 43] on span "Sales" at bounding box center [60, 45] width 9 height 5
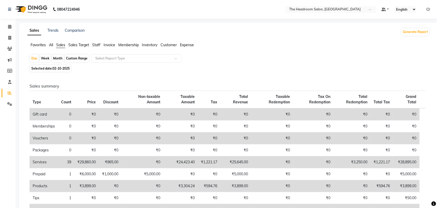
click at [53, 45] on span "All" at bounding box center [51, 45] width 4 height 5
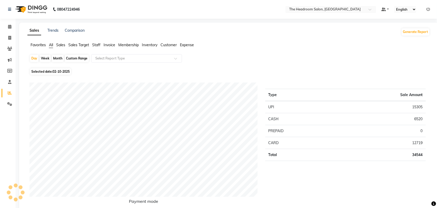
click at [53, 45] on span "All" at bounding box center [51, 45] width 4 height 5
click at [52, 45] on span "All" at bounding box center [51, 45] width 4 height 5
click at [54, 43] on ul "Favorites All Sales Sales Target Staff Invoice Membership Inventory Customer Ex…" at bounding box center [228, 45] width 403 height 6
click at [9, 40] on span at bounding box center [9, 38] width 9 height 6
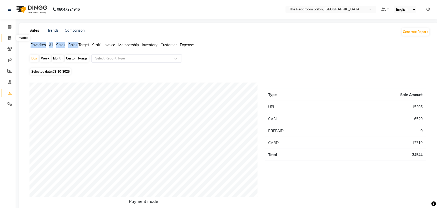
select select "service"
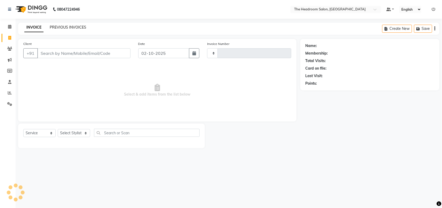
type input "3906"
select select "6933"
click at [76, 27] on link "PREVIOUS INVOICES" at bounding box center [68, 27] width 37 height 5
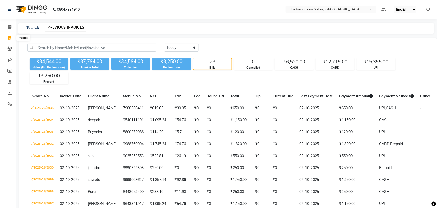
click at [10, 36] on icon at bounding box center [9, 38] width 3 height 4
select select "service"
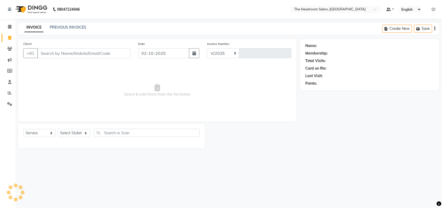
select select "6933"
type input "3906"
select select "58237"
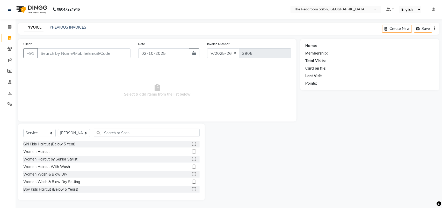
click at [10, 36] on icon at bounding box center [9, 38] width 3 height 4
select select "service"
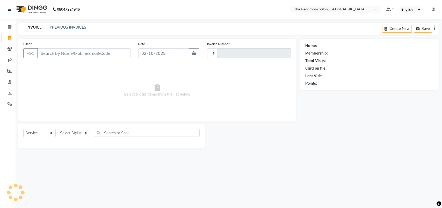
type input "3906"
select select "6933"
select select "58237"
